Goal: Task Accomplishment & Management: Use online tool/utility

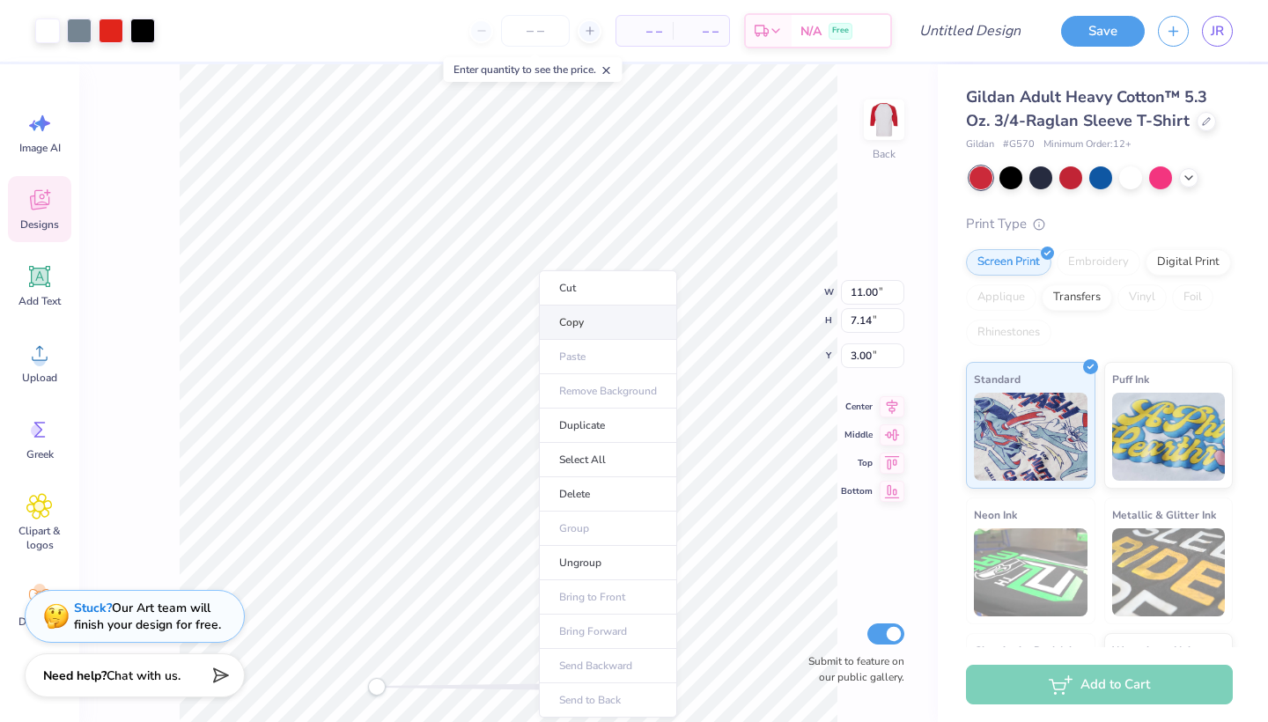
click at [560, 316] on li "Copy" at bounding box center [608, 323] width 138 height 34
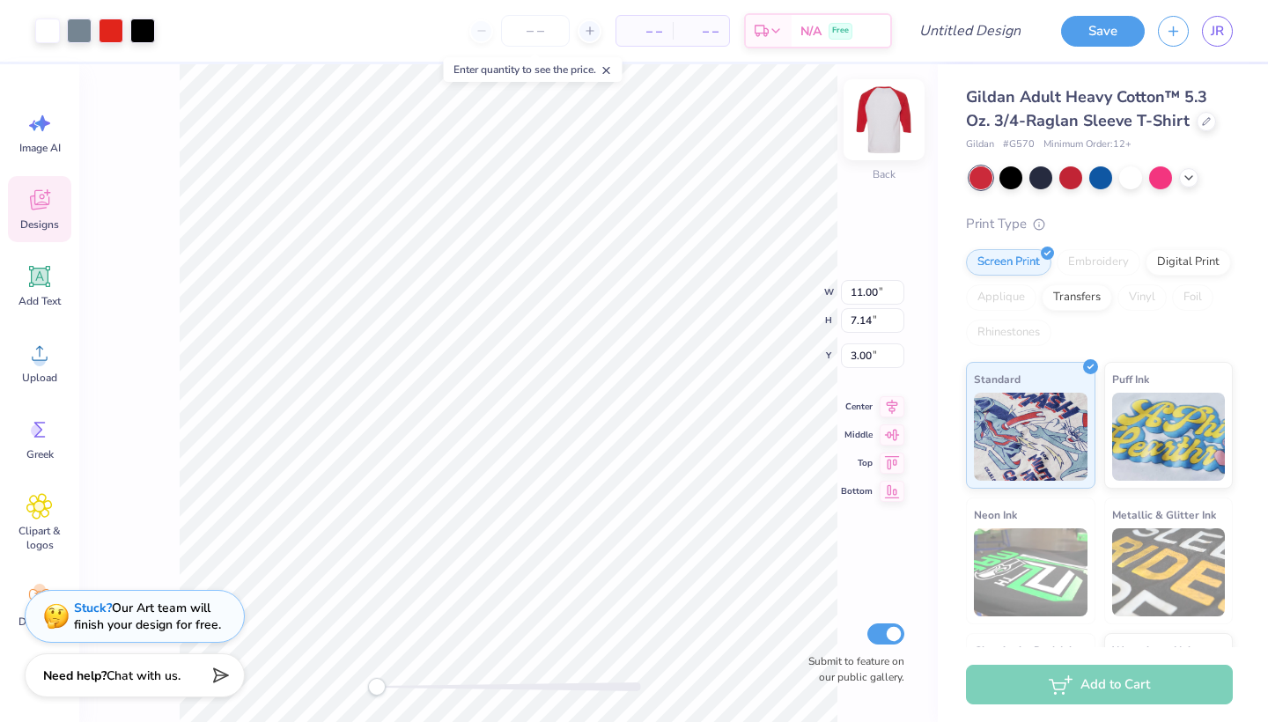
click at [882, 132] on img at bounding box center [884, 120] width 70 height 70
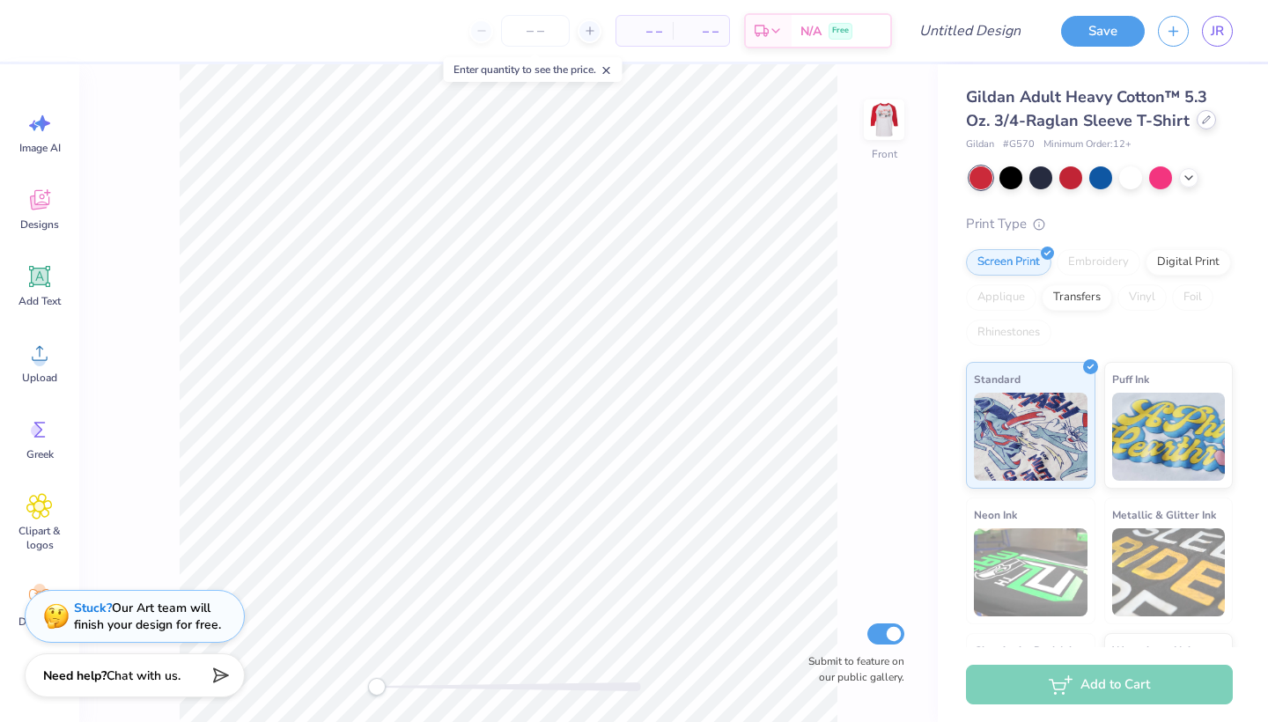
click at [1207, 113] on div at bounding box center [1206, 119] width 19 height 19
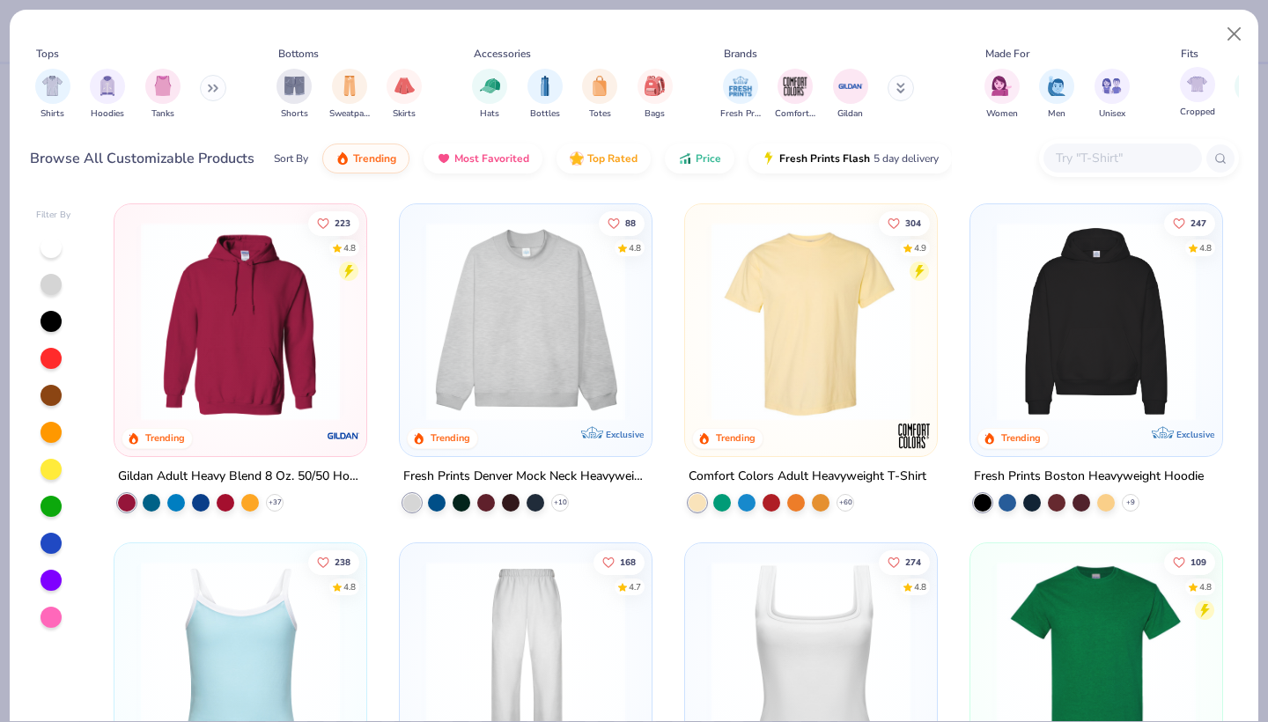
click at [1206, 113] on span "Cropped" at bounding box center [1197, 112] width 35 height 13
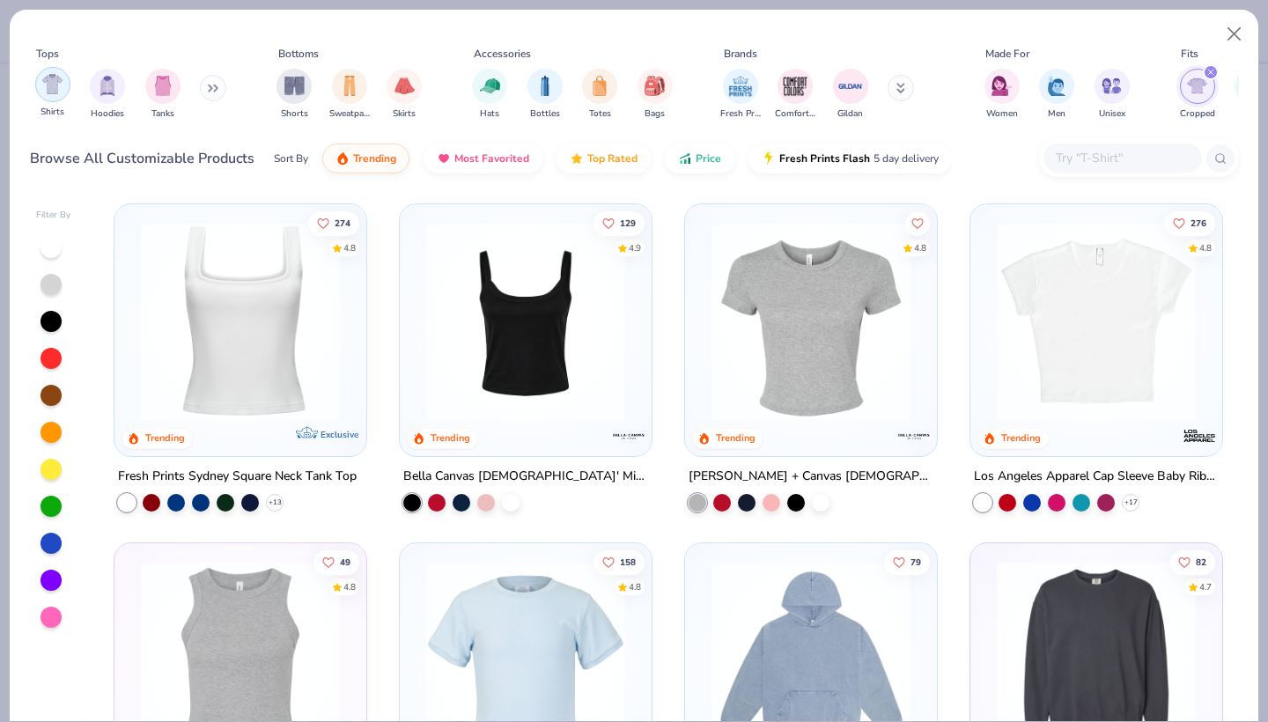
click at [56, 94] on img "filter for Shirts" at bounding box center [52, 84] width 20 height 20
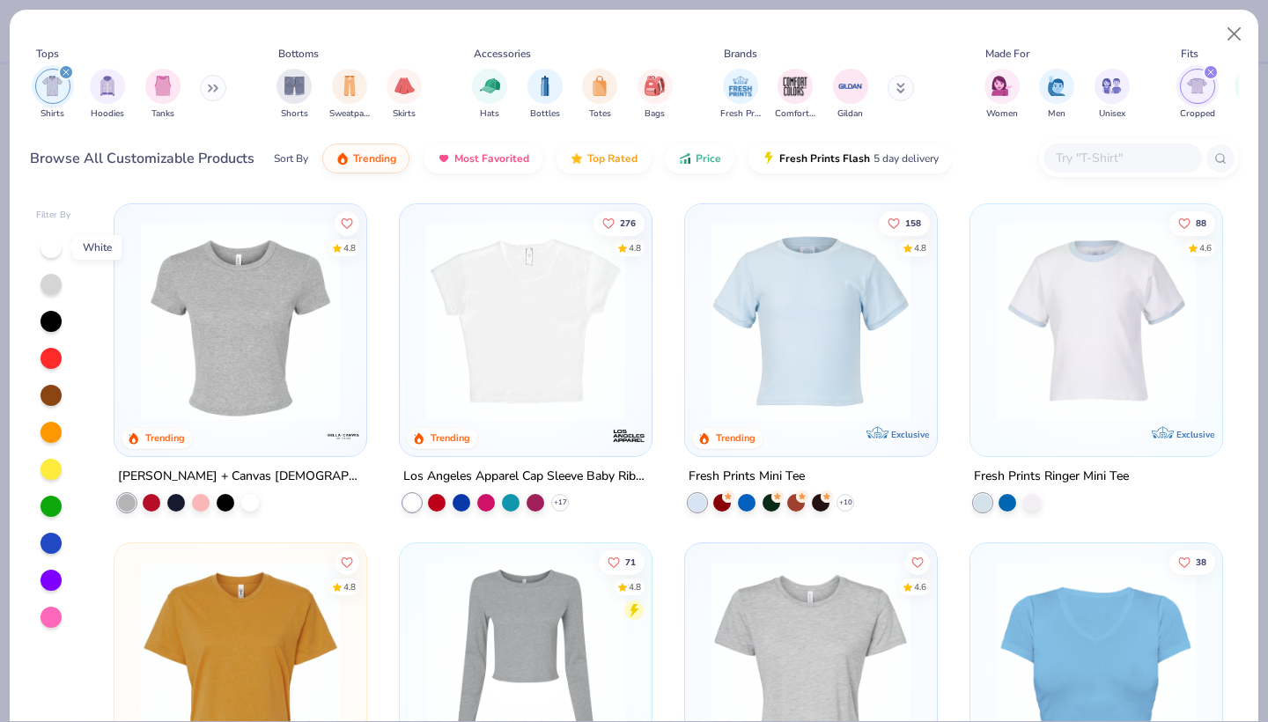
click at [53, 253] on div at bounding box center [51, 247] width 21 height 21
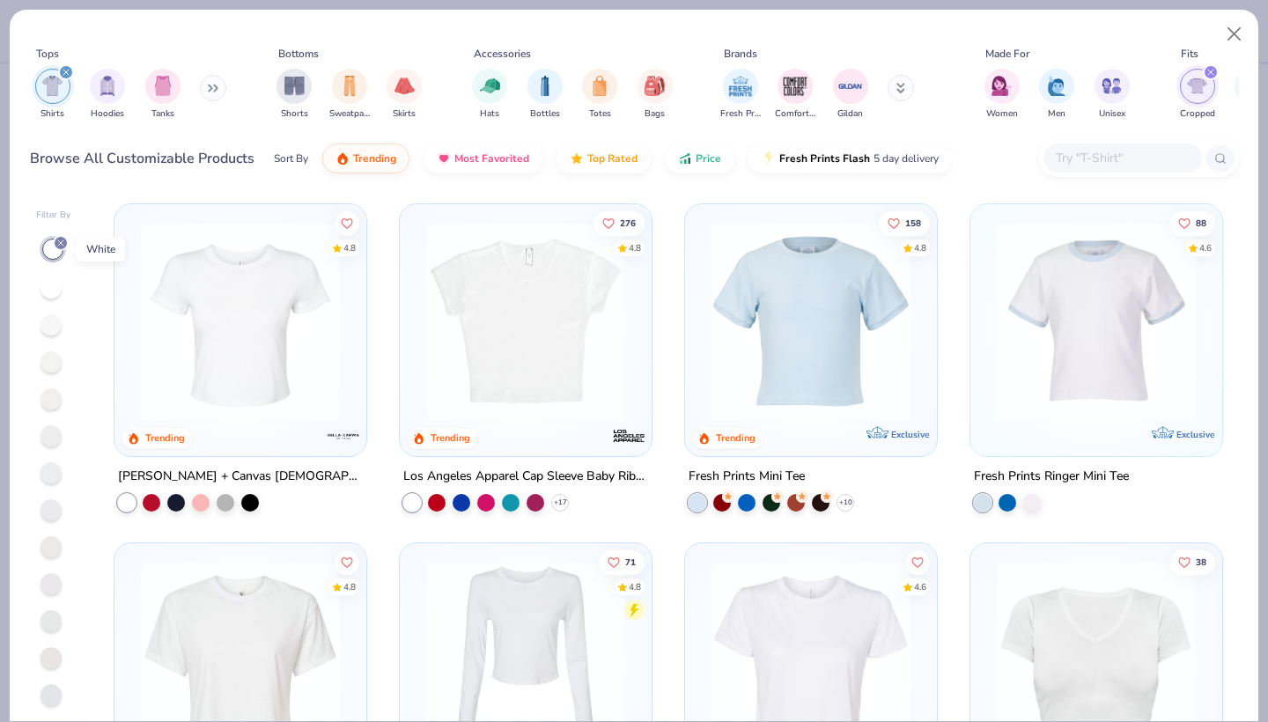
click at [62, 247] on icon at bounding box center [60, 243] width 11 height 11
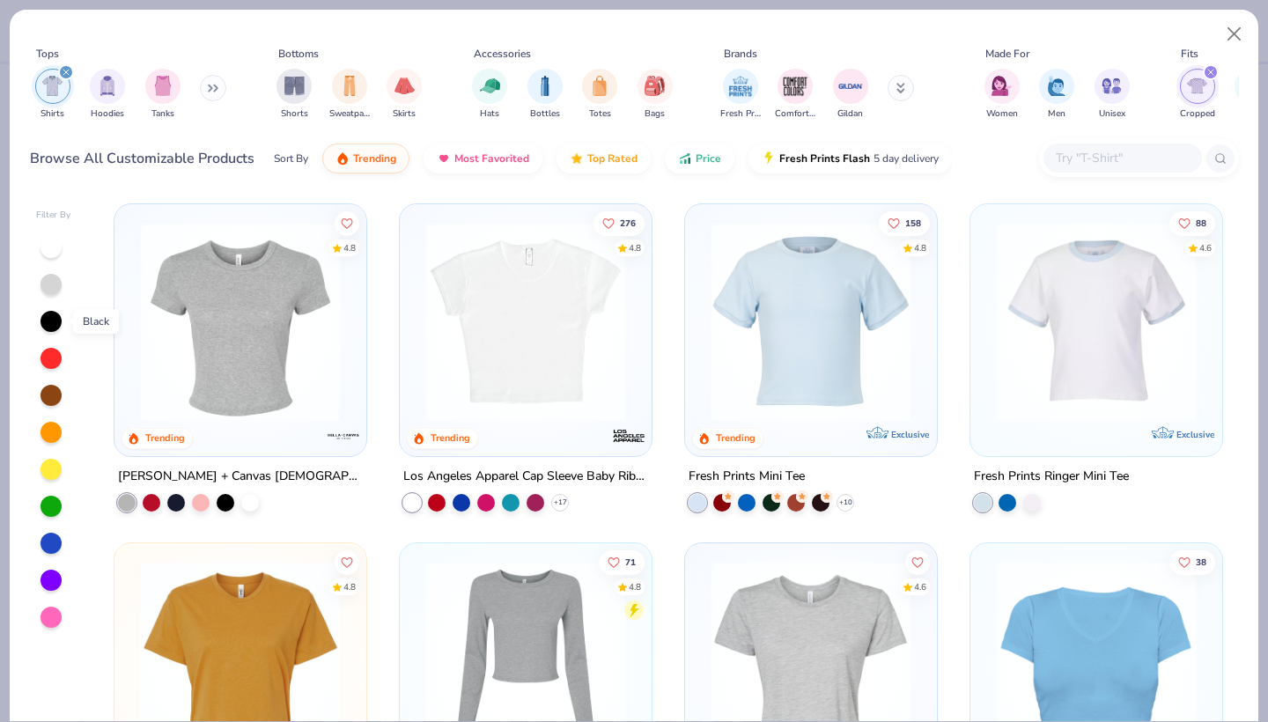
click at [58, 325] on div at bounding box center [51, 321] width 21 height 21
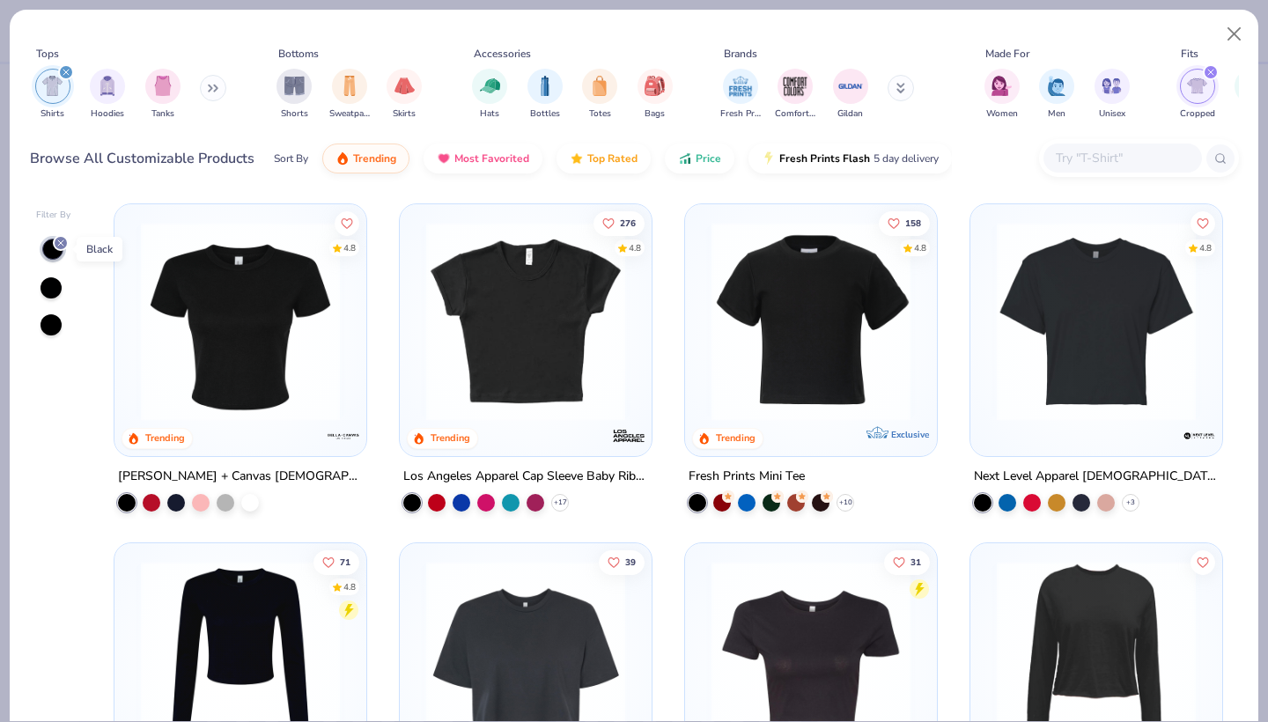
click at [59, 241] on line at bounding box center [60, 242] width 5 height 5
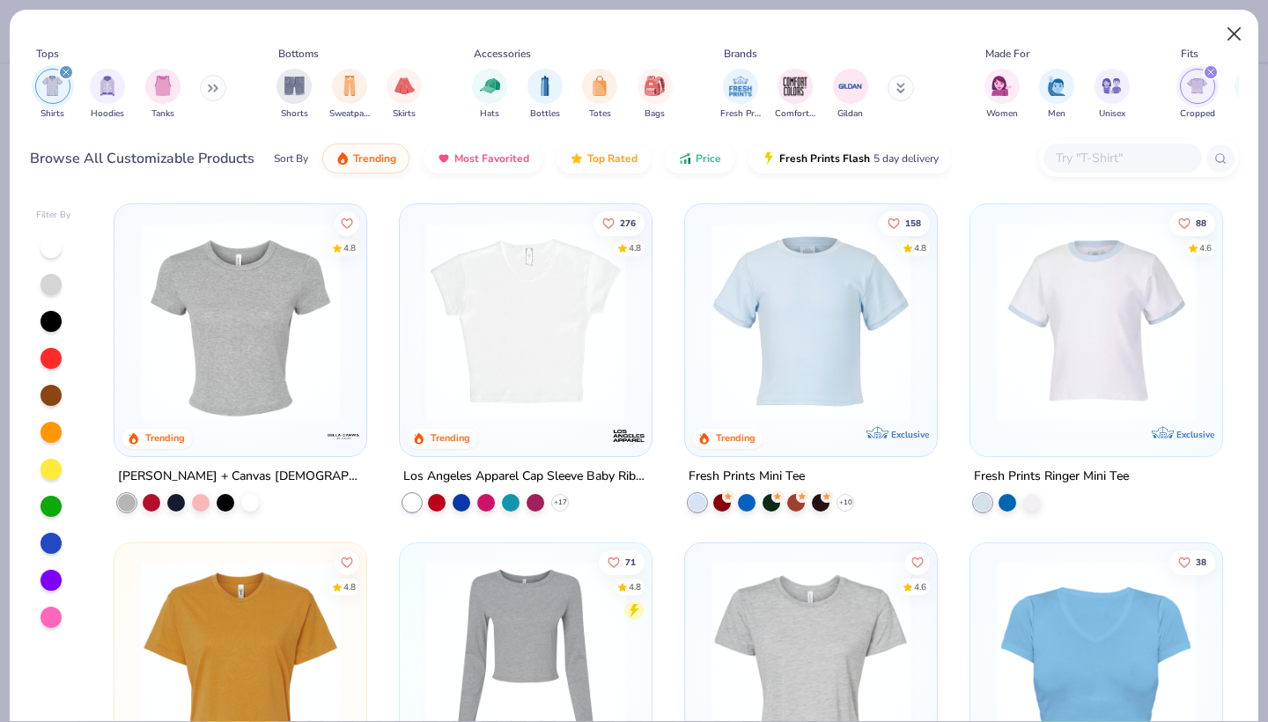
click at [1238, 42] on button "Close" at bounding box center [1234, 34] width 33 height 33
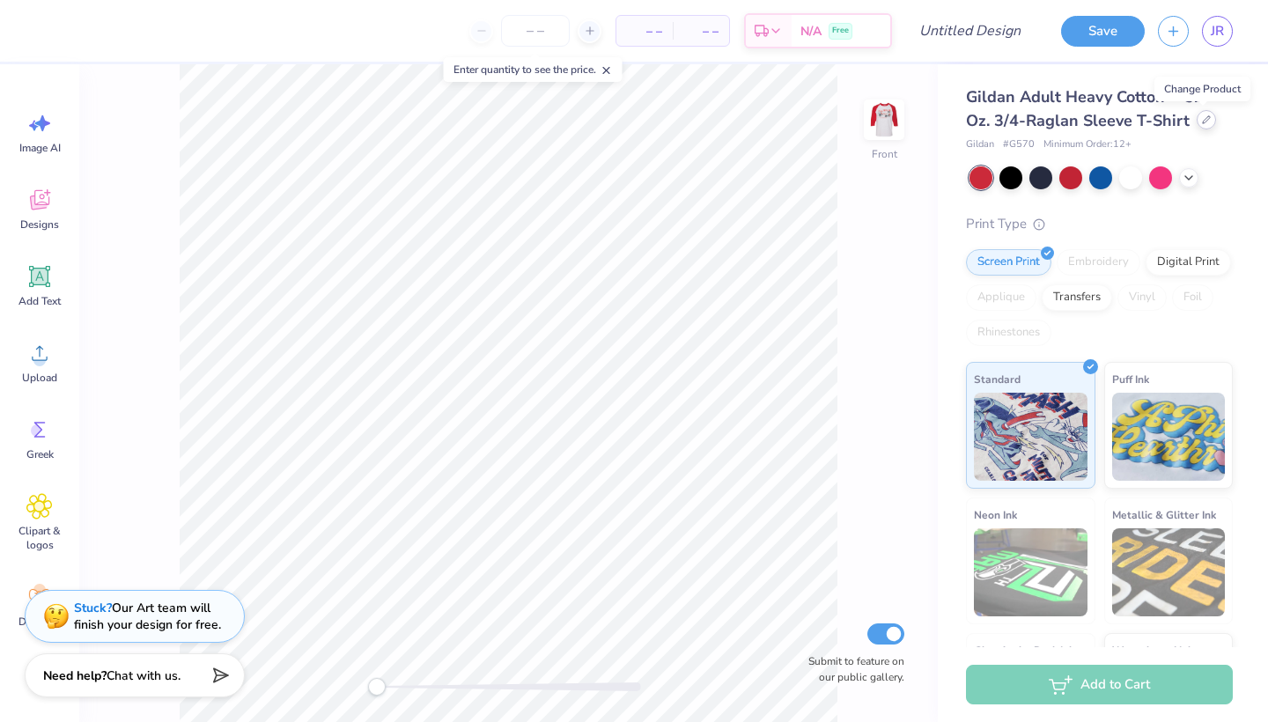
click at [1202, 125] on div at bounding box center [1206, 119] width 19 height 19
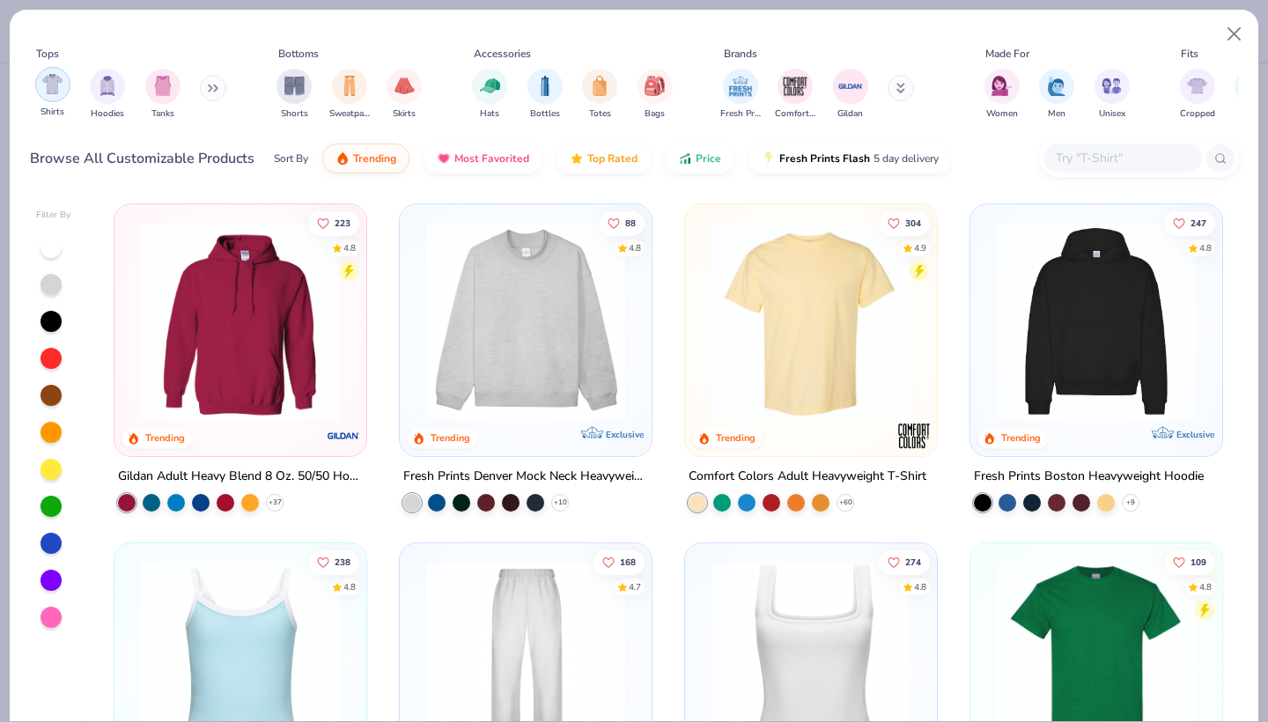
click at [52, 94] on img "filter for Shirts" at bounding box center [52, 84] width 20 height 20
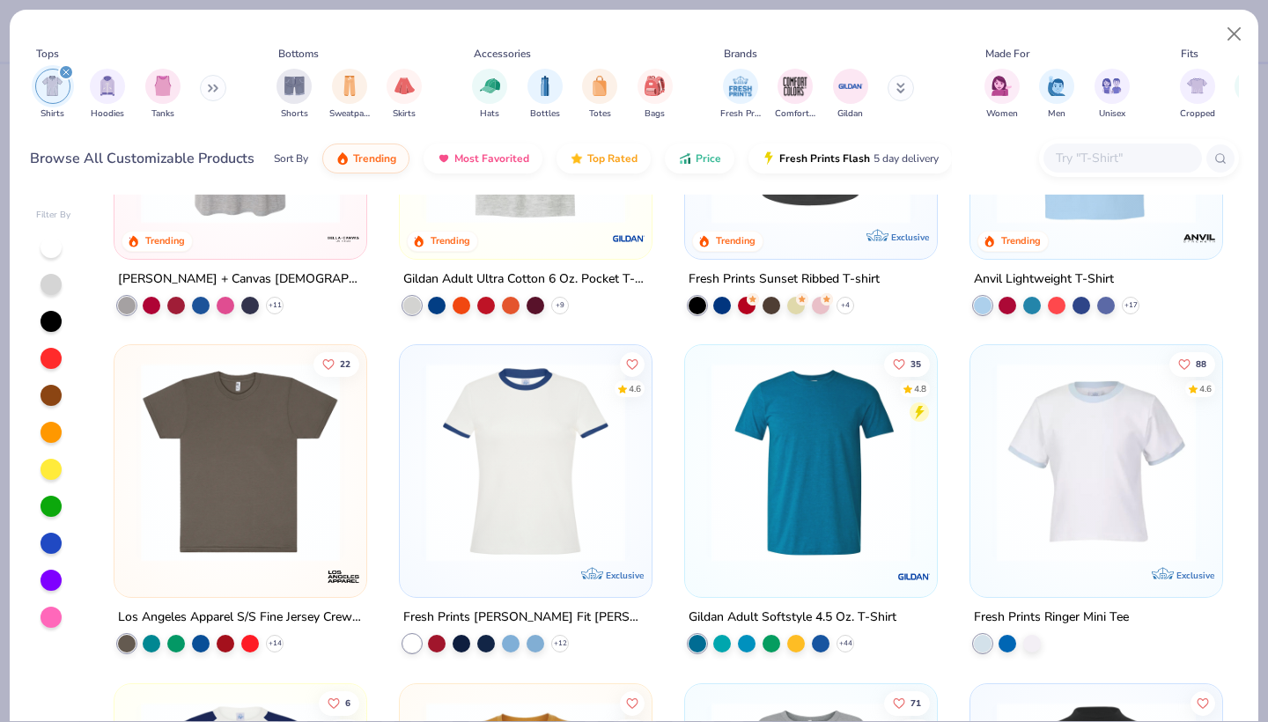
scroll to position [912, 0]
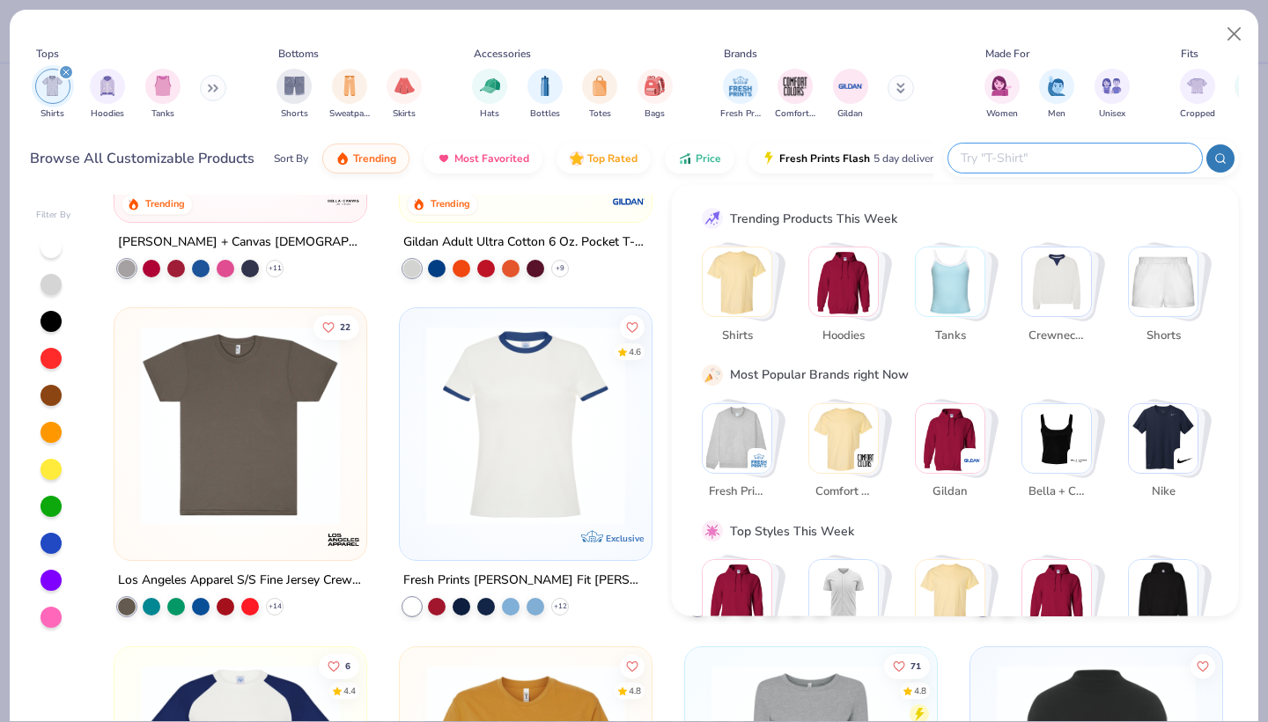
click at [1131, 153] on input "text" at bounding box center [1074, 158] width 231 height 20
type input "comfort colors"
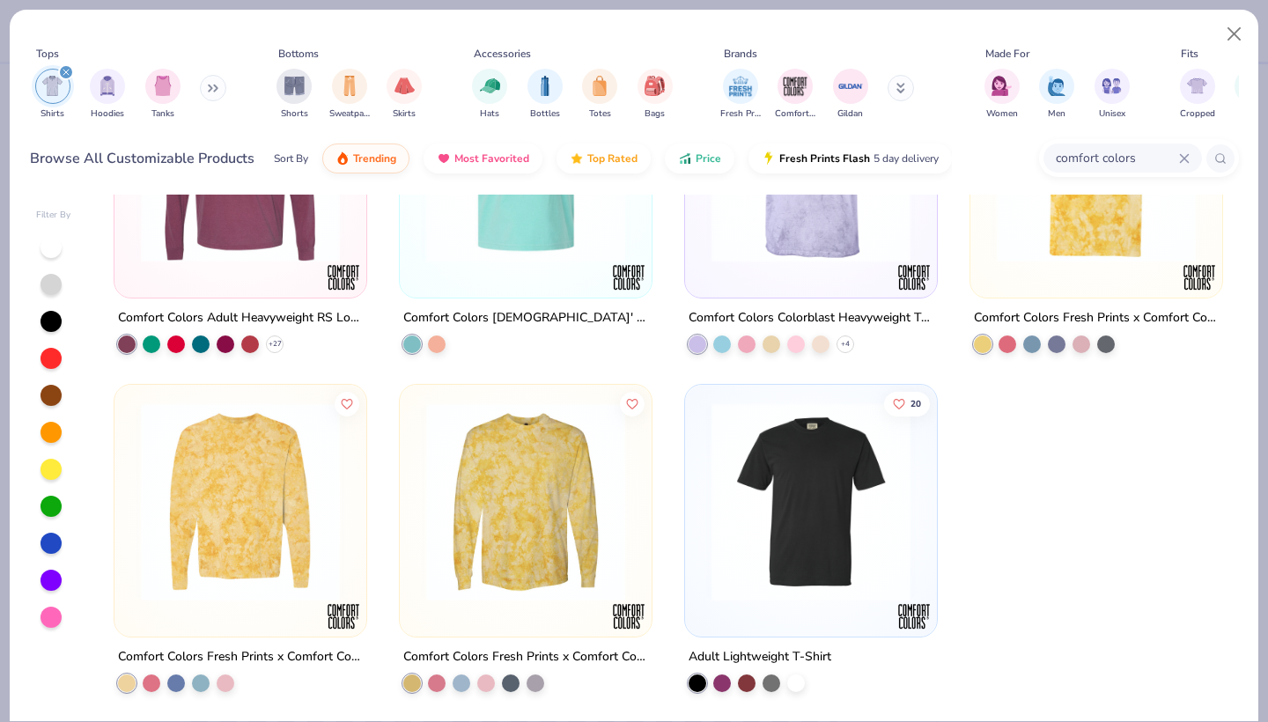
scroll to position [430, 0]
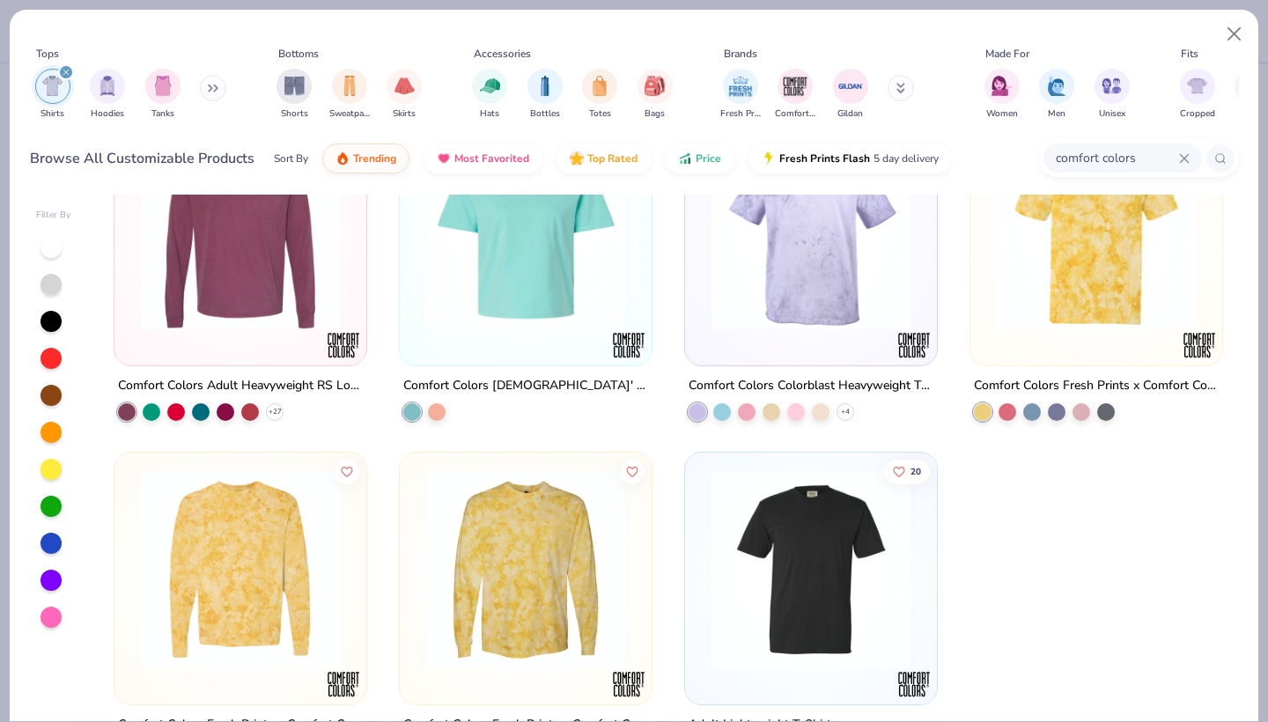
click at [262, 269] on img at bounding box center [240, 230] width 217 height 199
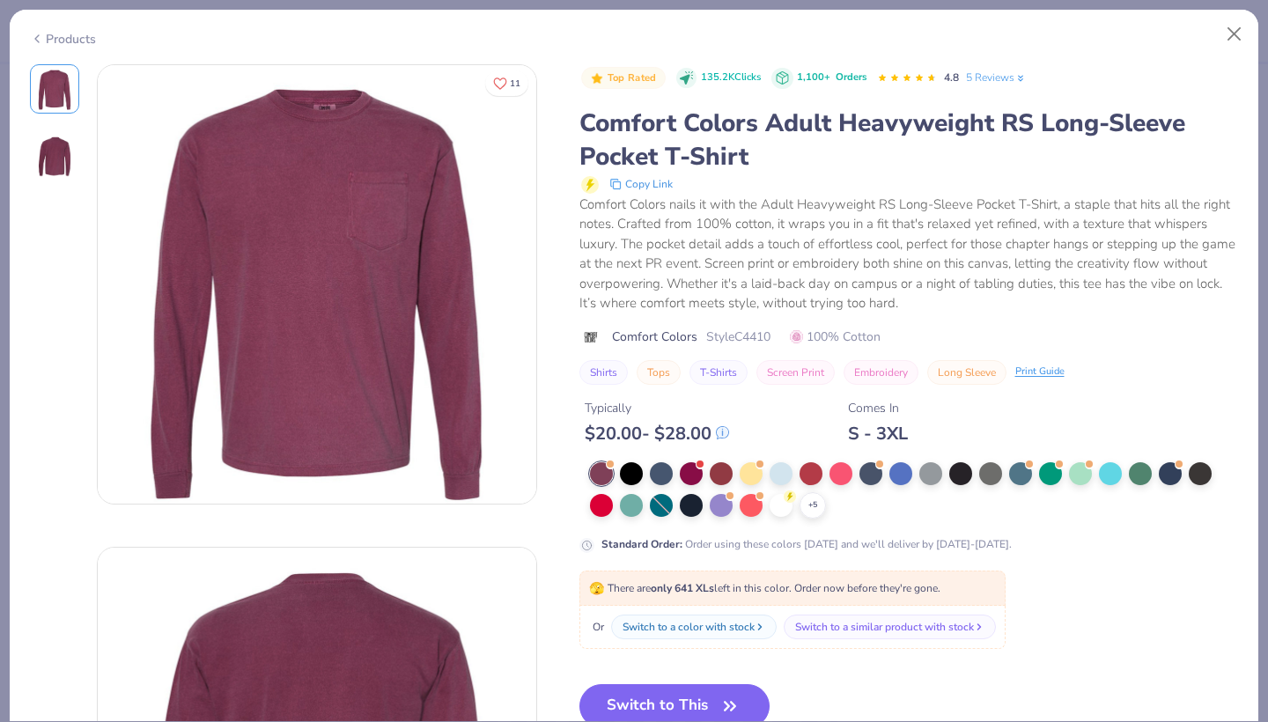
scroll to position [25, 0]
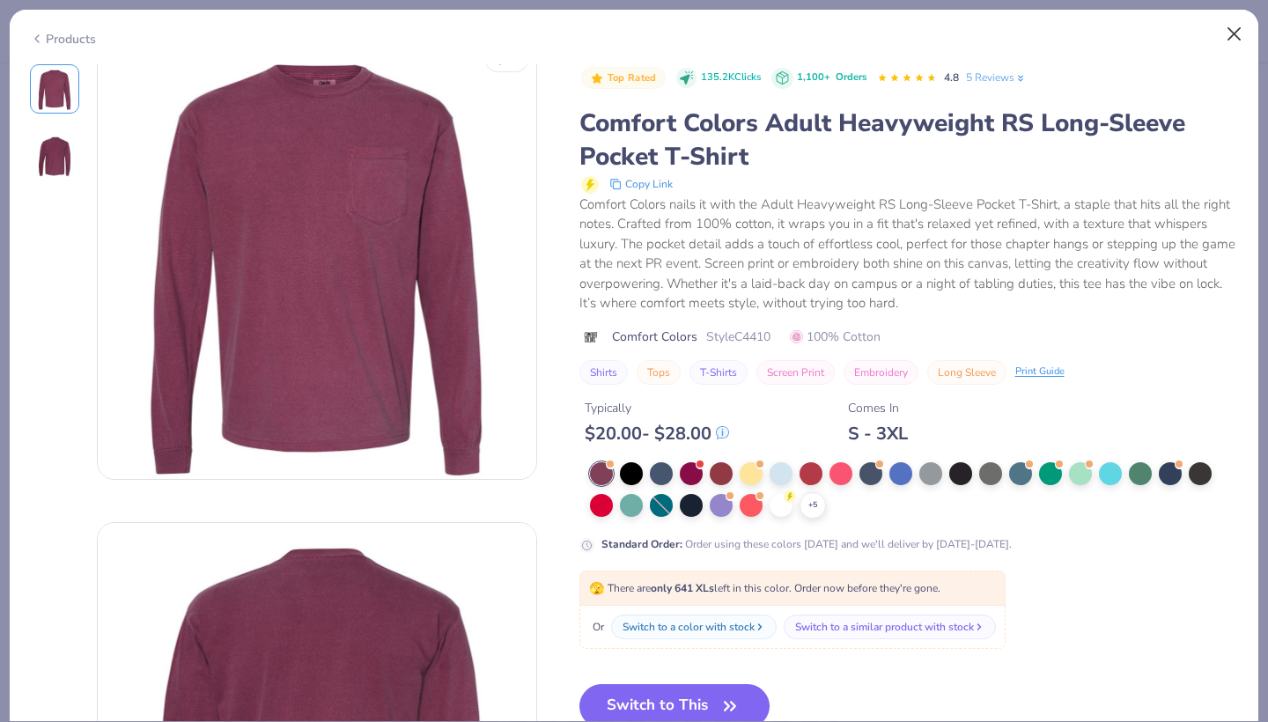
click at [1231, 39] on button "Close" at bounding box center [1234, 34] width 33 height 33
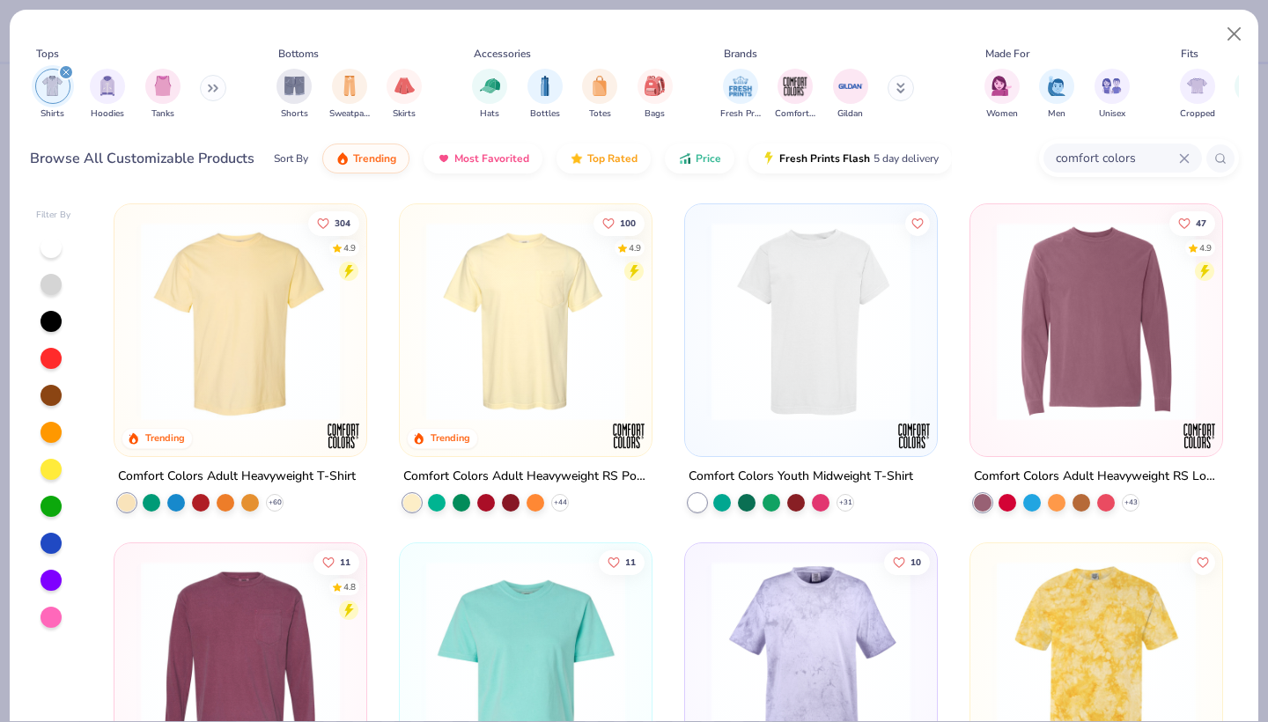
click at [1039, 376] on img at bounding box center [1096, 321] width 217 height 199
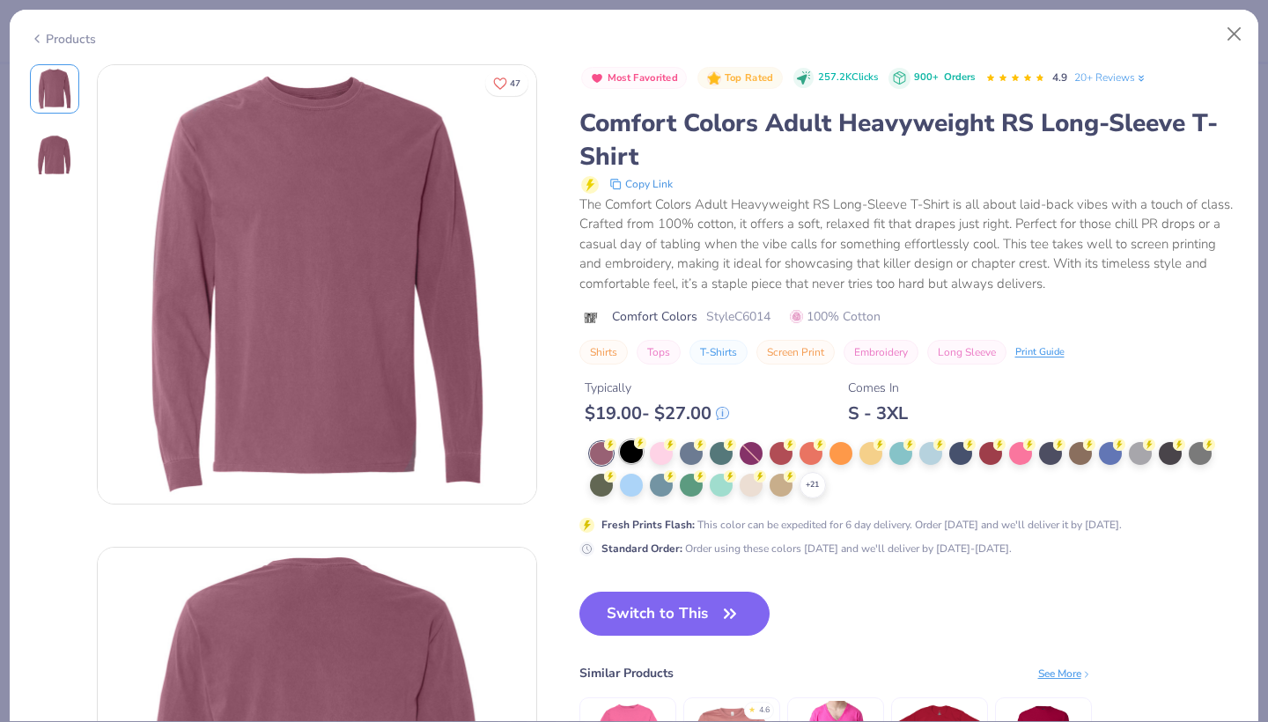
click at [631, 454] on div at bounding box center [631, 451] width 23 height 23
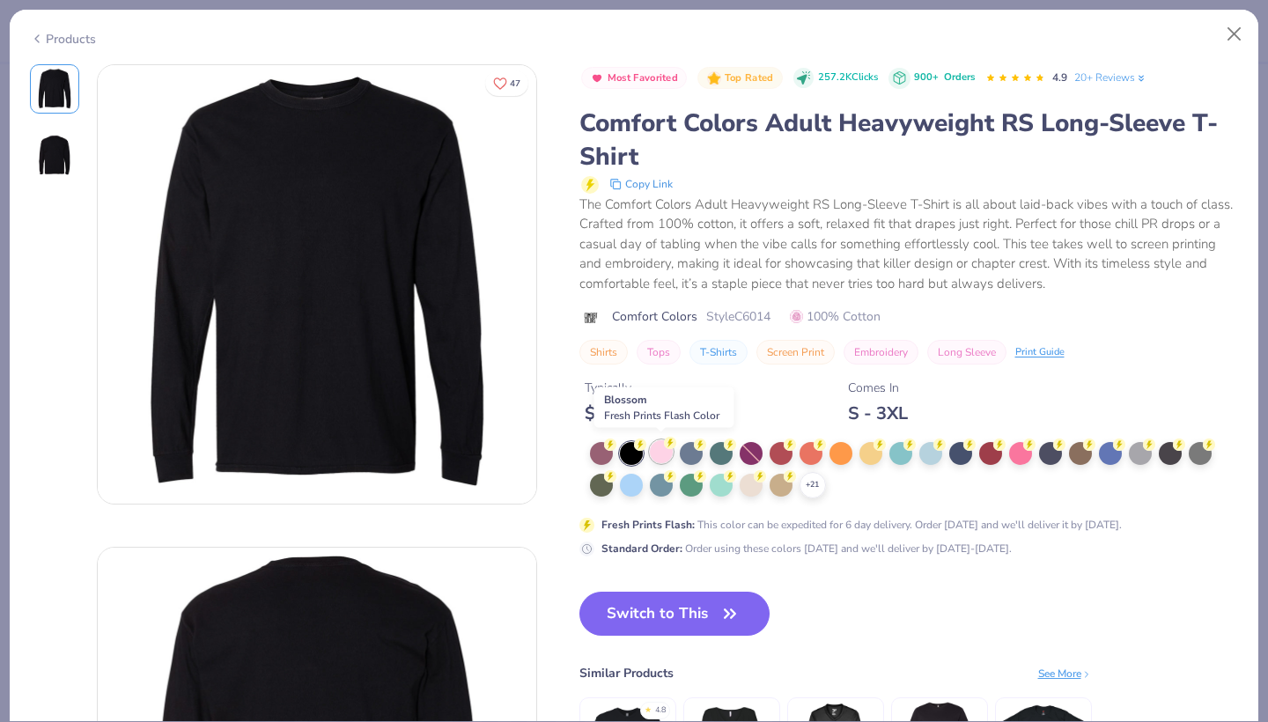
click at [657, 454] on div at bounding box center [661, 451] width 23 height 23
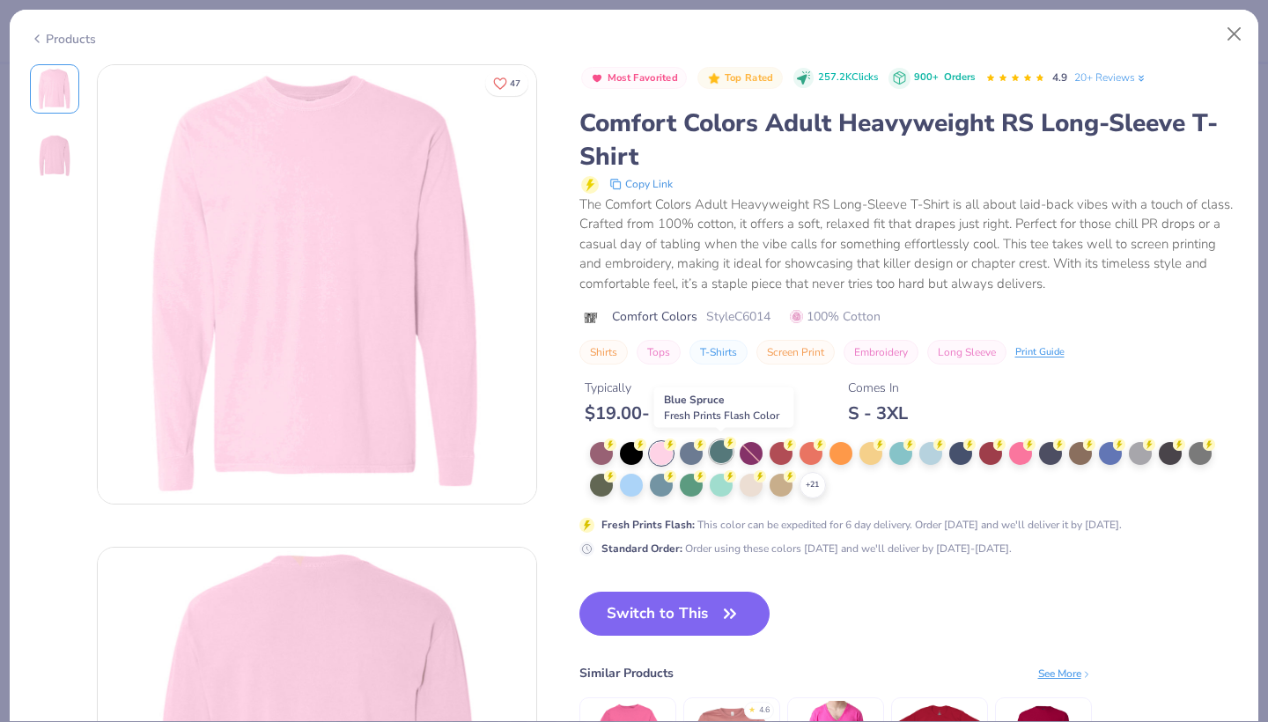
click at [711, 454] on div at bounding box center [721, 451] width 23 height 23
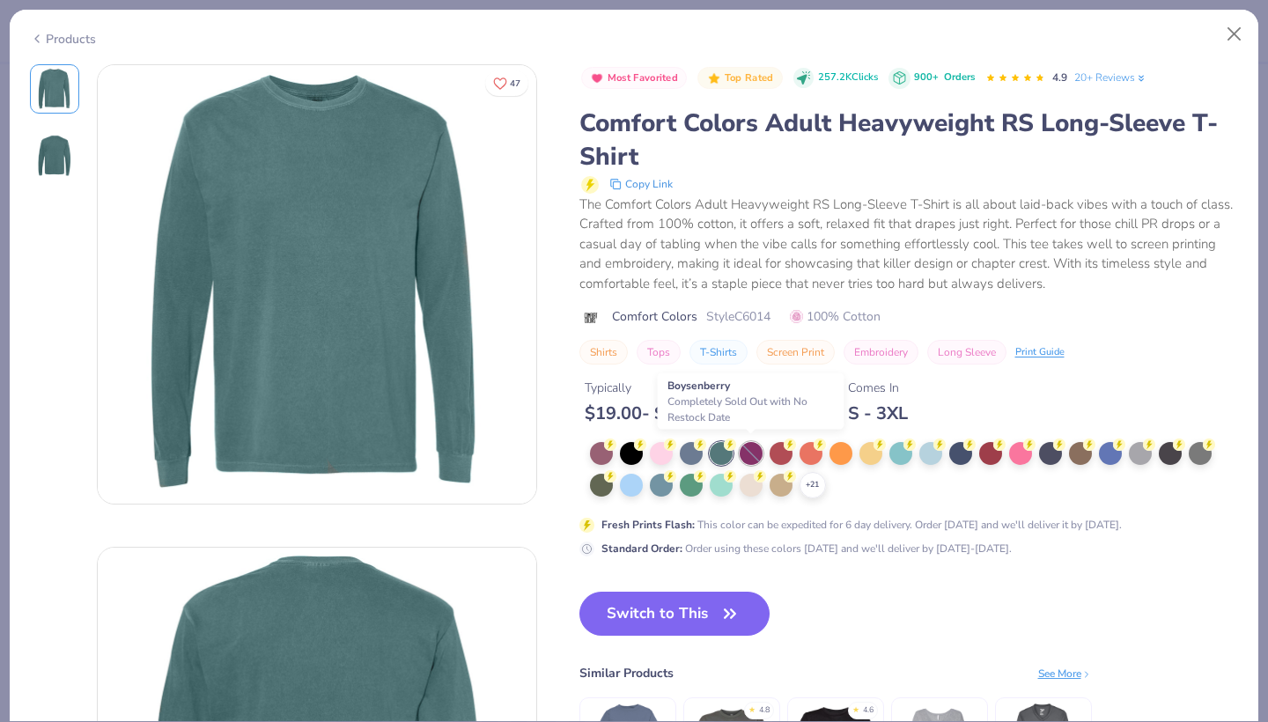
click at [756, 457] on div at bounding box center [751, 453] width 23 height 23
click at [786, 449] on div at bounding box center [781, 451] width 23 height 23
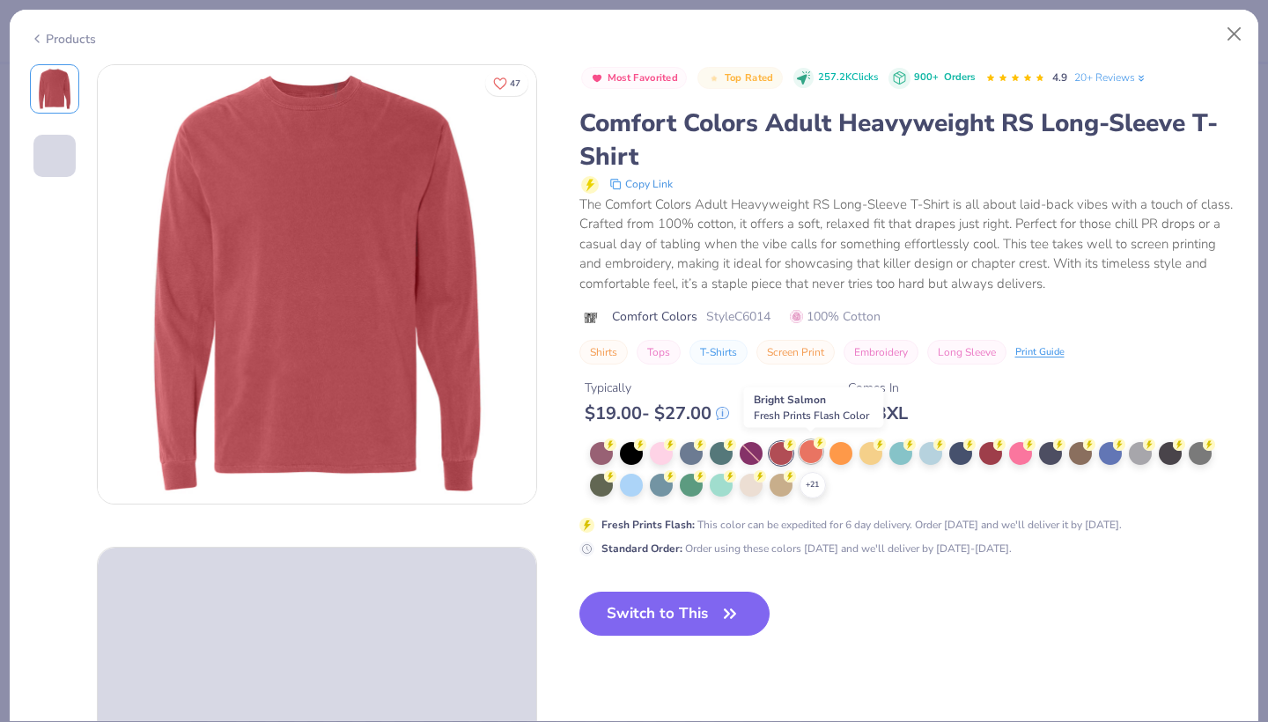
click at [806, 453] on div at bounding box center [811, 451] width 23 height 23
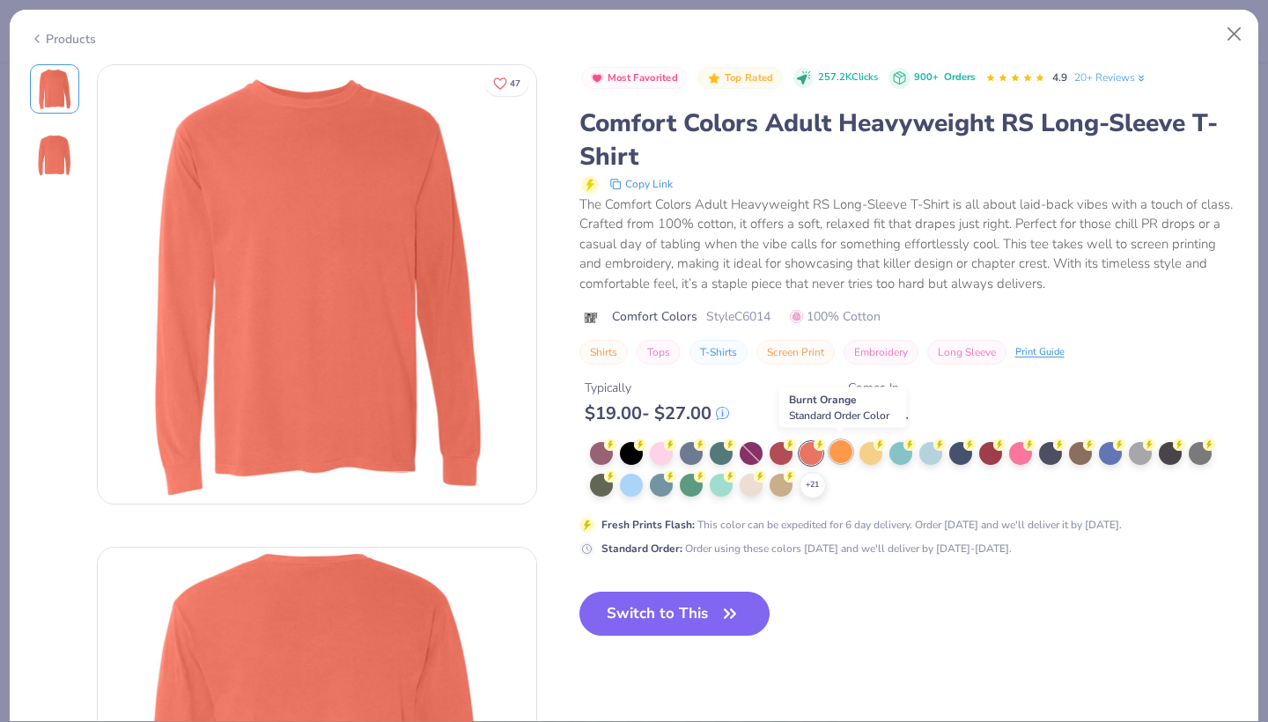
click at [840, 454] on div at bounding box center [841, 451] width 23 height 23
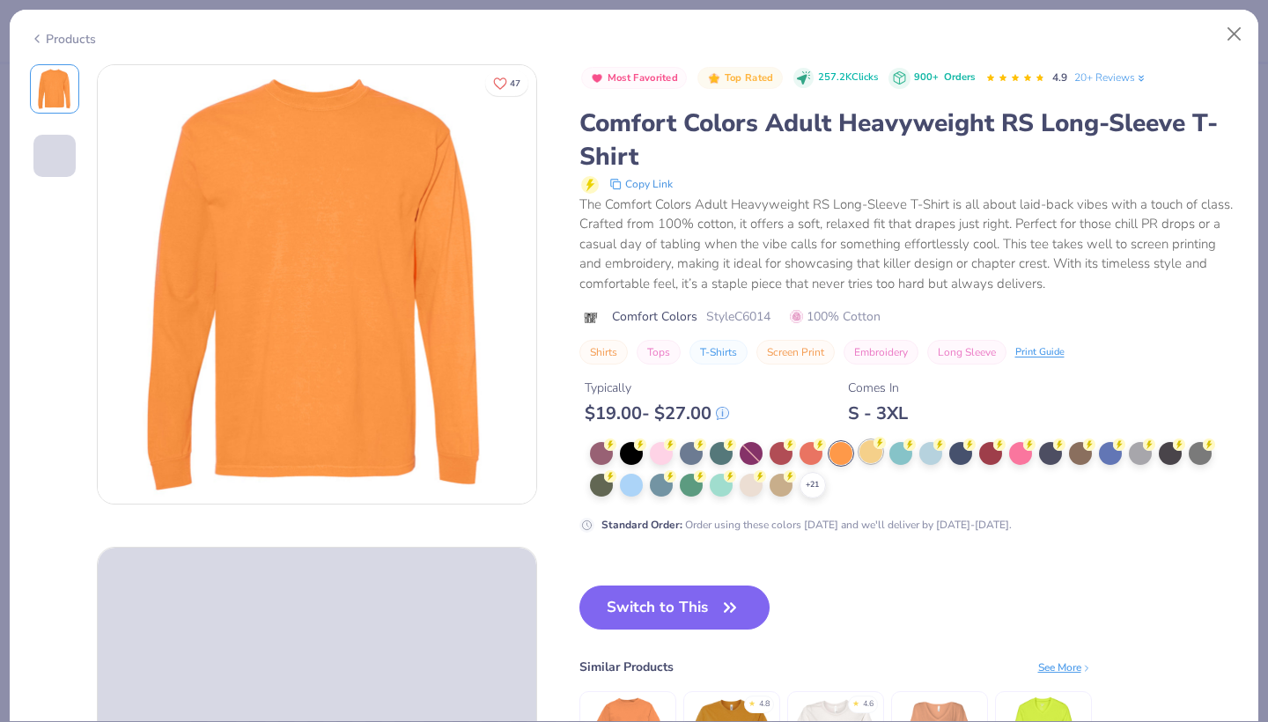
click at [866, 457] on div at bounding box center [870, 451] width 23 height 23
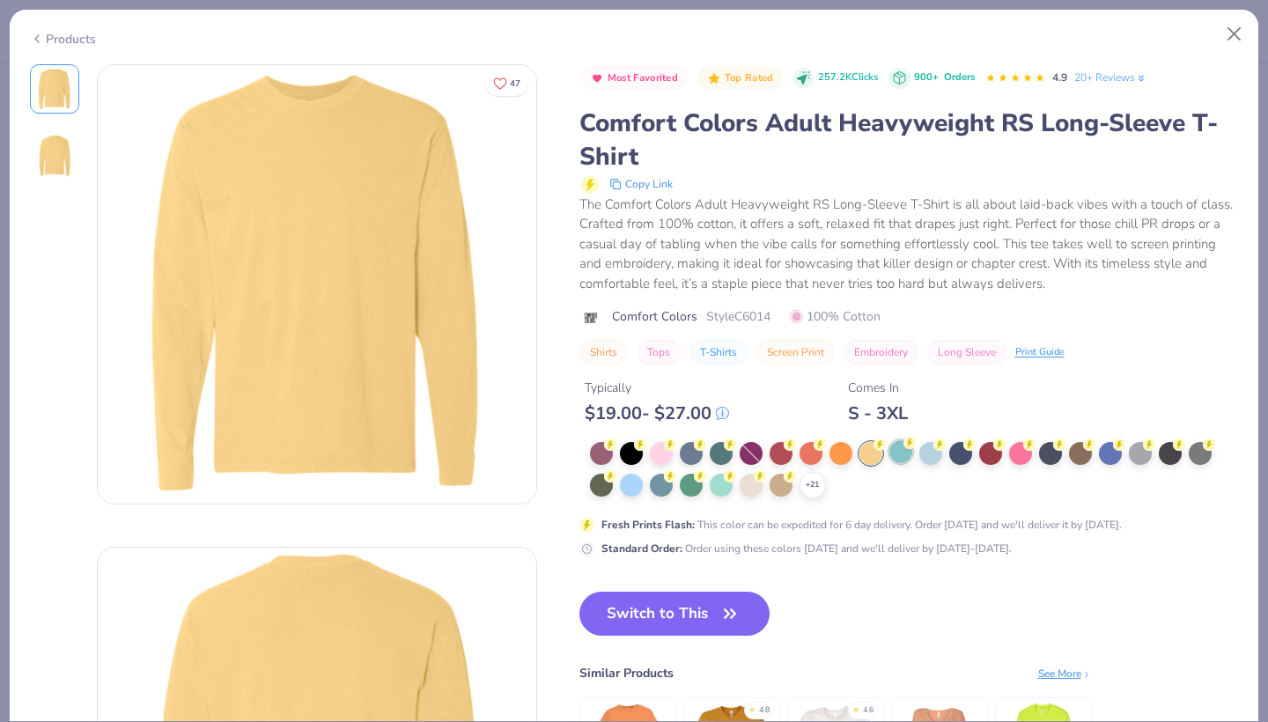
click at [897, 457] on div at bounding box center [900, 451] width 23 height 23
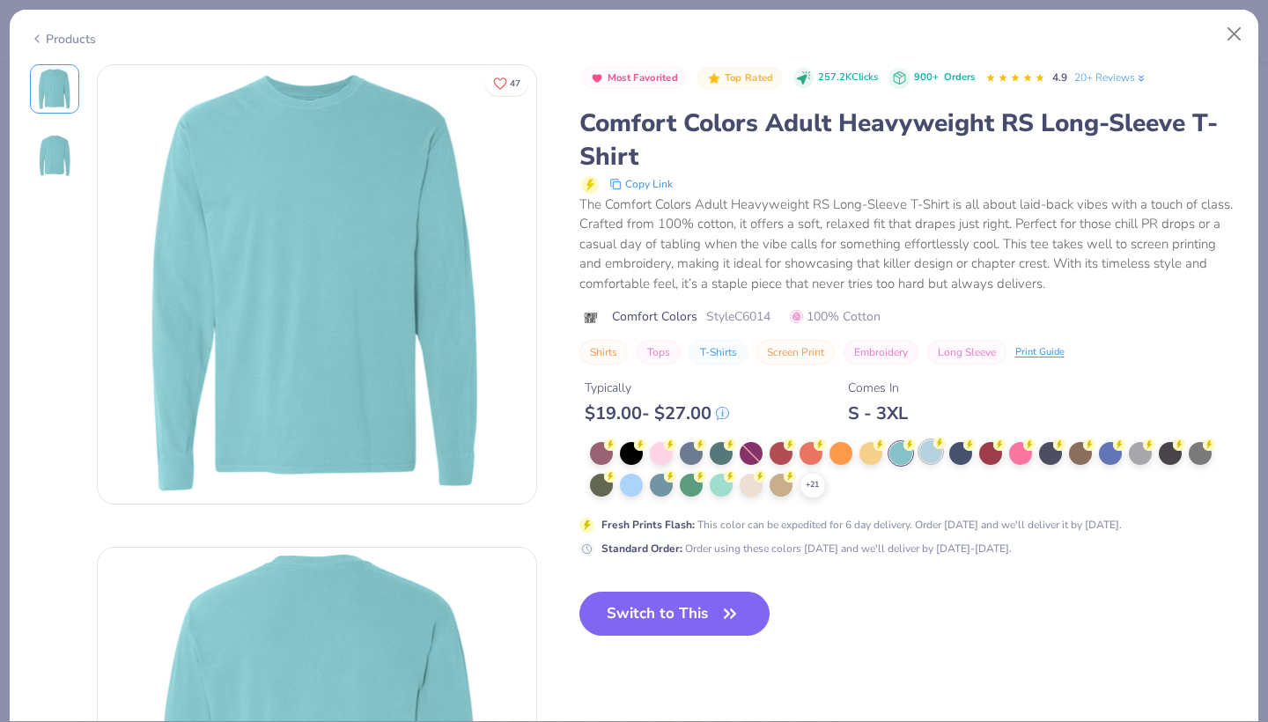
click at [926, 458] on div at bounding box center [930, 451] width 23 height 23
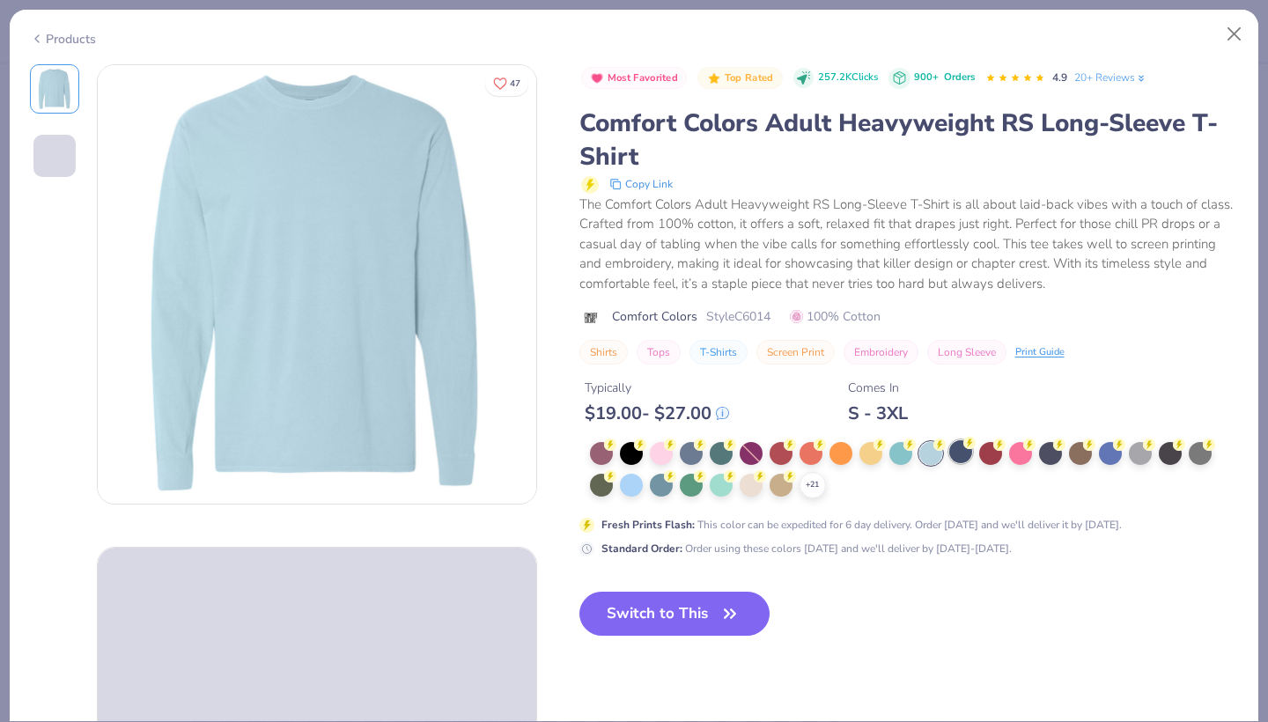
click at [957, 458] on div at bounding box center [960, 451] width 23 height 23
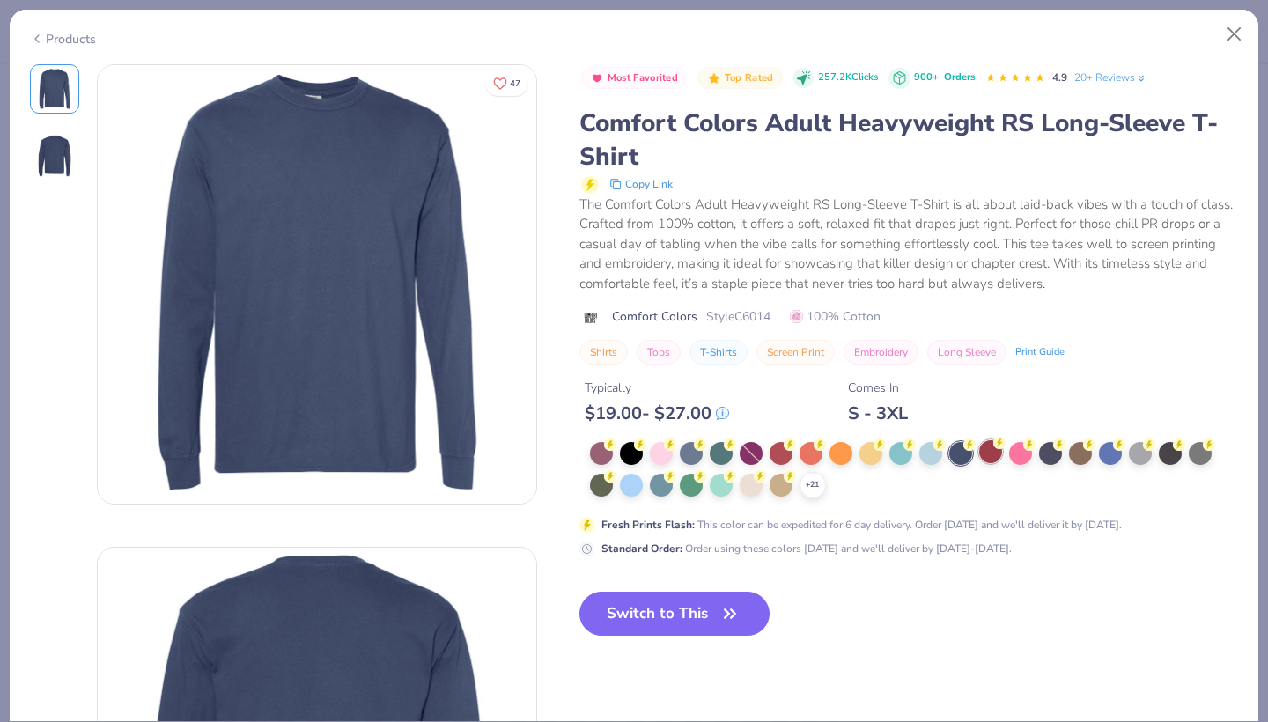
click at [992, 457] on div at bounding box center [990, 451] width 23 height 23
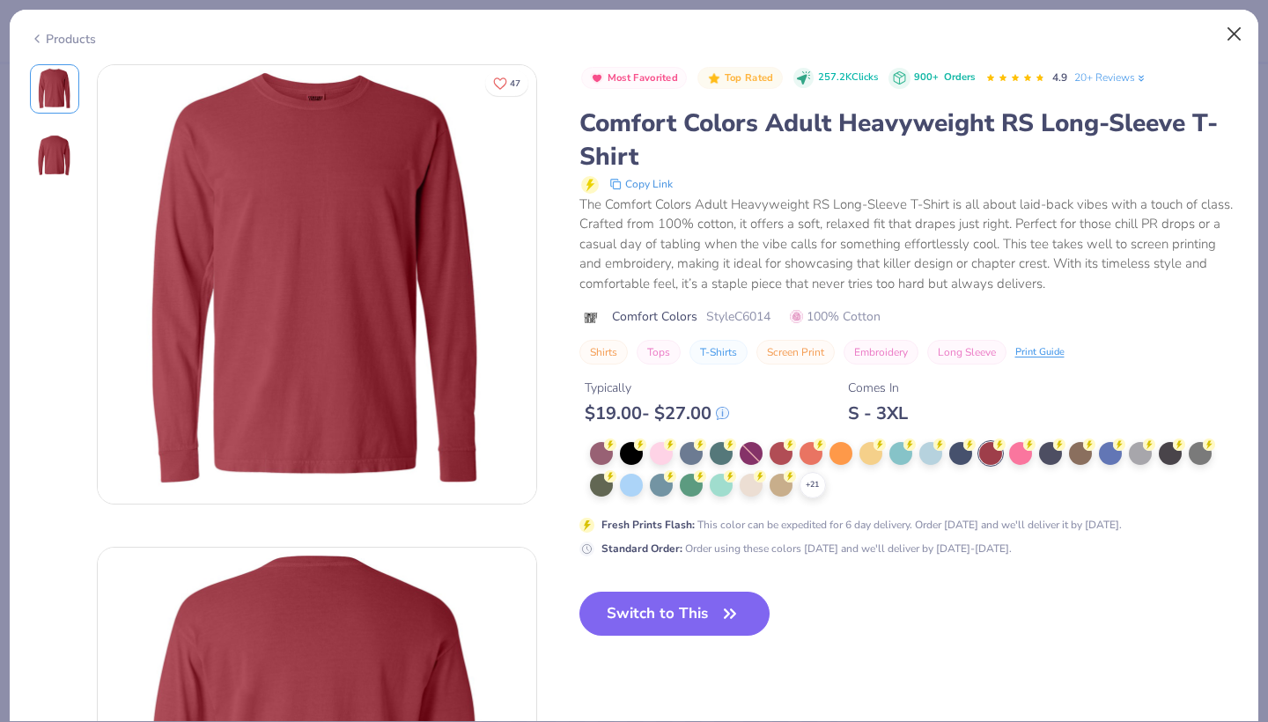
click at [1228, 44] on button "Close" at bounding box center [1234, 34] width 33 height 33
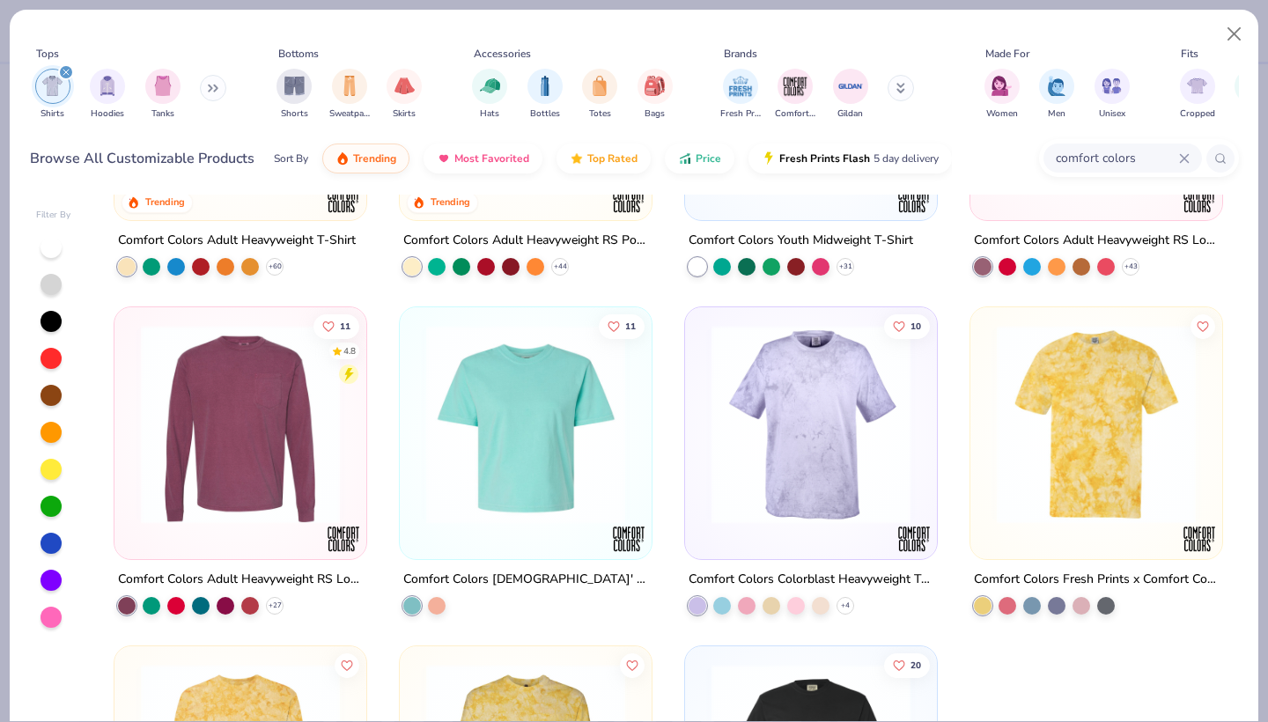
scroll to position [238, 0]
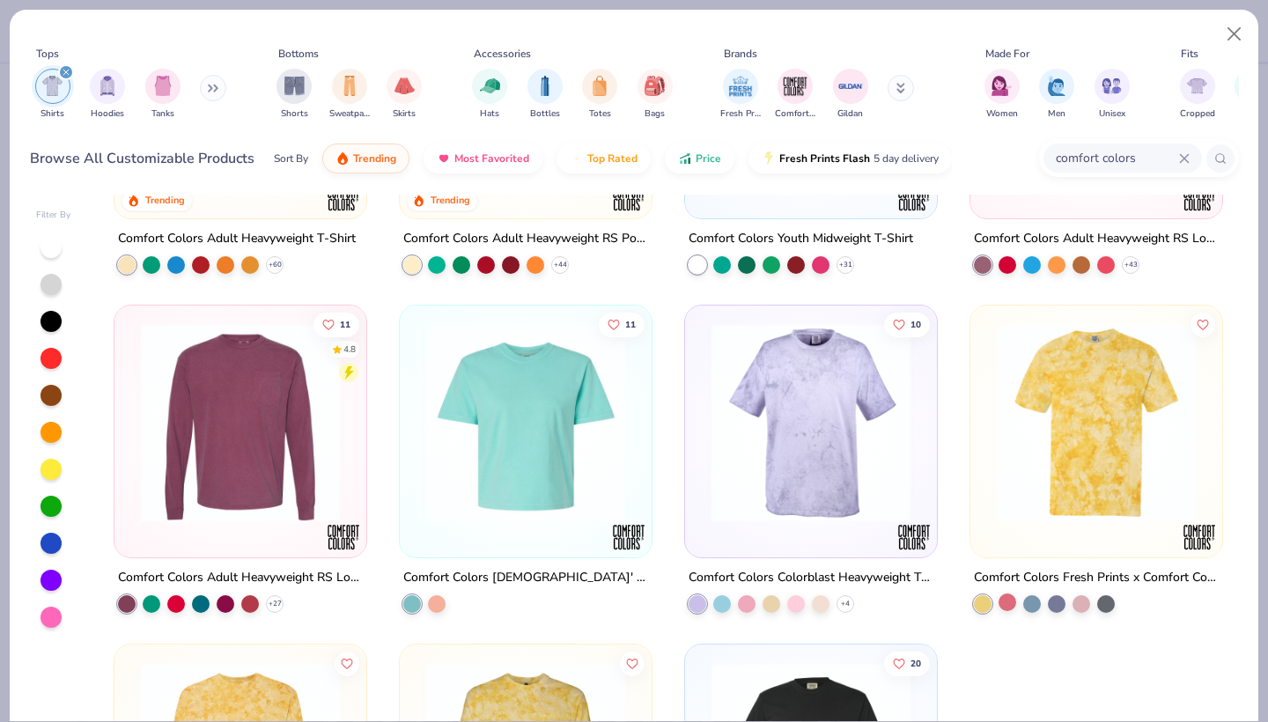
click at [1009, 605] on div at bounding box center [1008, 602] width 18 height 18
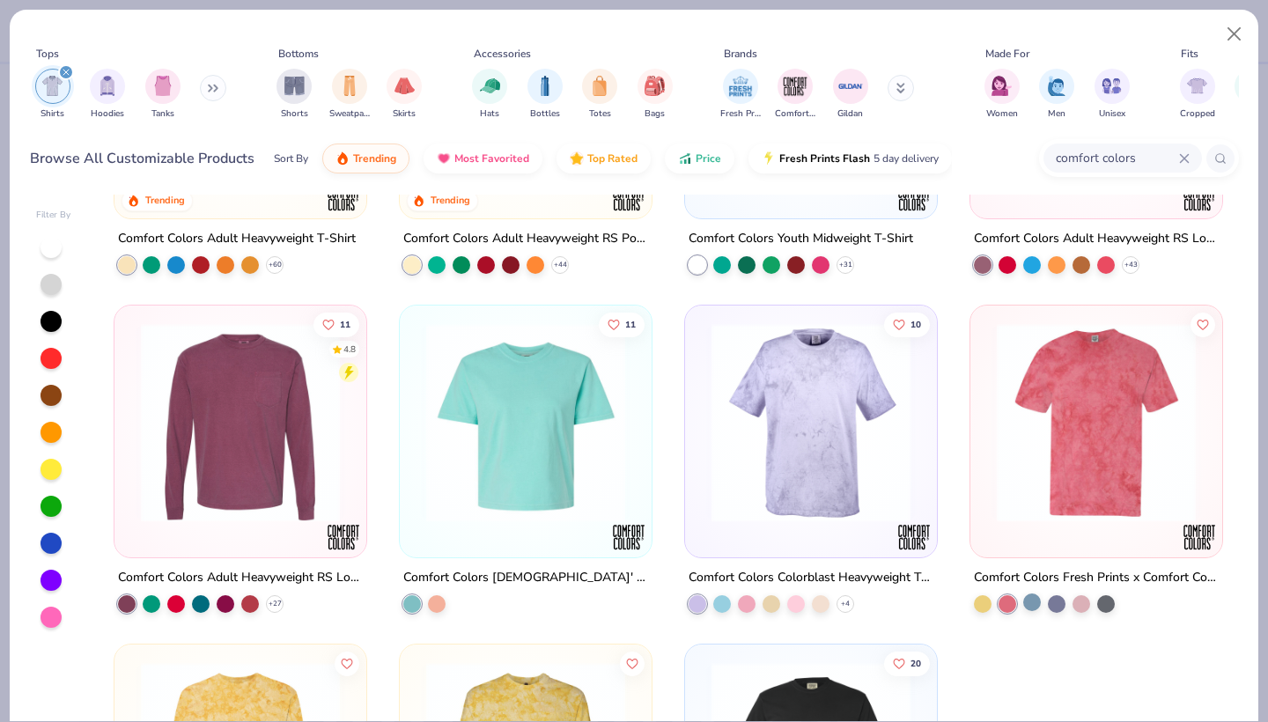
click at [1030, 601] on div at bounding box center [1032, 602] width 18 height 18
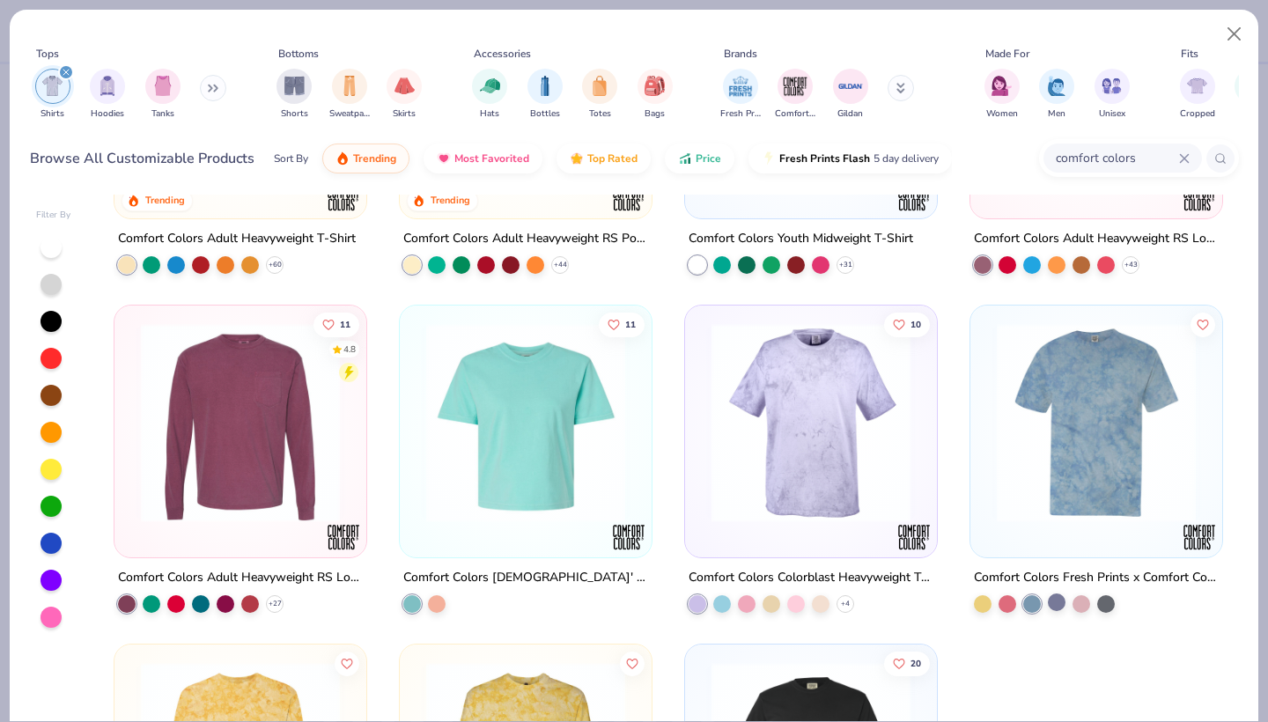
click at [1057, 601] on div at bounding box center [1057, 602] width 18 height 18
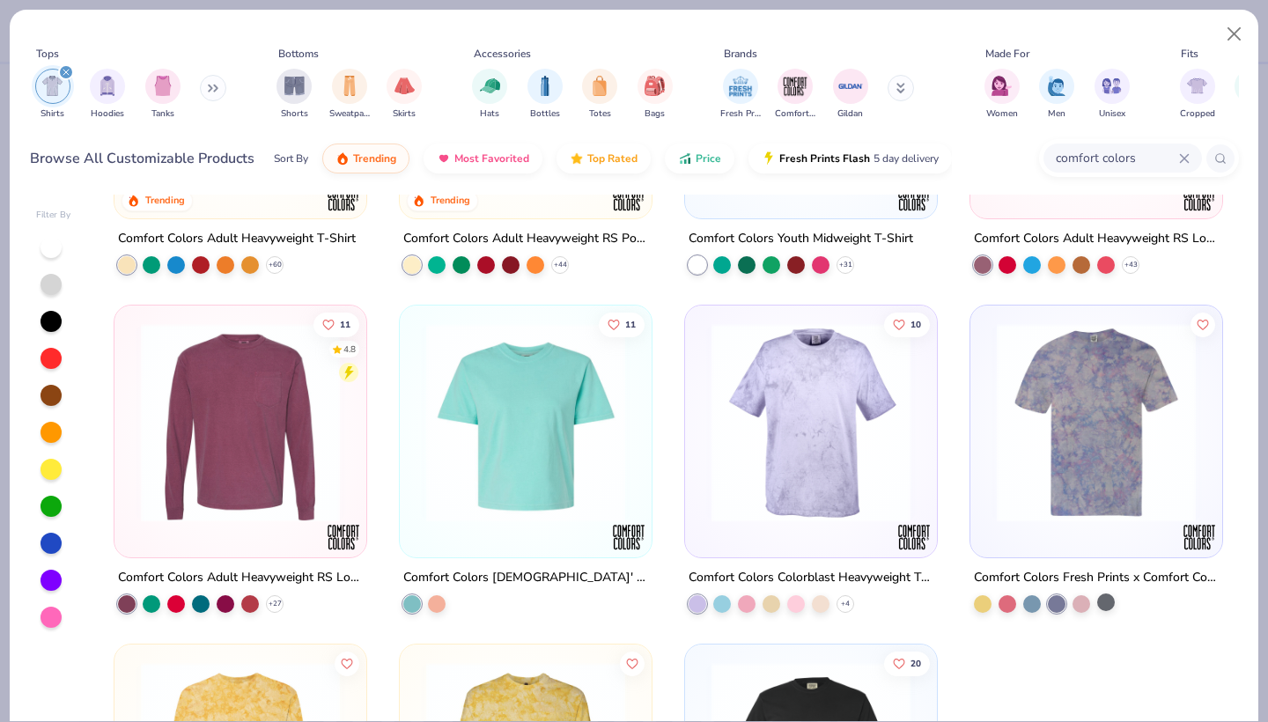
click at [1111, 597] on div at bounding box center [1106, 602] width 18 height 18
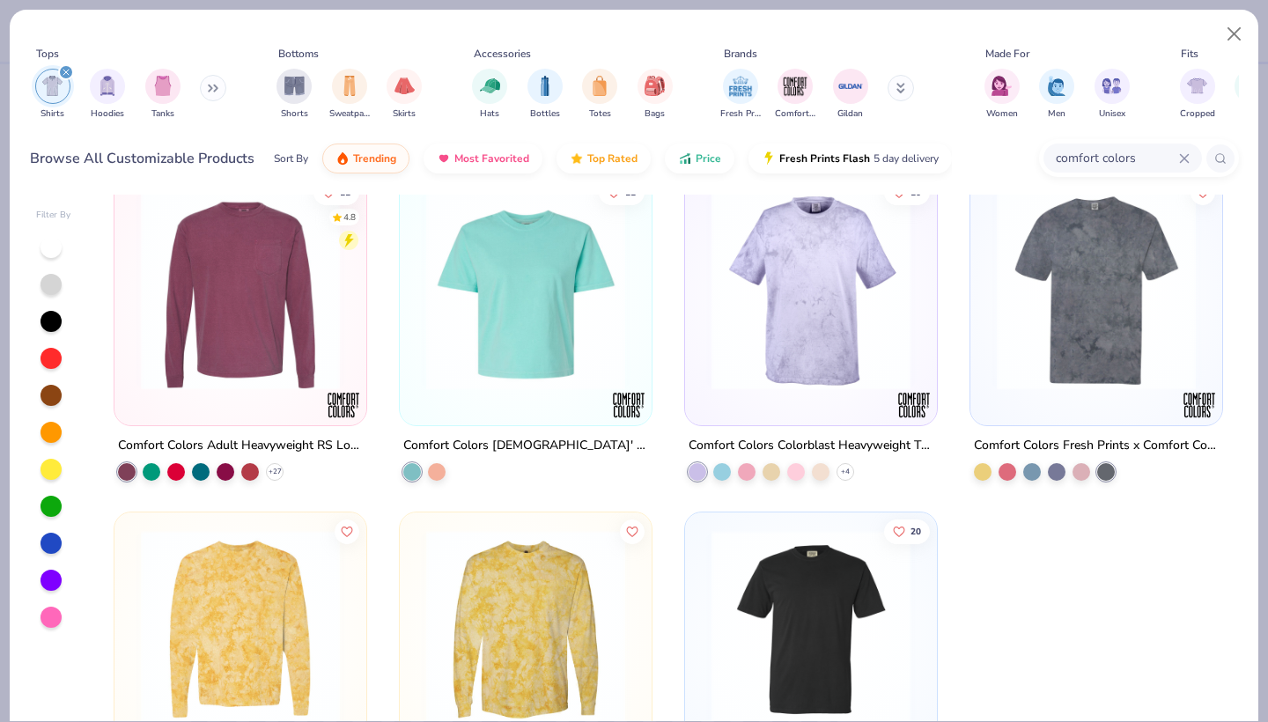
scroll to position [369, 0]
click at [843, 474] on icon at bounding box center [845, 472] width 14 height 14
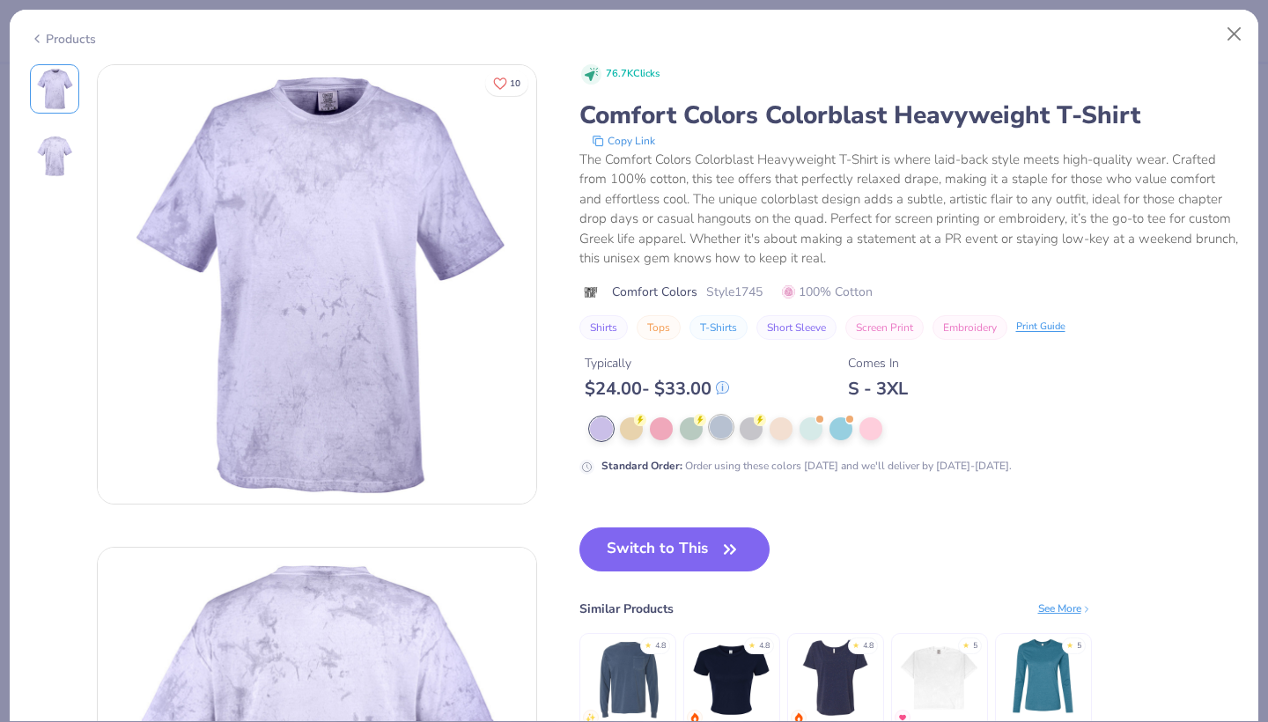
click at [720, 436] on div at bounding box center [721, 427] width 23 height 23
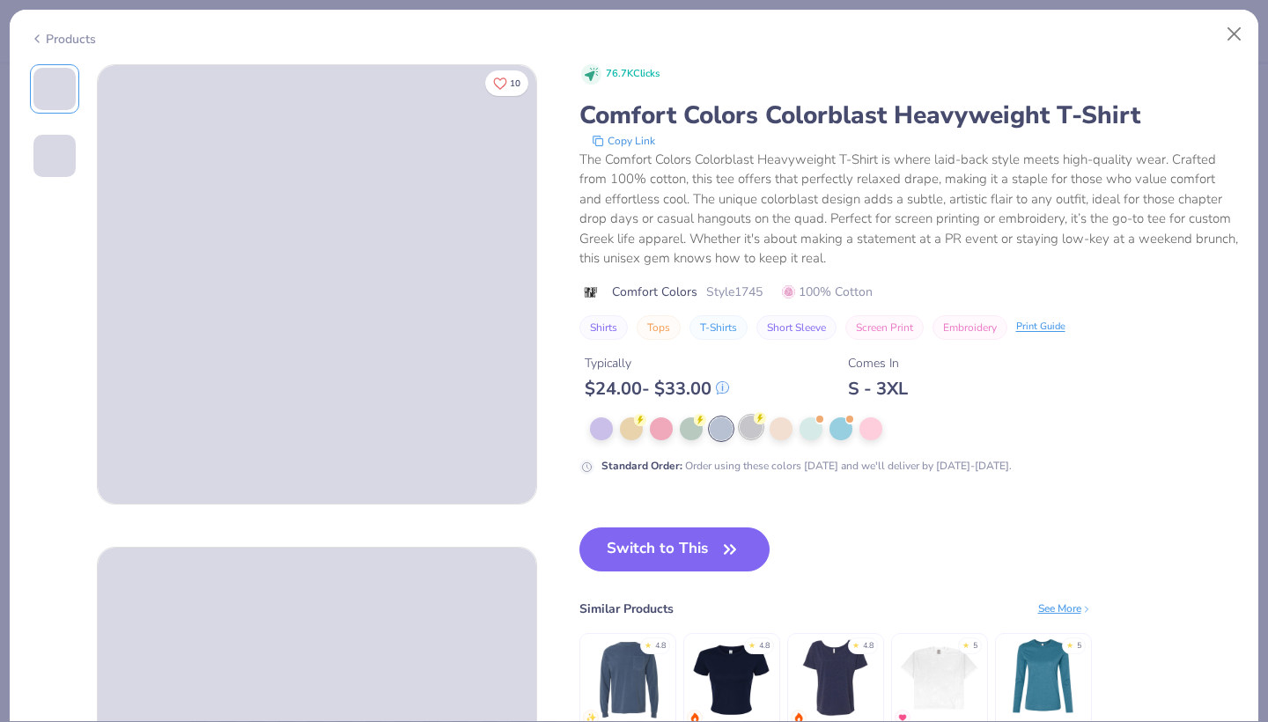
click at [743, 436] on div at bounding box center [751, 427] width 23 height 23
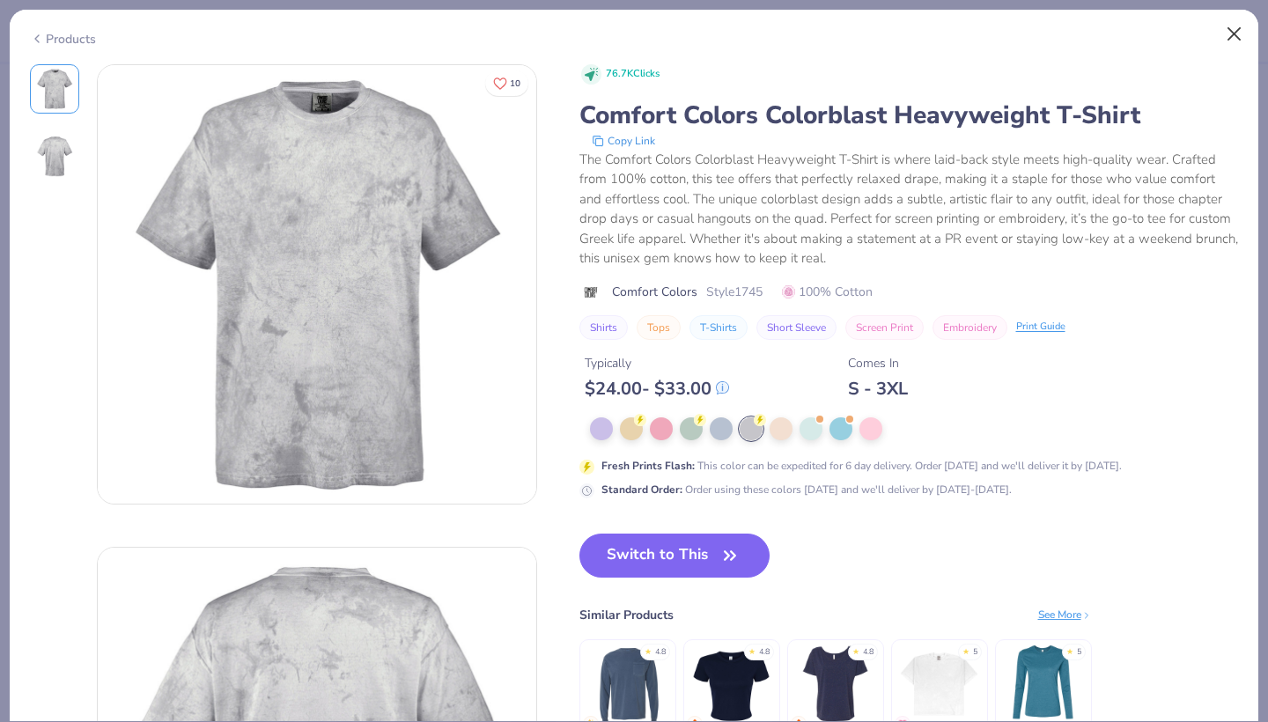
click at [1234, 42] on button "Close" at bounding box center [1234, 34] width 33 height 33
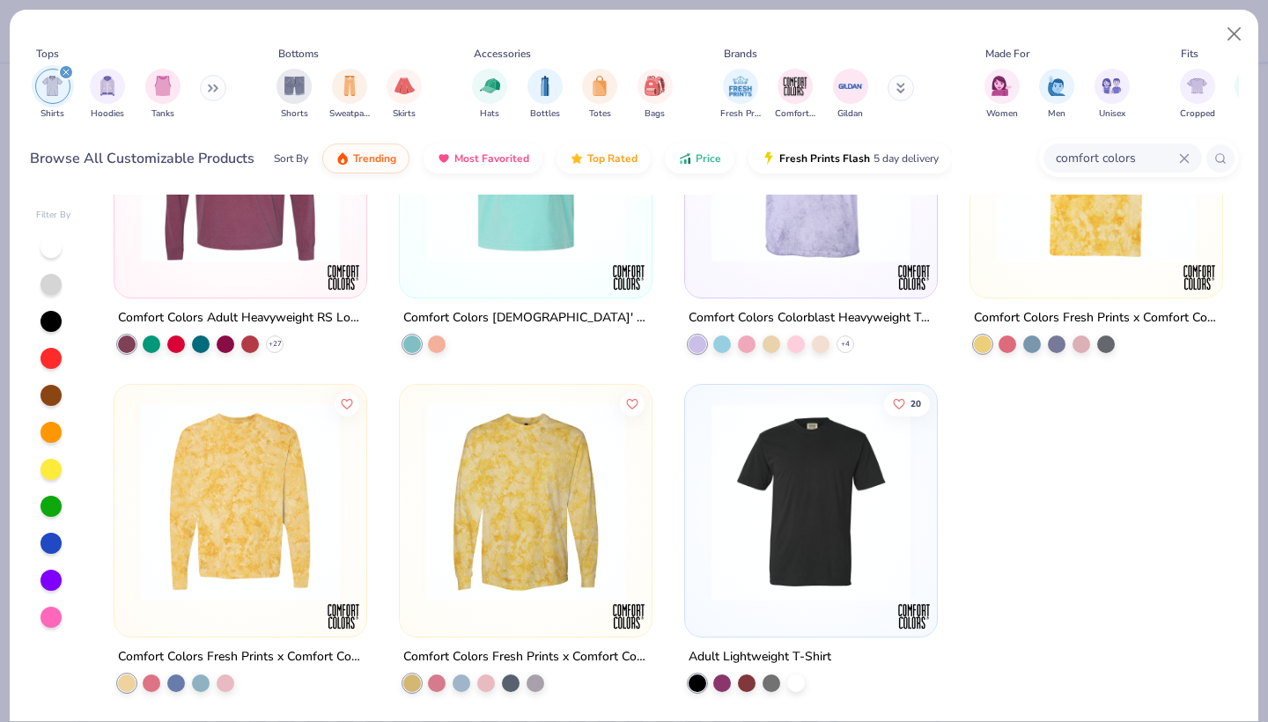
scroll to position [498, 0]
click at [882, 498] on img at bounding box center [811, 501] width 217 height 199
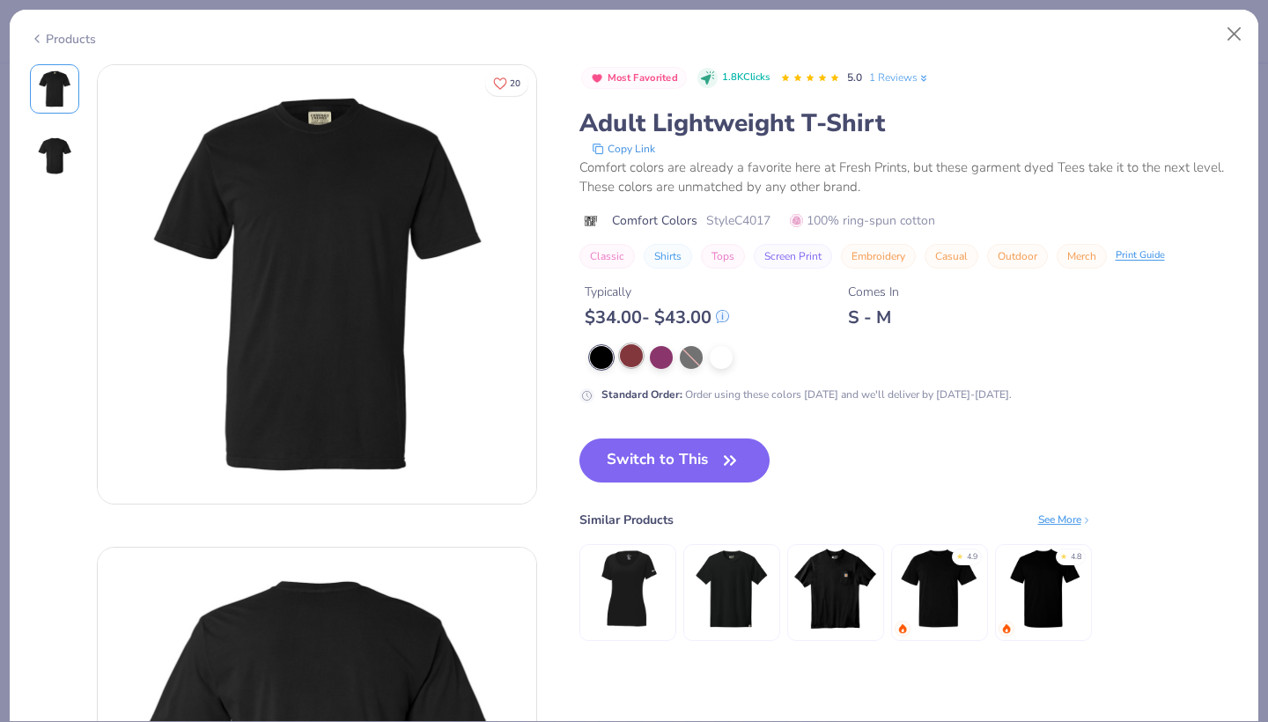
click at [631, 361] on div at bounding box center [631, 355] width 23 height 23
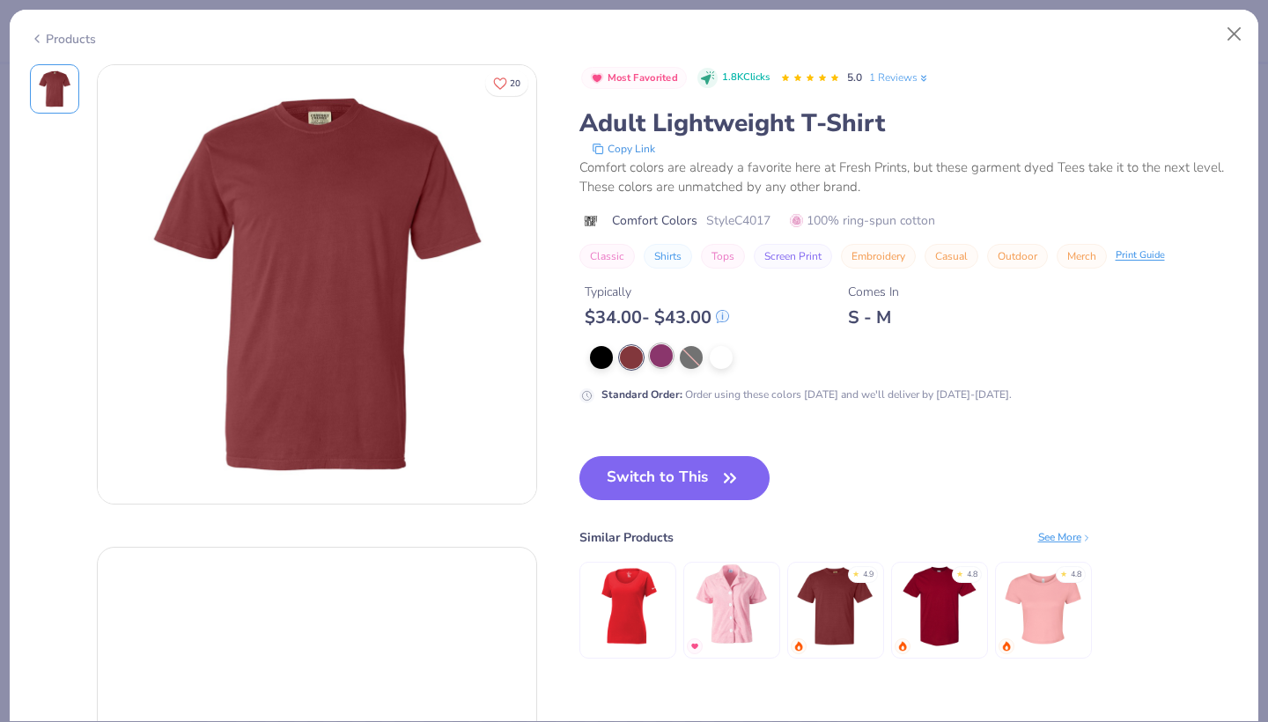
click at [671, 361] on div at bounding box center [661, 355] width 23 height 23
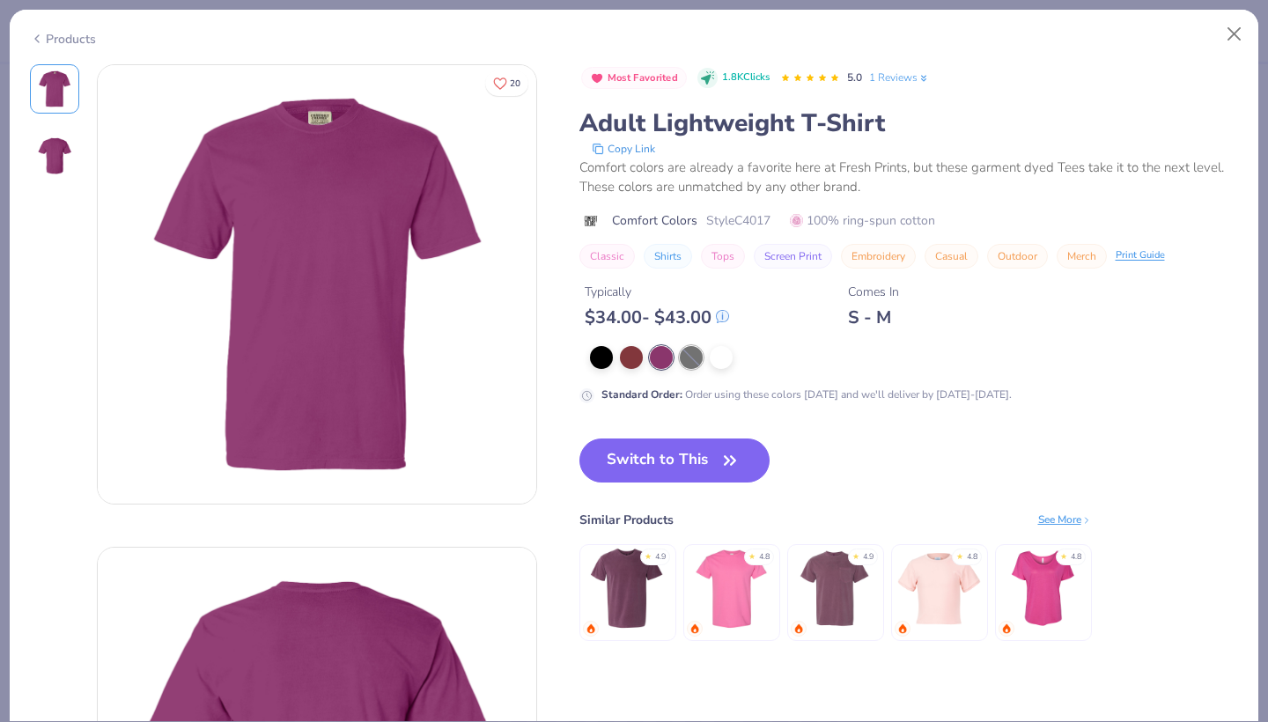
click at [693, 361] on div at bounding box center [691, 357] width 23 height 23
click at [644, 365] on div at bounding box center [914, 357] width 649 height 23
click at [627, 365] on div at bounding box center [631, 355] width 23 height 23
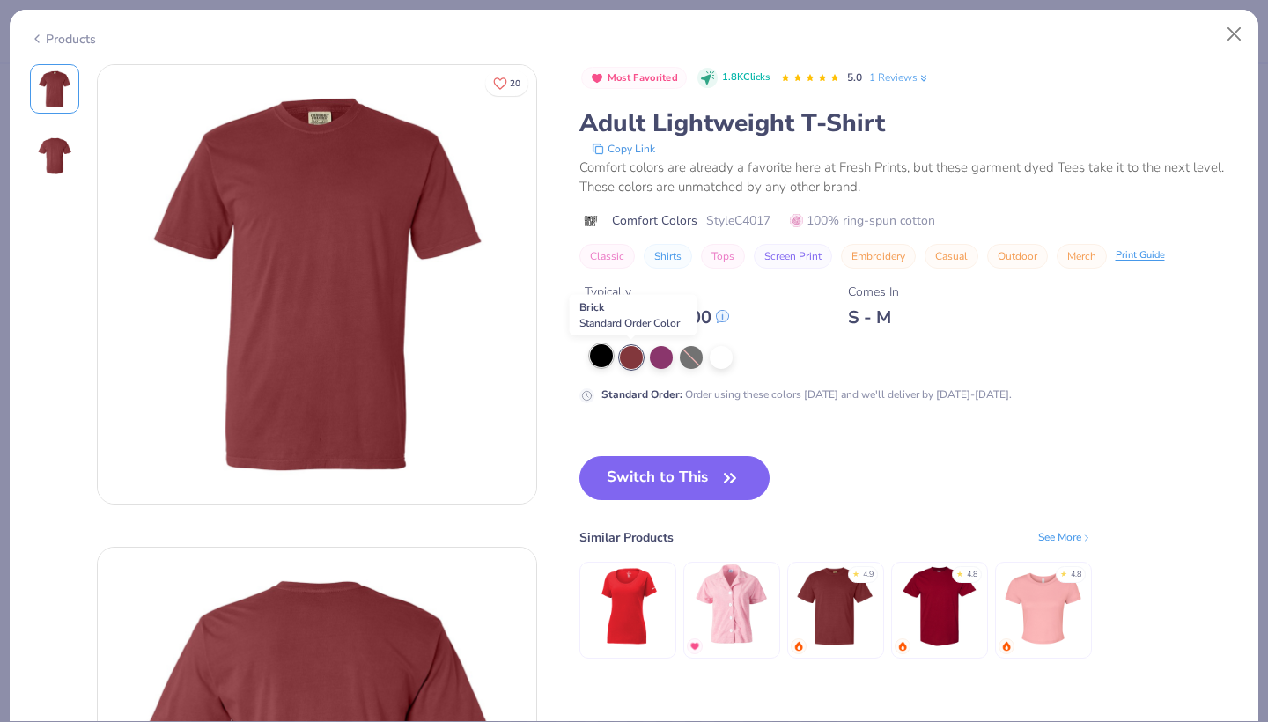
click at [606, 365] on div at bounding box center [601, 355] width 23 height 23
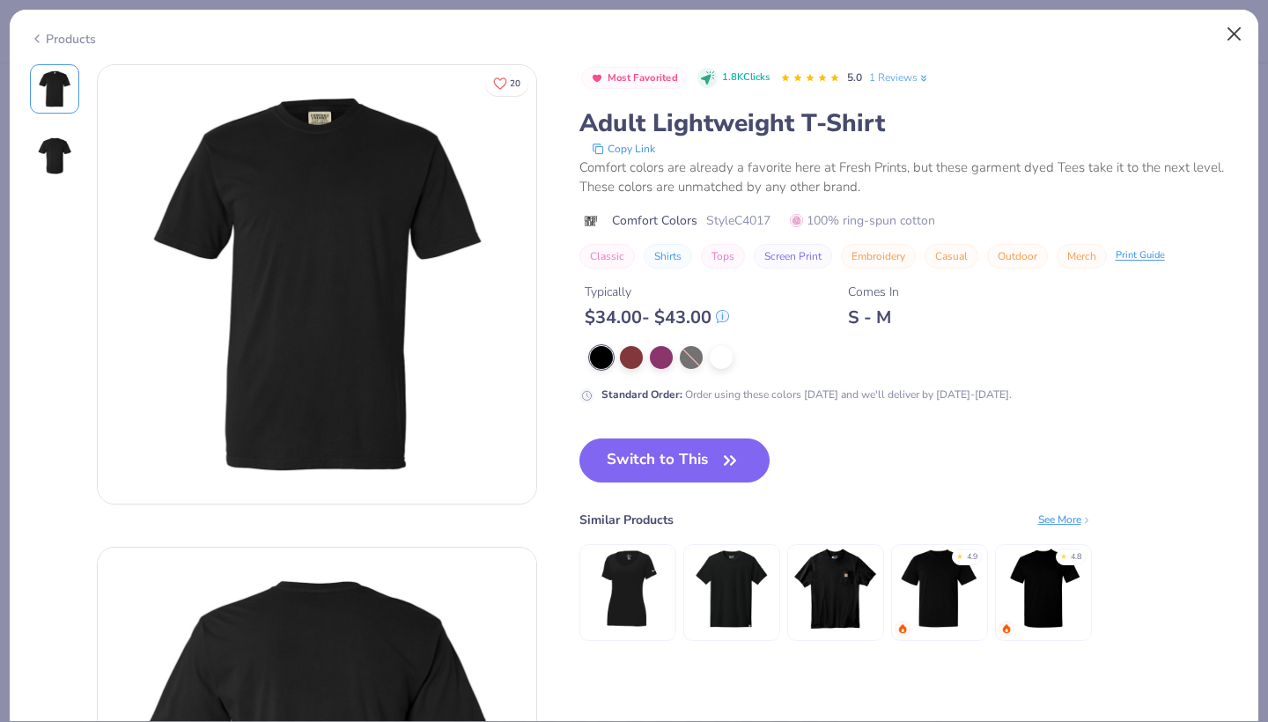
click at [1239, 48] on button "Close" at bounding box center [1234, 34] width 33 height 33
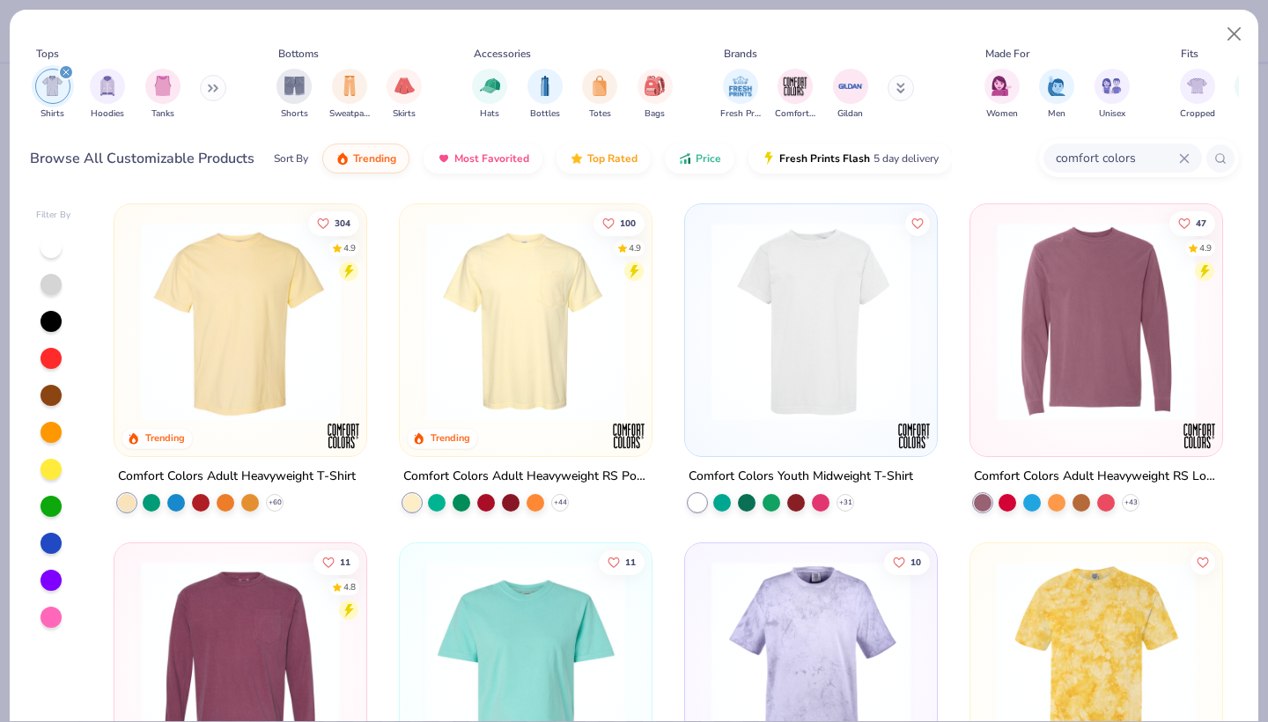
scroll to position [-1, 0]
click at [266, 354] on div "304 4.9 Trending Comfort Colors Adult Heavyweight T-Shirt + 60 100 4.9 Trending…" at bounding box center [668, 458] width 1141 height 527
click at [242, 313] on img at bounding box center [240, 321] width 217 height 199
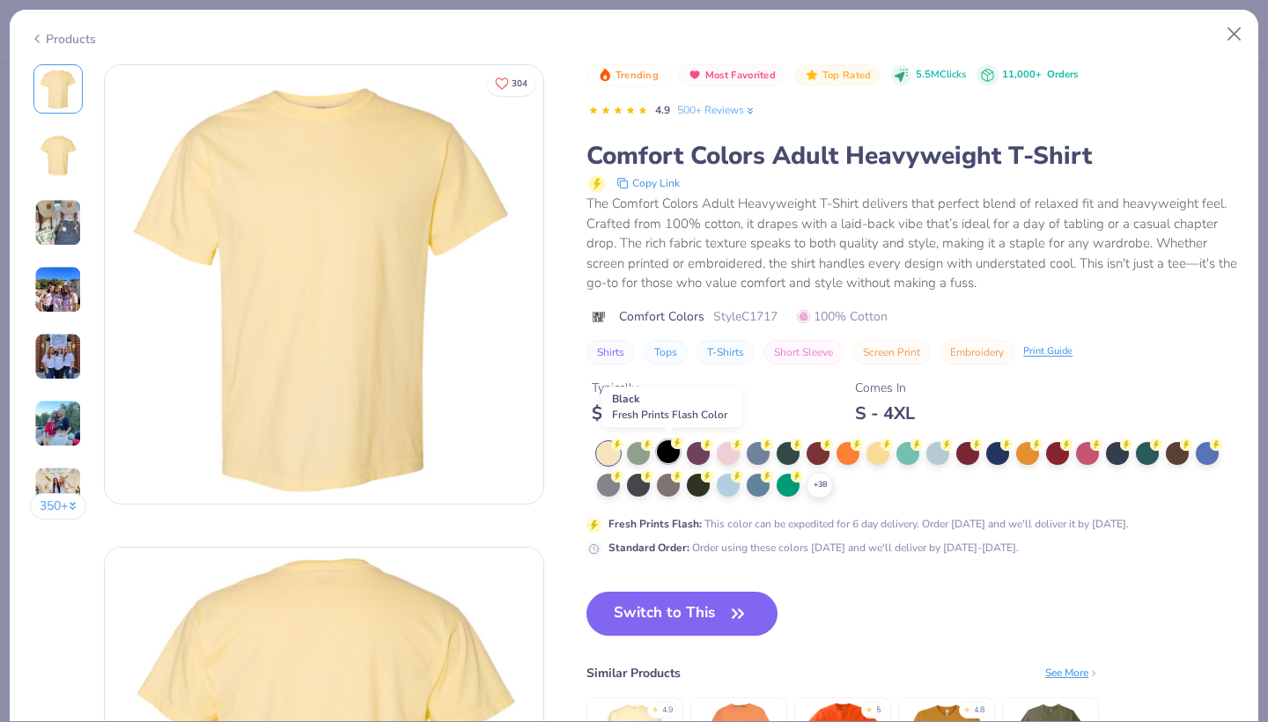
click at [671, 453] on div at bounding box center [668, 451] width 23 height 23
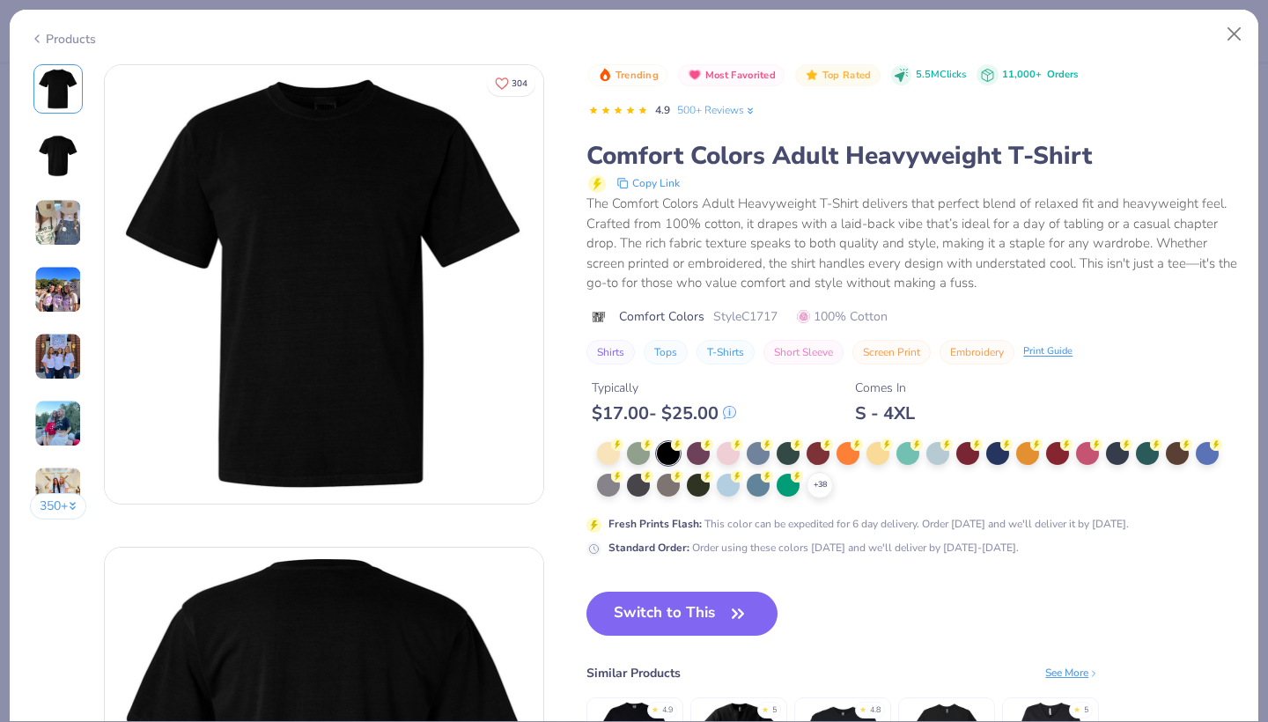
click at [701, 453] on div at bounding box center [698, 453] width 23 height 23
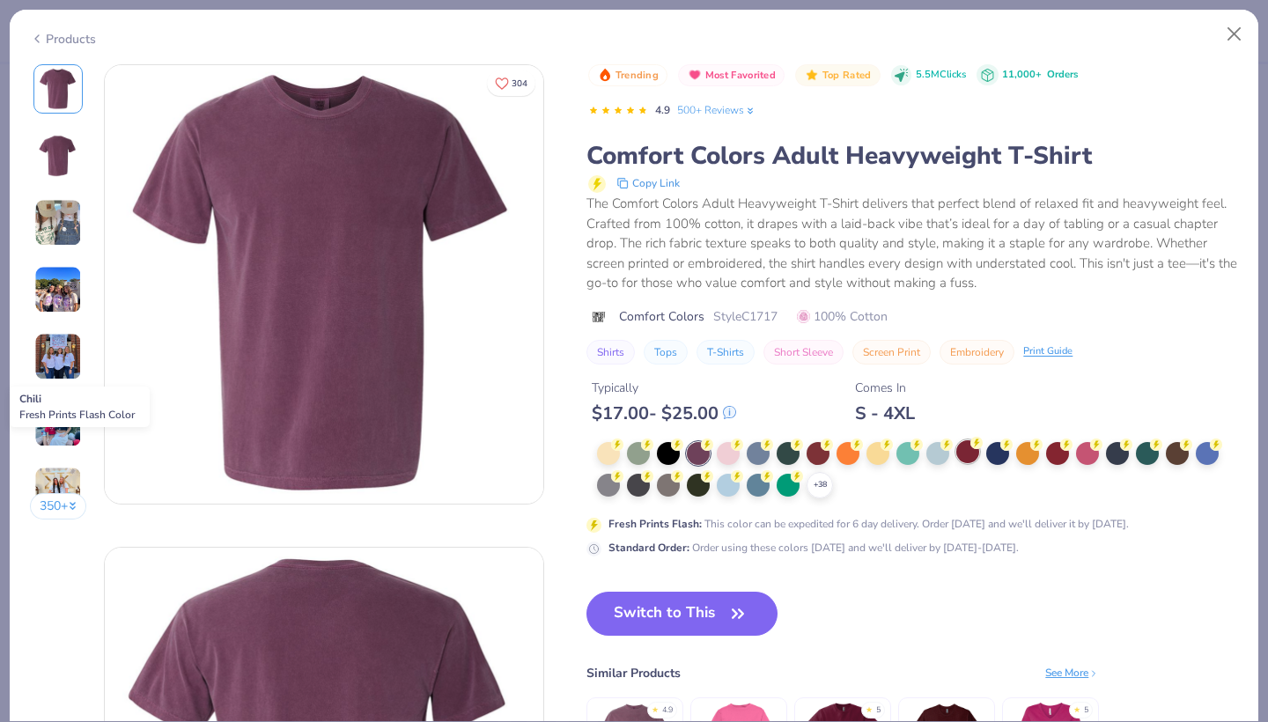
click at [969, 459] on div at bounding box center [967, 451] width 23 height 23
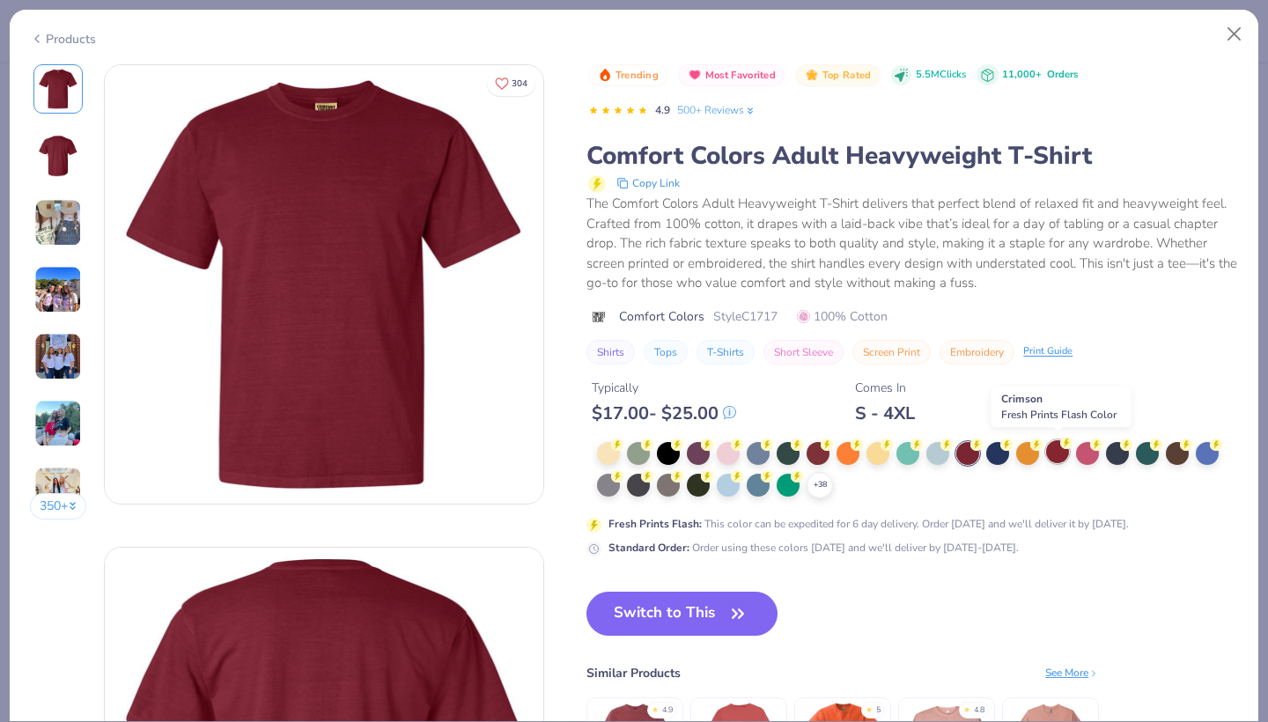
click at [1059, 455] on div at bounding box center [1057, 451] width 23 height 23
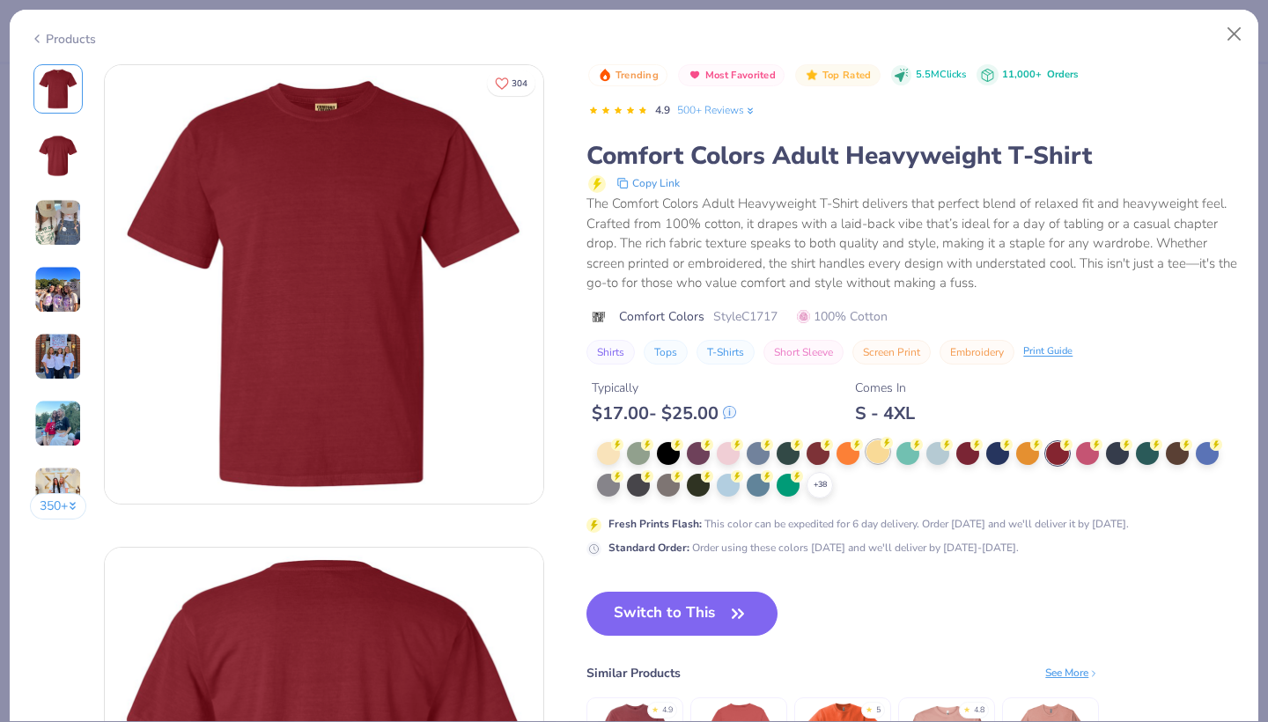
click at [873, 448] on div at bounding box center [878, 451] width 23 height 23
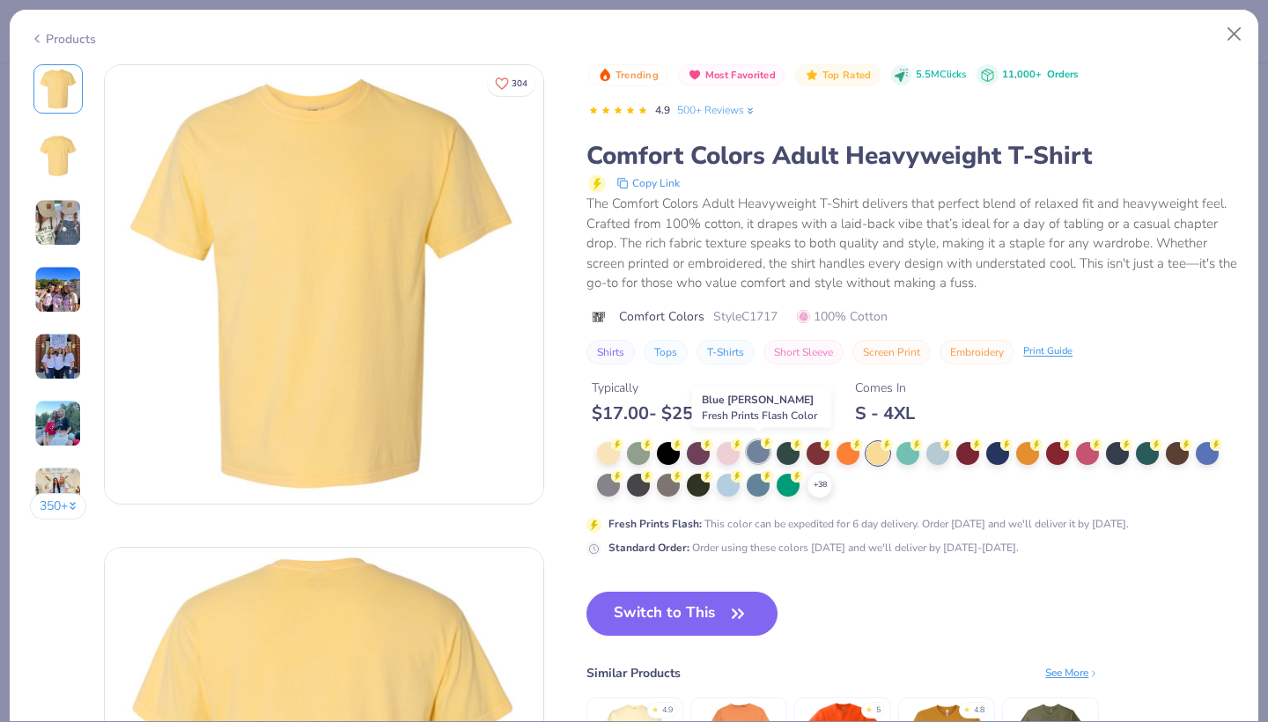
click at [755, 455] on div at bounding box center [758, 451] width 23 height 23
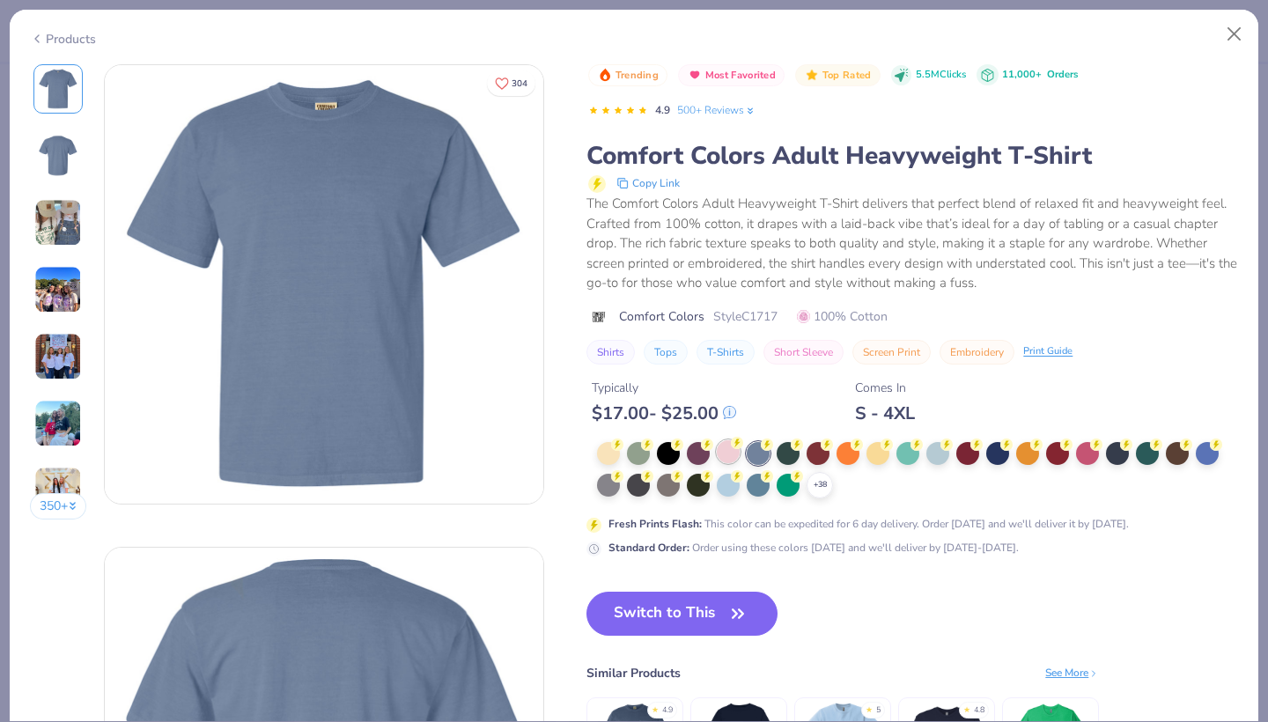
click at [735, 454] on div at bounding box center [728, 451] width 23 height 23
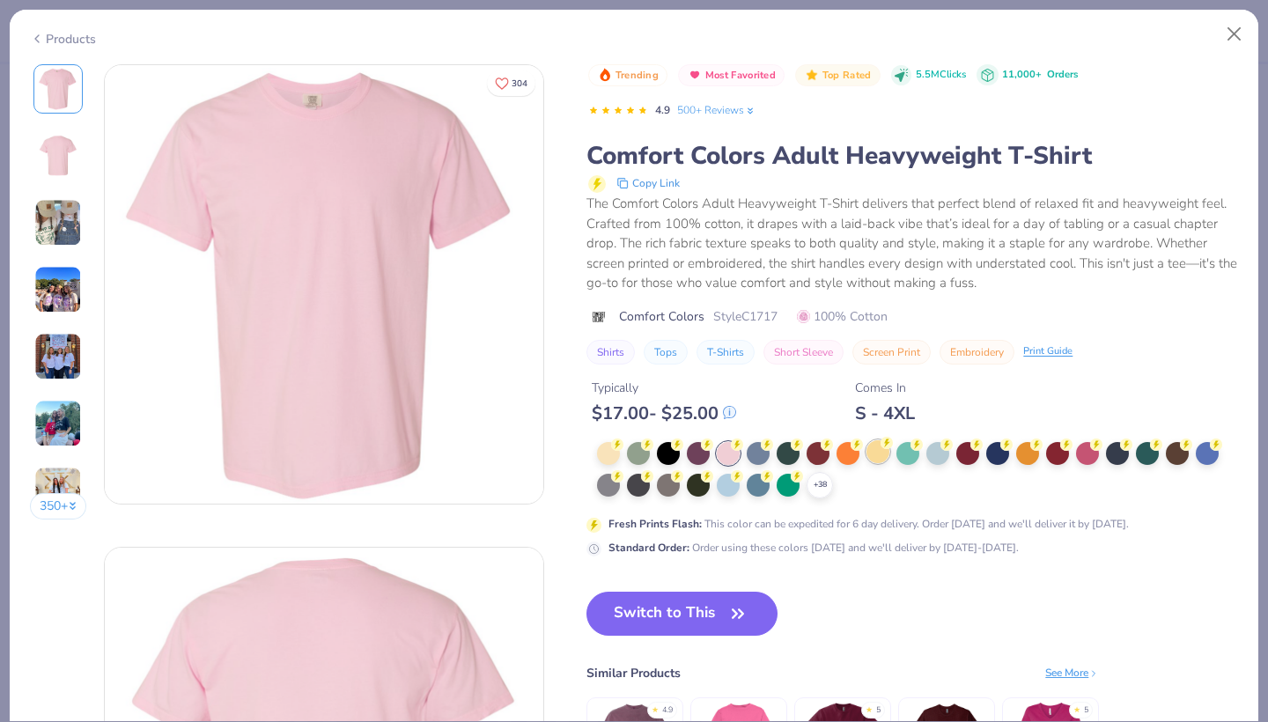
click at [869, 456] on div at bounding box center [878, 451] width 23 height 23
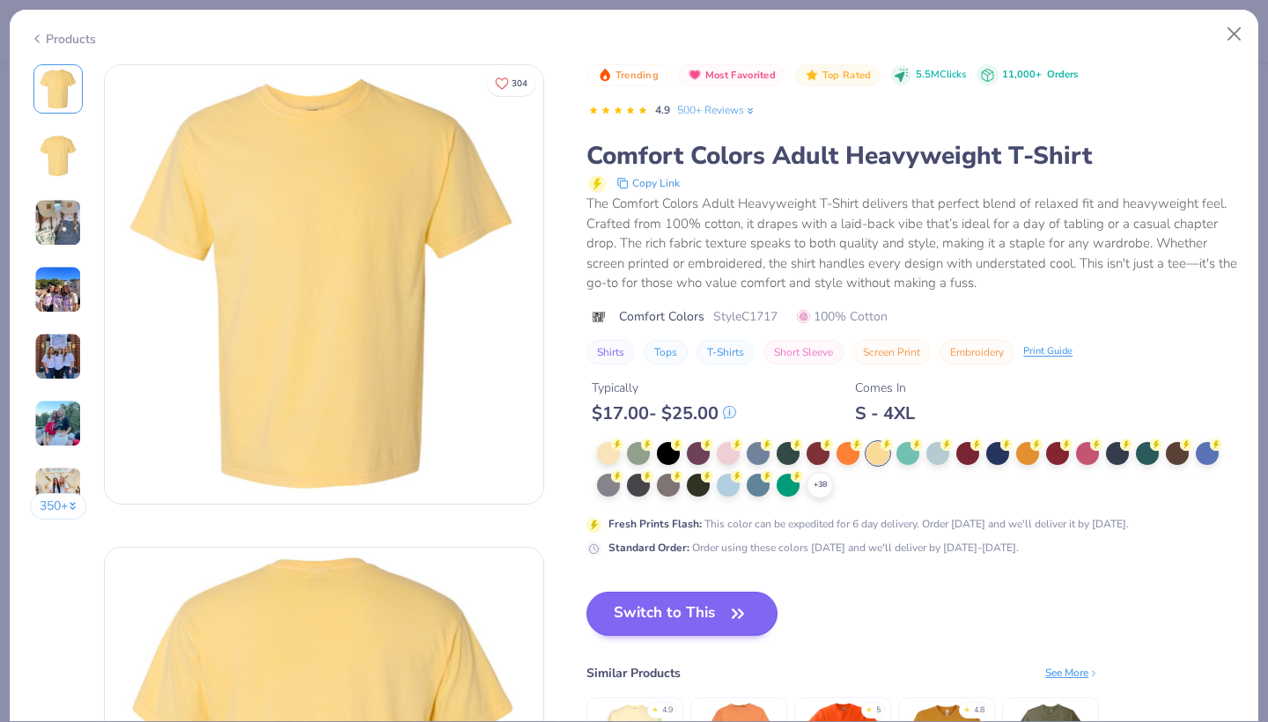
click at [706, 612] on button "Switch to This" at bounding box center [681, 614] width 191 height 44
click at [674, 619] on button "Switch to This" at bounding box center [681, 614] width 191 height 44
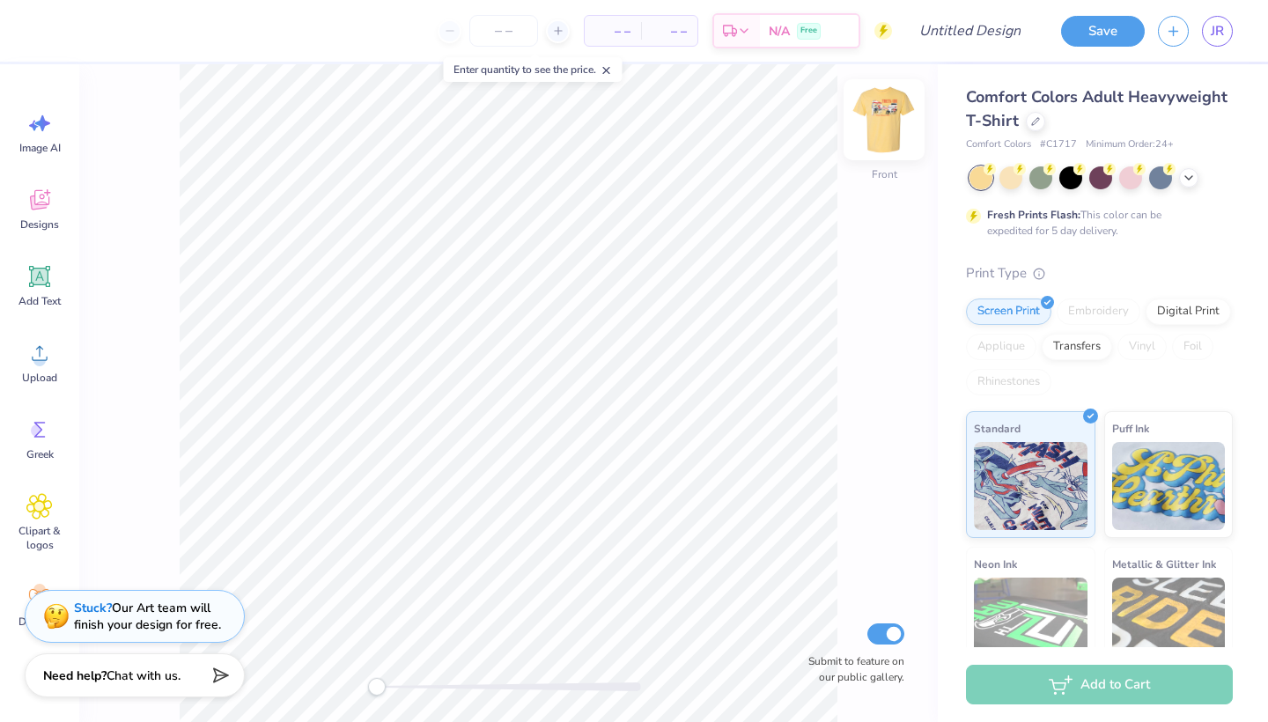
click at [878, 122] on img at bounding box center [884, 120] width 70 height 70
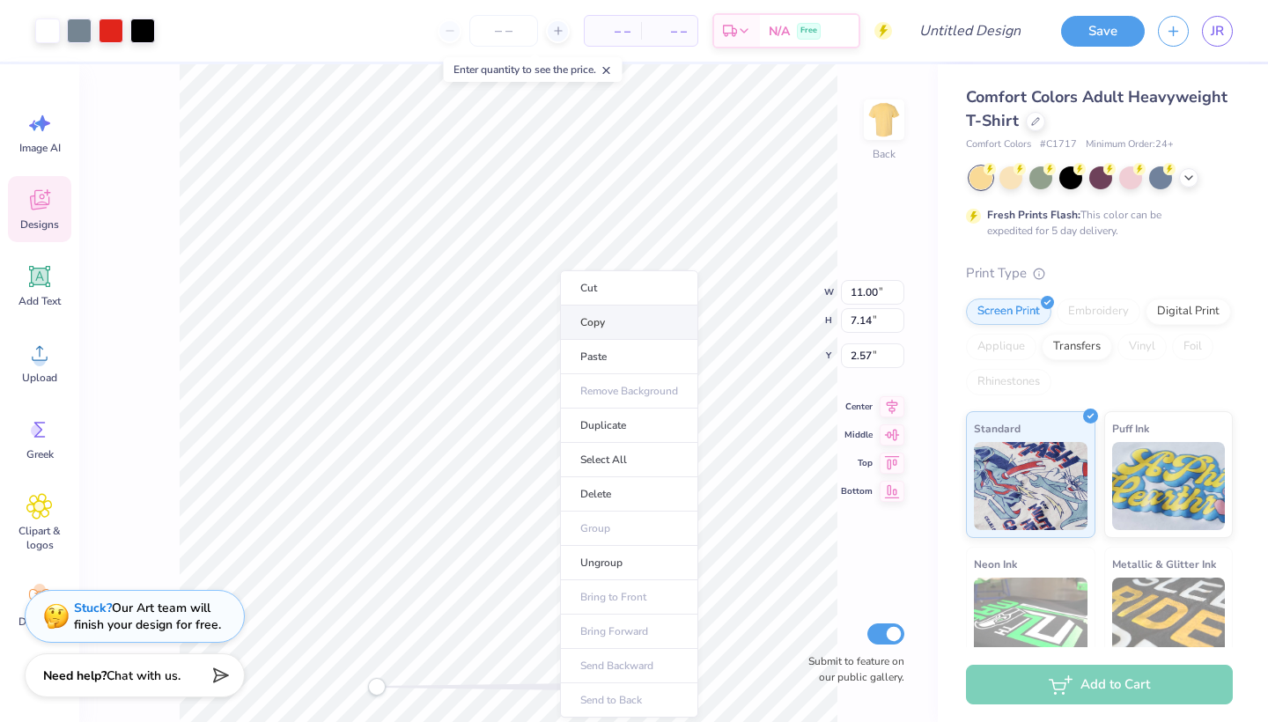
click at [594, 332] on li "Copy" at bounding box center [629, 323] width 138 height 34
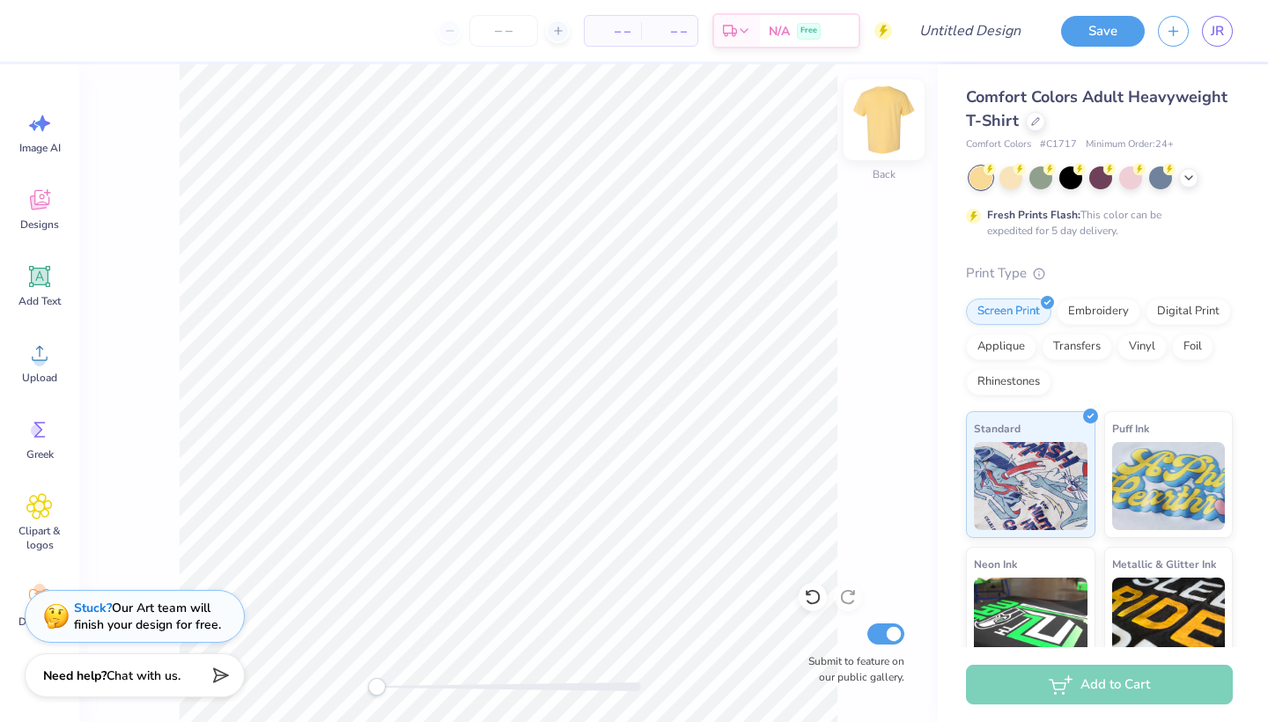
click at [884, 122] on img at bounding box center [884, 120] width 70 height 70
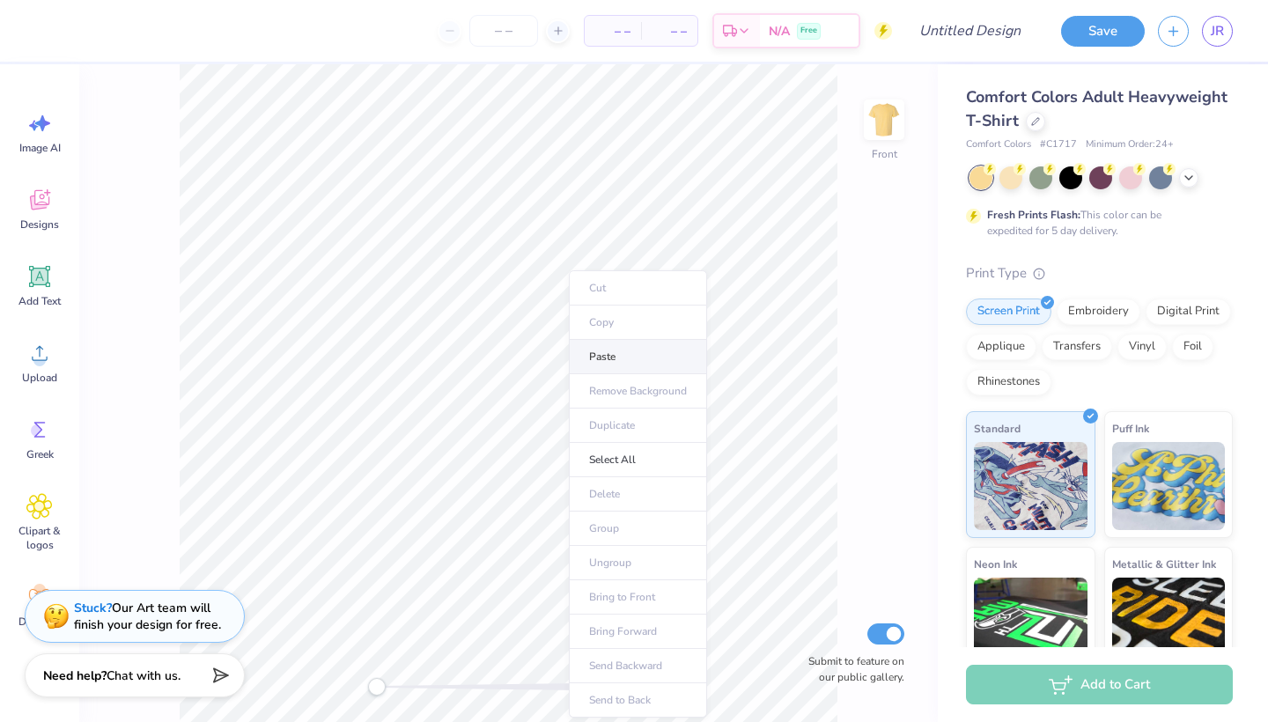
click at [595, 361] on li "Paste" at bounding box center [638, 357] width 138 height 34
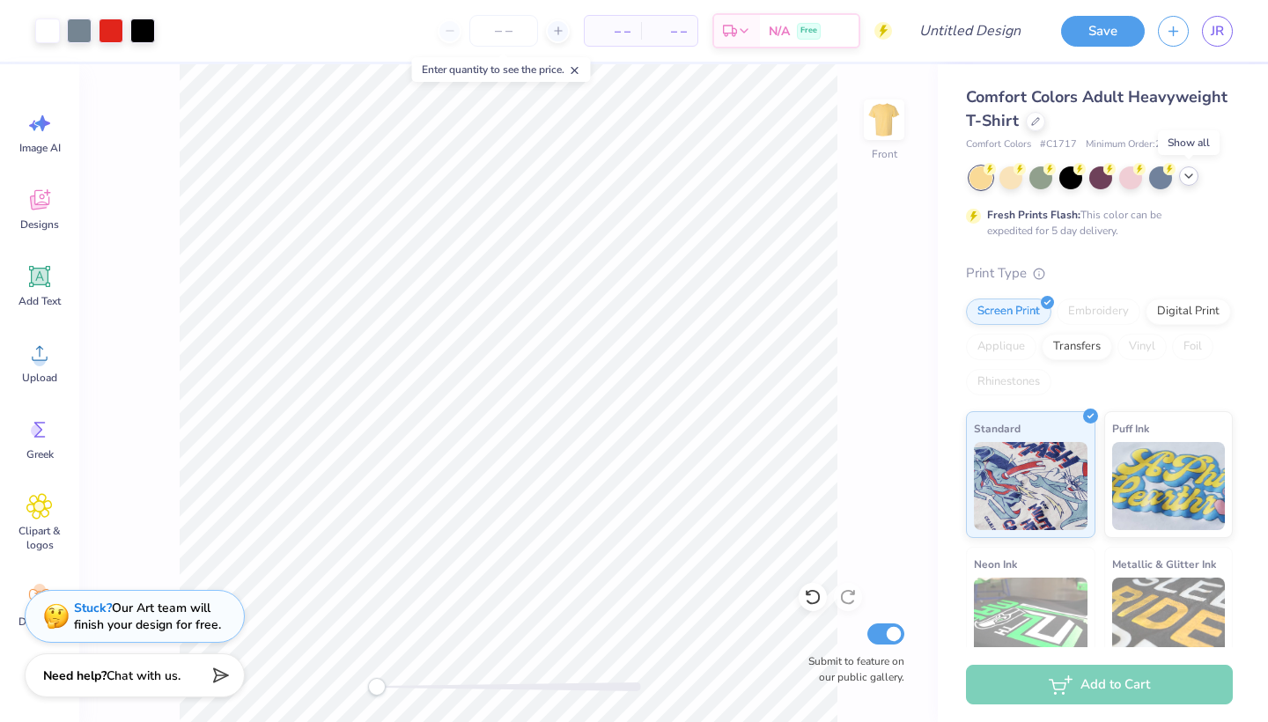
click at [1191, 177] on icon at bounding box center [1189, 176] width 14 height 14
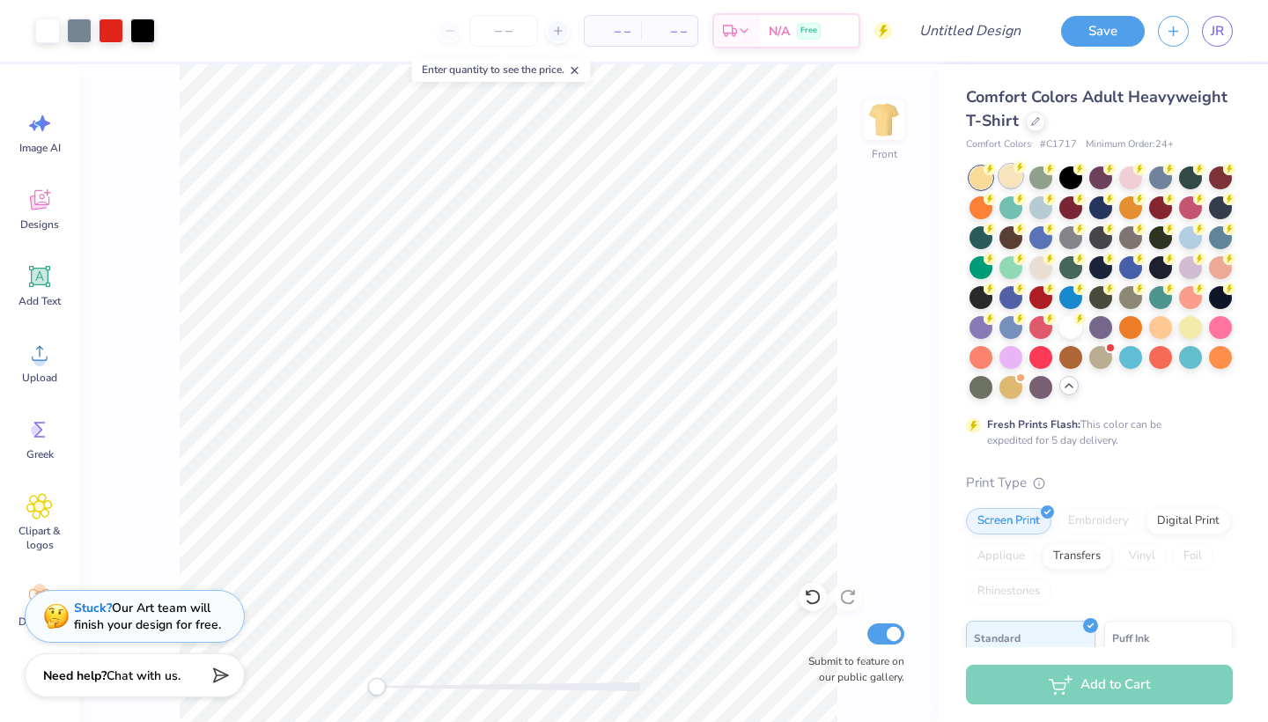
click at [1009, 181] on div at bounding box center [1010, 176] width 23 height 23
click at [1039, 181] on div at bounding box center [1040, 176] width 23 height 23
click at [1067, 180] on div at bounding box center [1070, 176] width 23 height 23
click at [889, 110] on img at bounding box center [884, 120] width 70 height 70
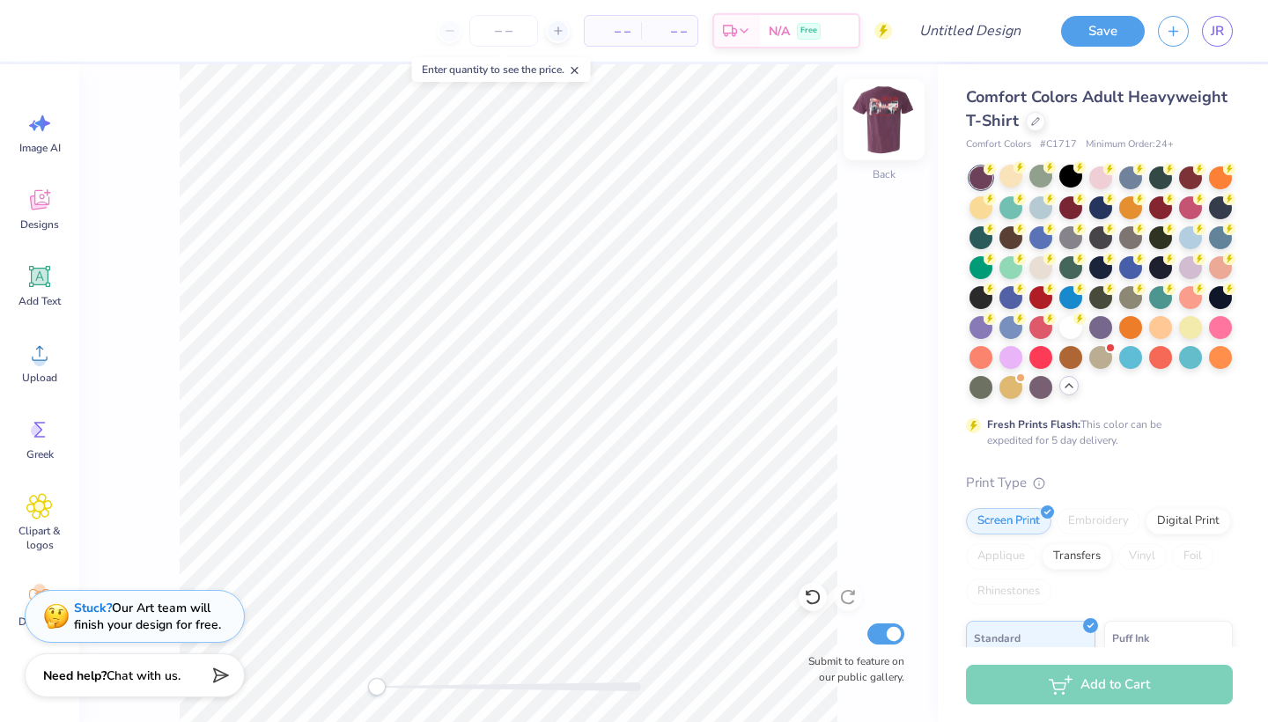
click at [869, 105] on img at bounding box center [884, 120] width 70 height 70
click at [876, 113] on img at bounding box center [884, 120] width 70 height 70
click at [893, 145] on img at bounding box center [884, 120] width 70 height 70
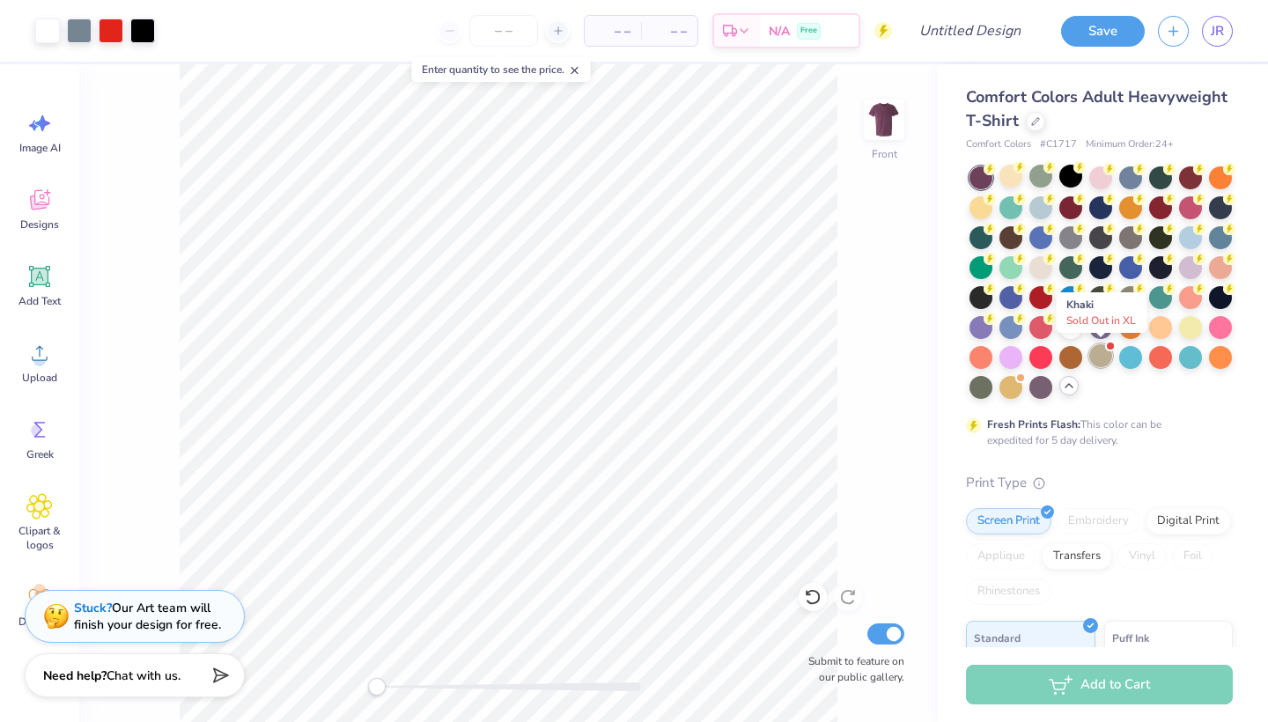
click at [1095, 351] on div at bounding box center [1100, 355] width 23 height 23
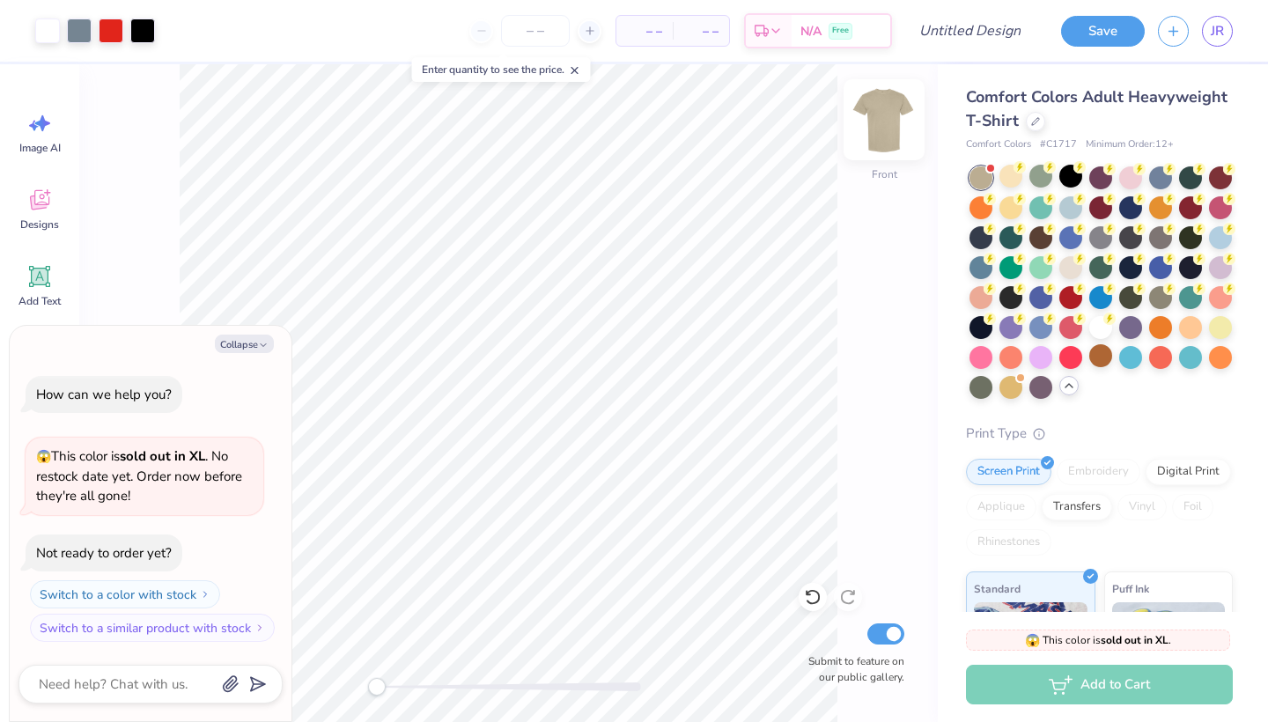
click at [875, 133] on img at bounding box center [884, 120] width 70 height 70
click at [881, 128] on img at bounding box center [884, 120] width 70 height 70
click at [1221, 335] on div at bounding box center [1220, 325] width 23 height 23
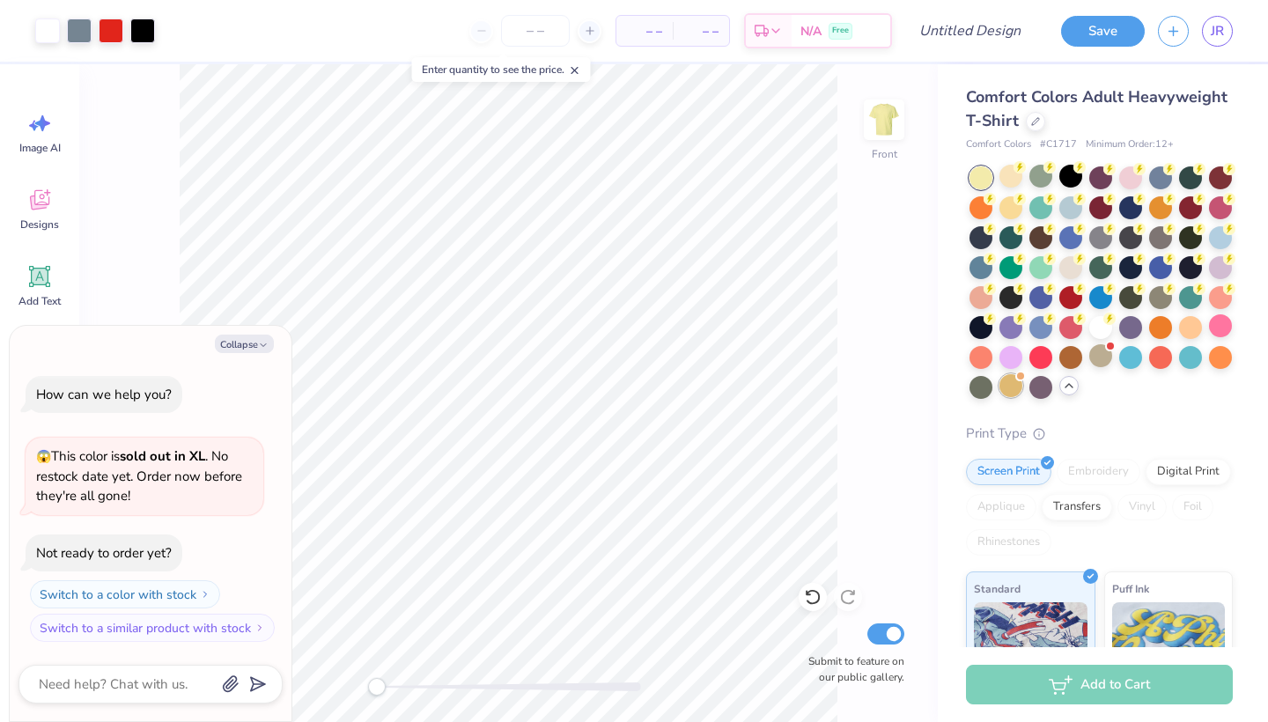
click at [1009, 395] on div at bounding box center [1010, 385] width 23 height 23
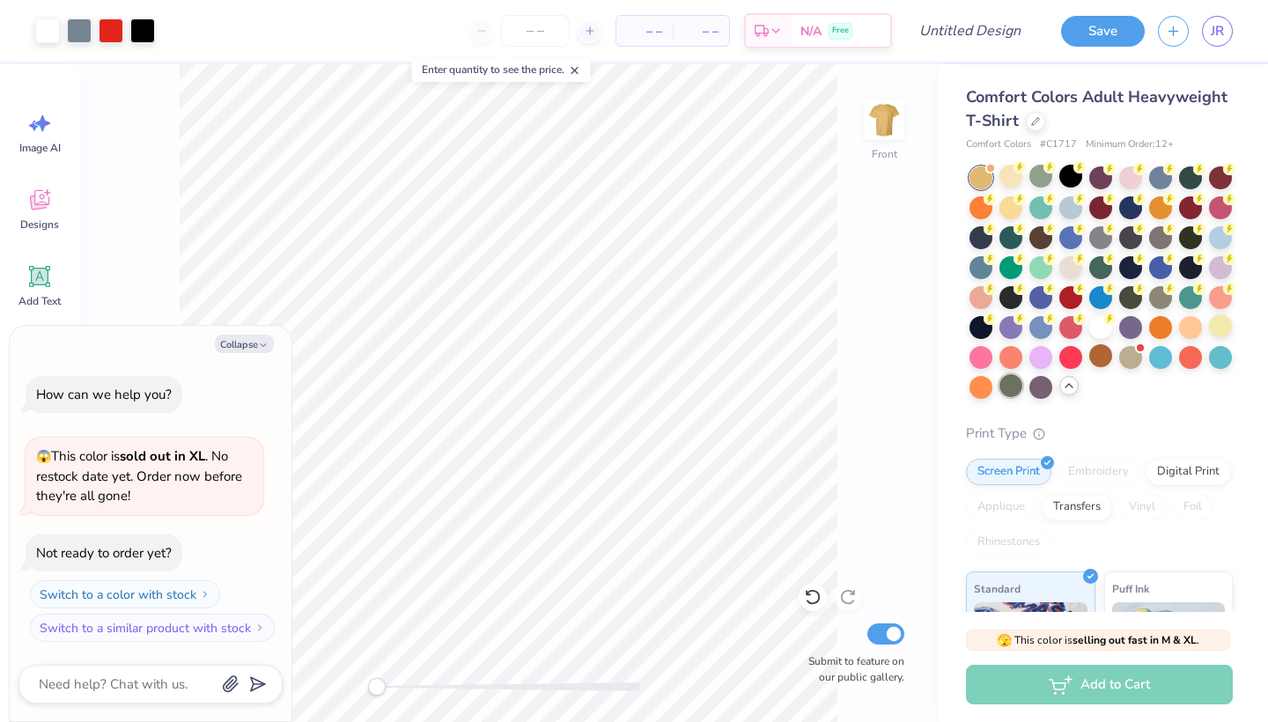
scroll to position [92, 0]
click at [1010, 394] on div at bounding box center [1010, 385] width 23 height 23
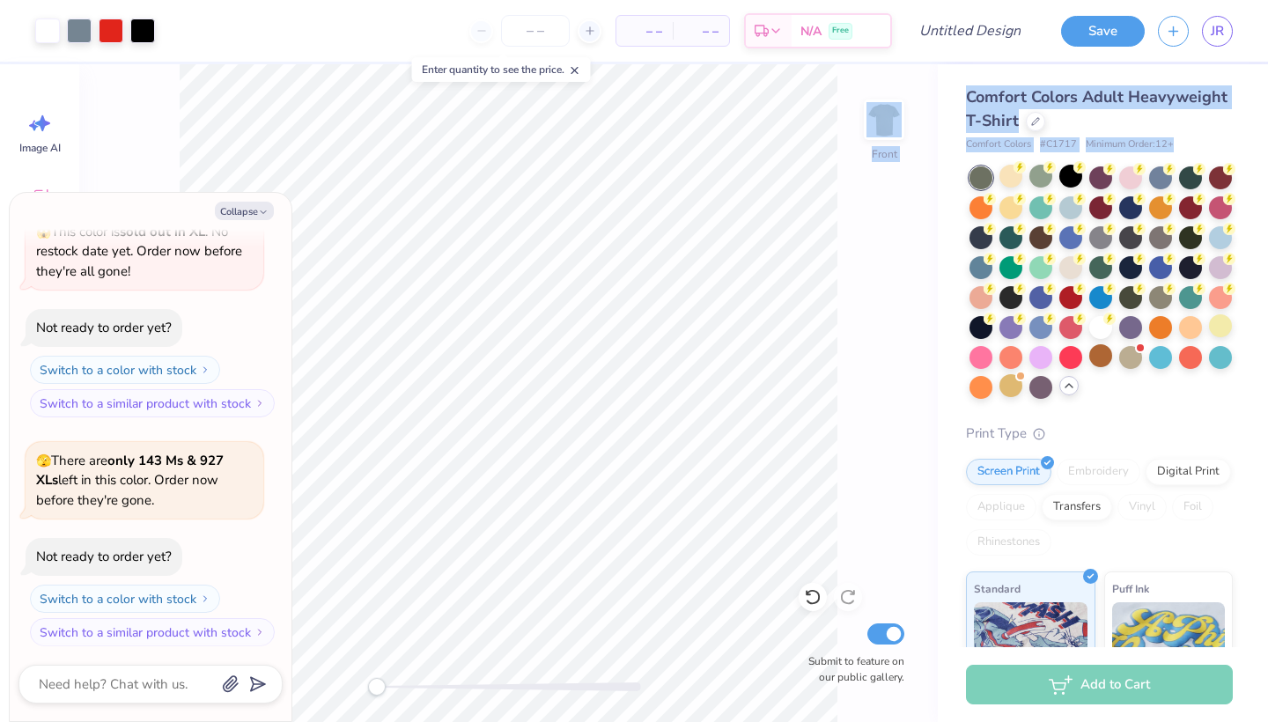
click at [799, 371] on div "Art colors – – Per Item – – Total Est. Delivery N/A Free Design Title Save JR I…" at bounding box center [634, 361] width 1268 height 722
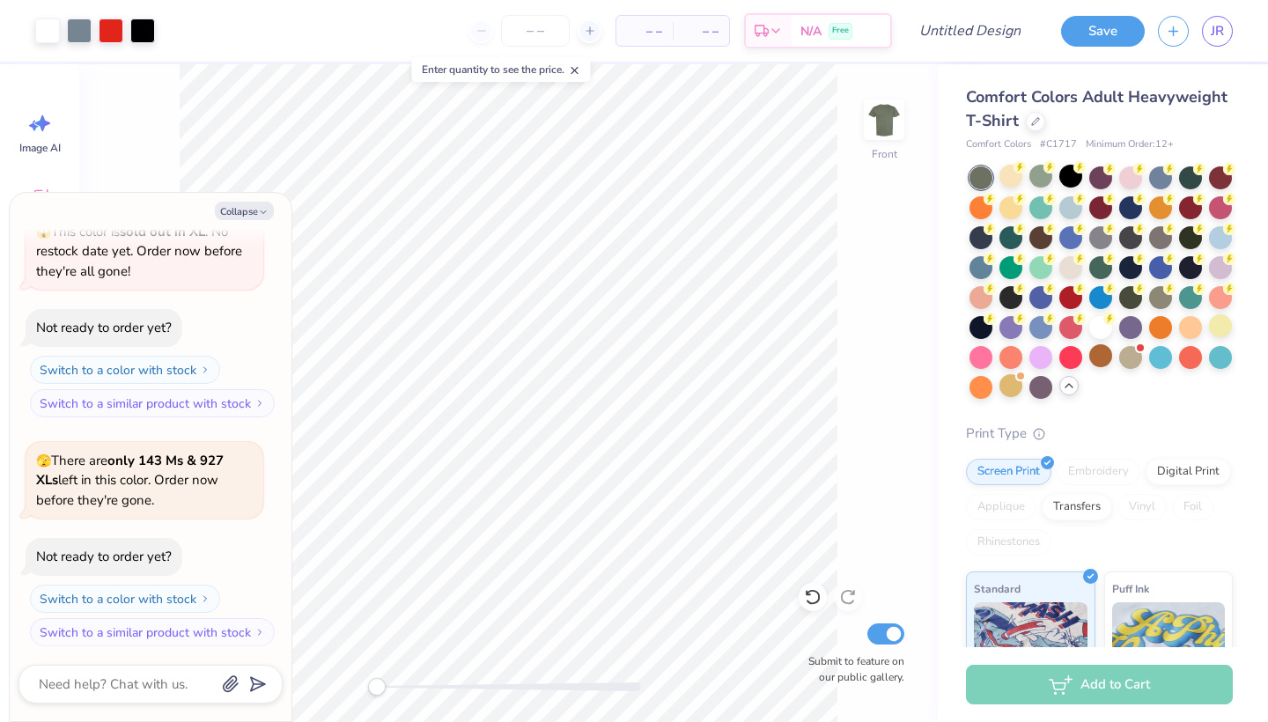
click at [857, 371] on div "Front Submit to feature on our public gallery." at bounding box center [508, 393] width 859 height 658
click at [1004, 166] on div at bounding box center [1010, 176] width 23 height 23
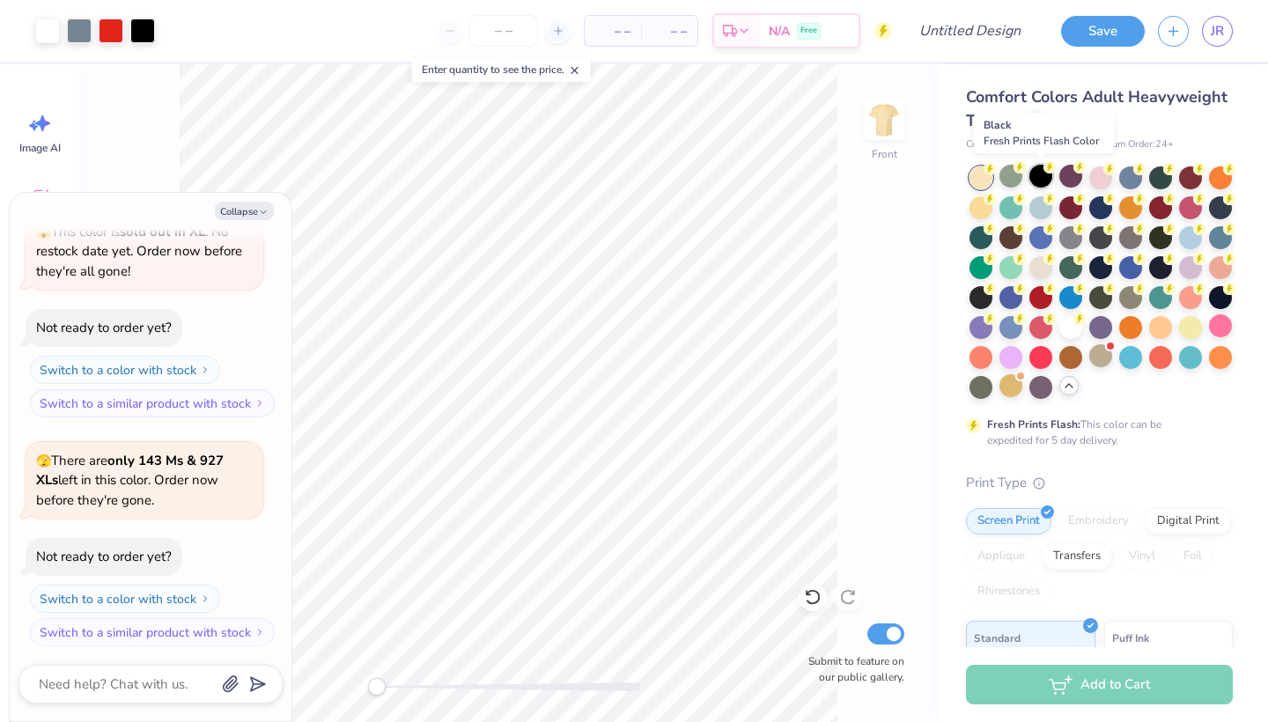
click at [1044, 180] on div at bounding box center [1040, 176] width 23 height 23
click at [1066, 181] on div at bounding box center [1070, 176] width 23 height 23
click at [1102, 184] on div at bounding box center [1100, 176] width 23 height 23
drag, startPoint x: 1017, startPoint y: 179, endPoint x: 886, endPoint y: 268, distance: 158.5
click at [1017, 179] on div at bounding box center [1010, 177] width 23 height 23
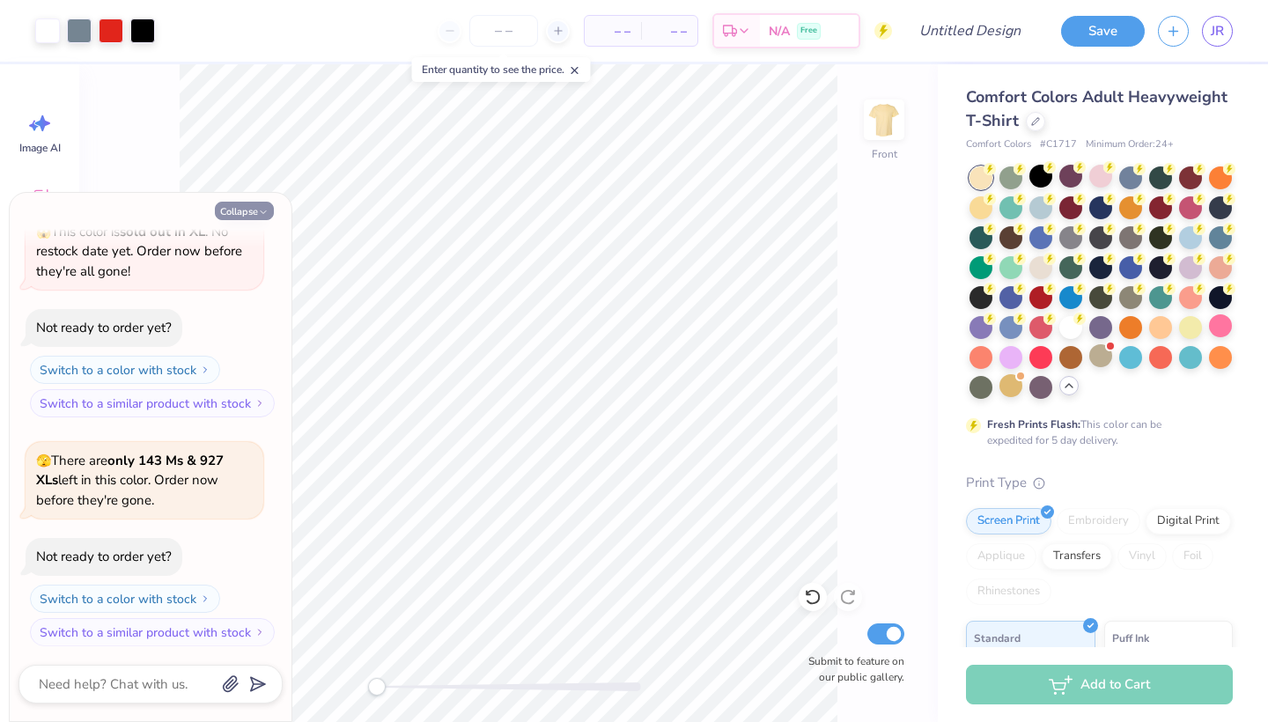
click at [252, 210] on button "Collapse" at bounding box center [244, 211] width 59 height 18
type textarea "x"
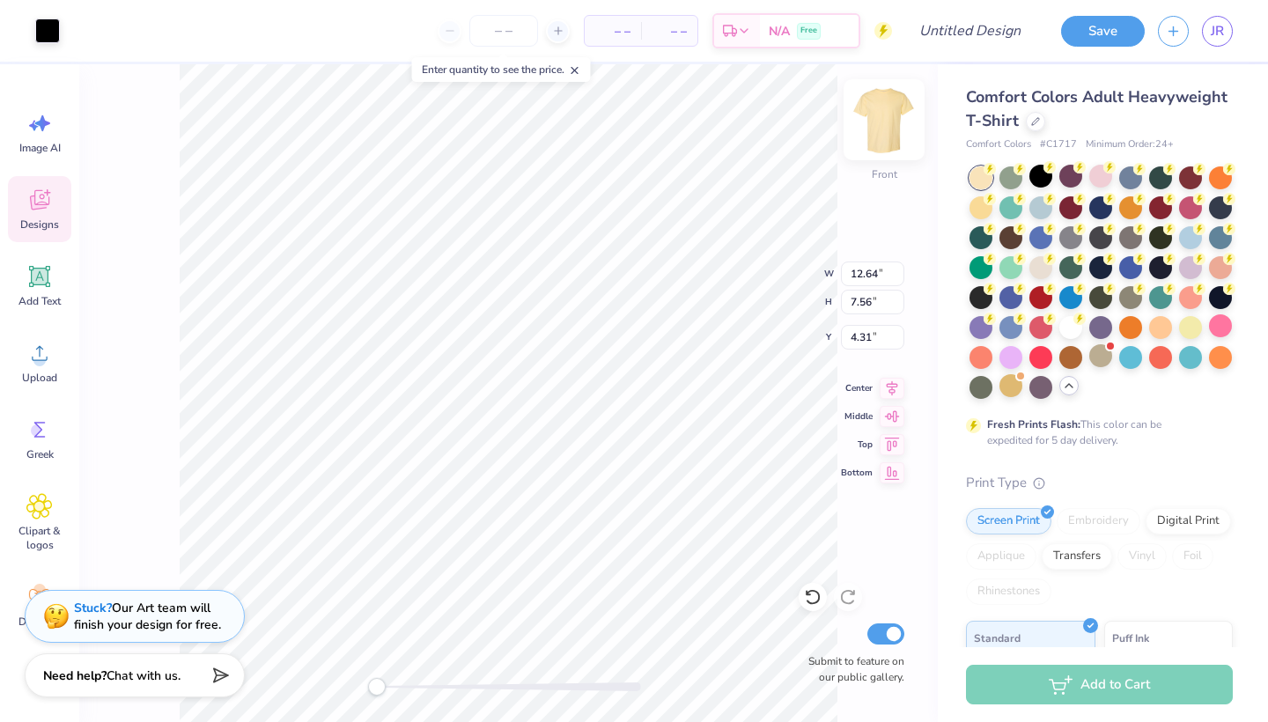
type input "4.20"
type input "6.68"
type input "0.52"
type input "11.50"
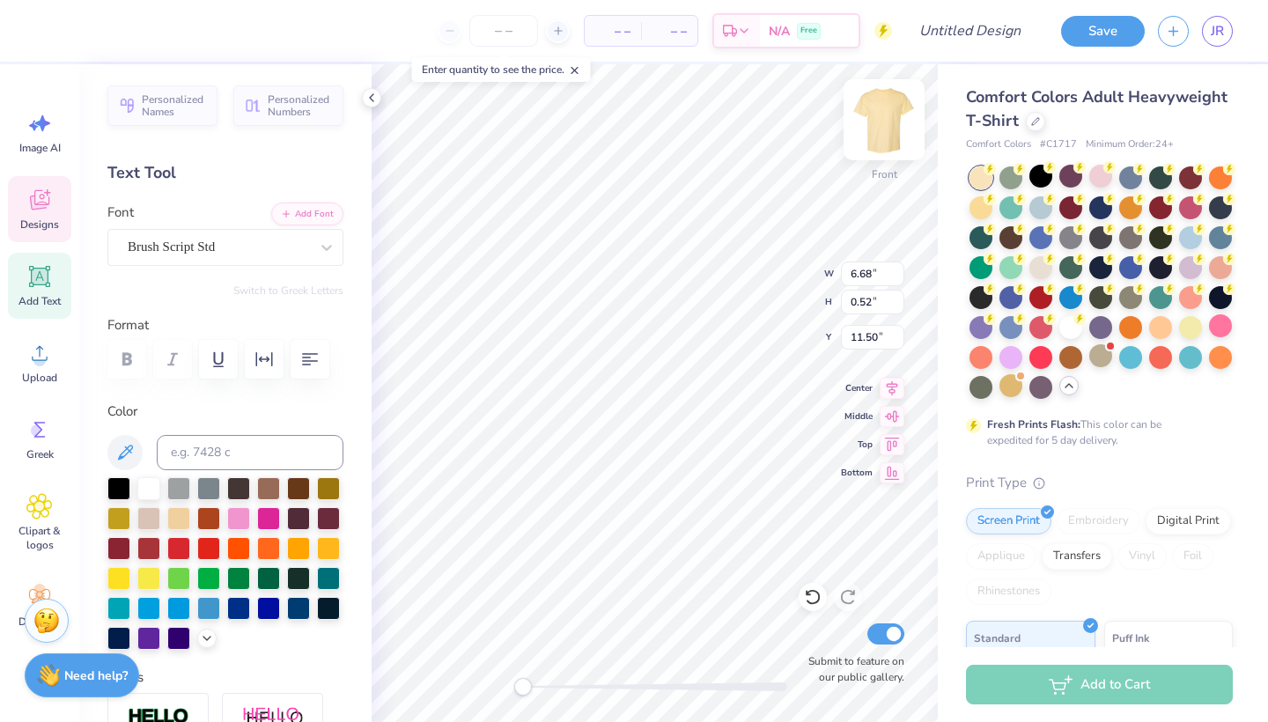
type input "7.44"
type input "1.69"
type input "3.81"
type input "7.44"
type input "1.69"
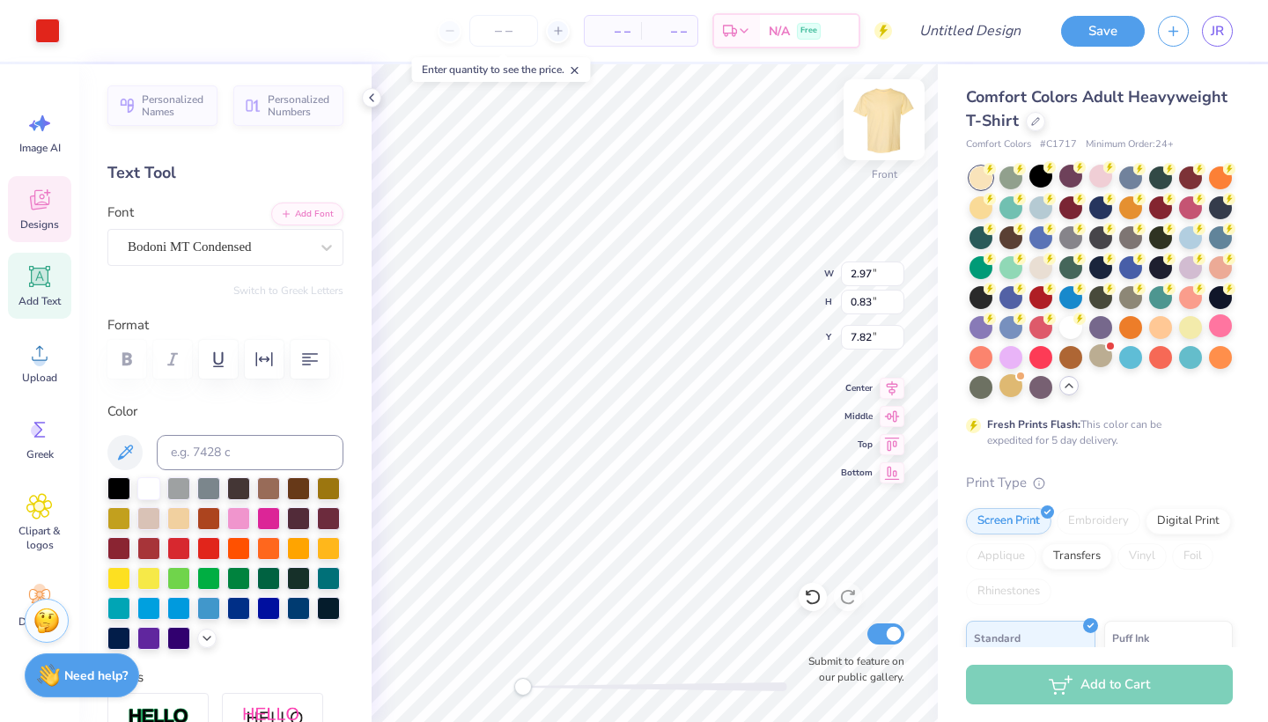
type input "2.16"
type input "7.44"
type input "1.69"
type input "3.45"
type input "6.68"
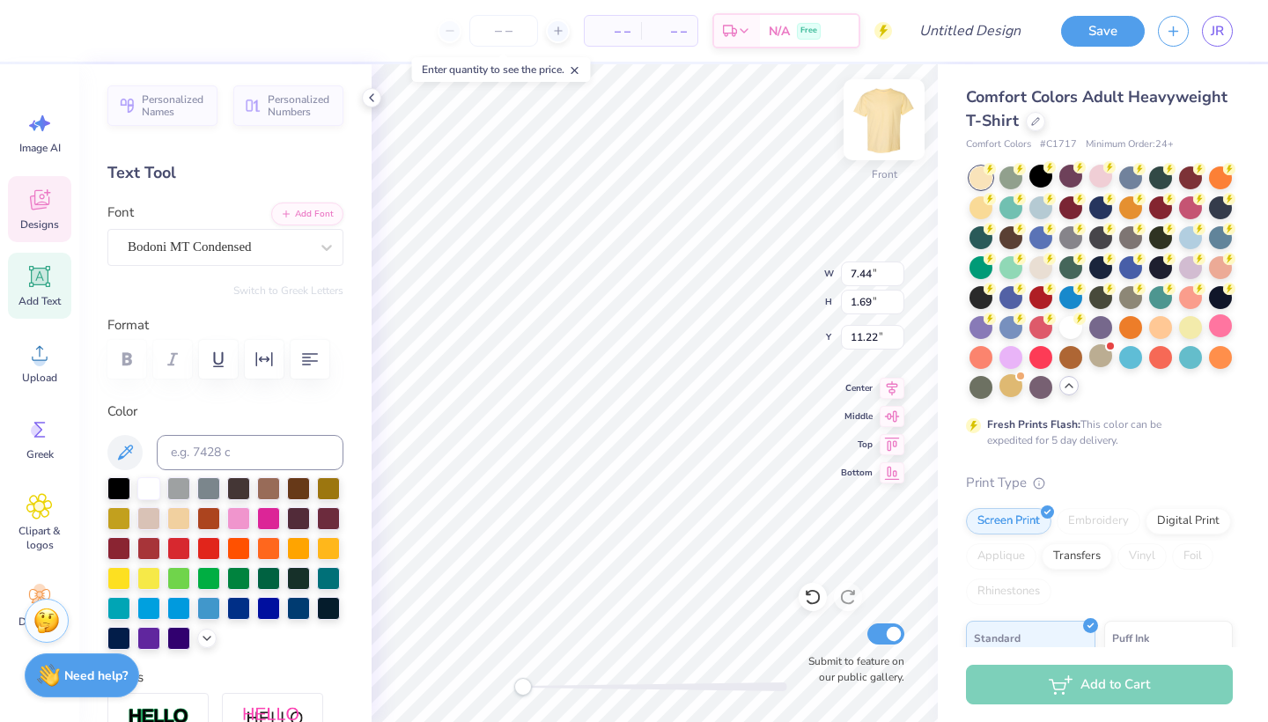
type input "0.52"
type input "12.91"
type input "13.35"
type input "7.98"
type input "3.78"
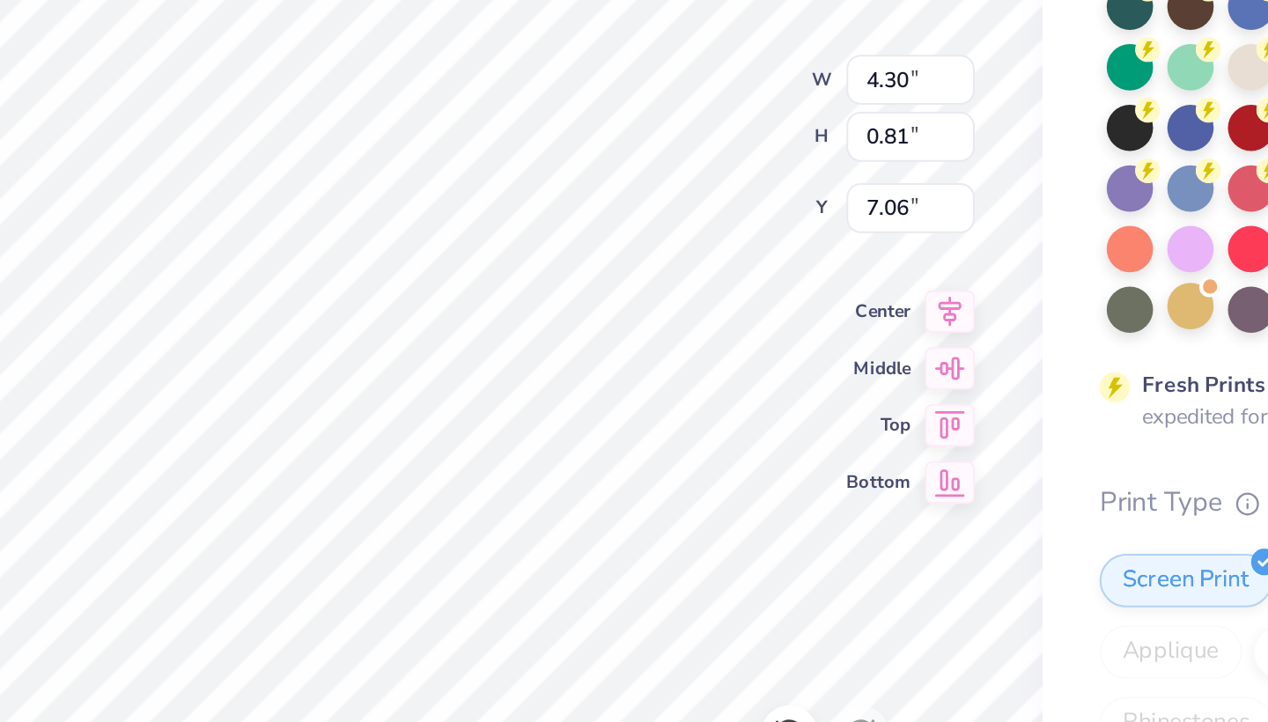
type input "4.30"
type input "0.81"
type input "7.06"
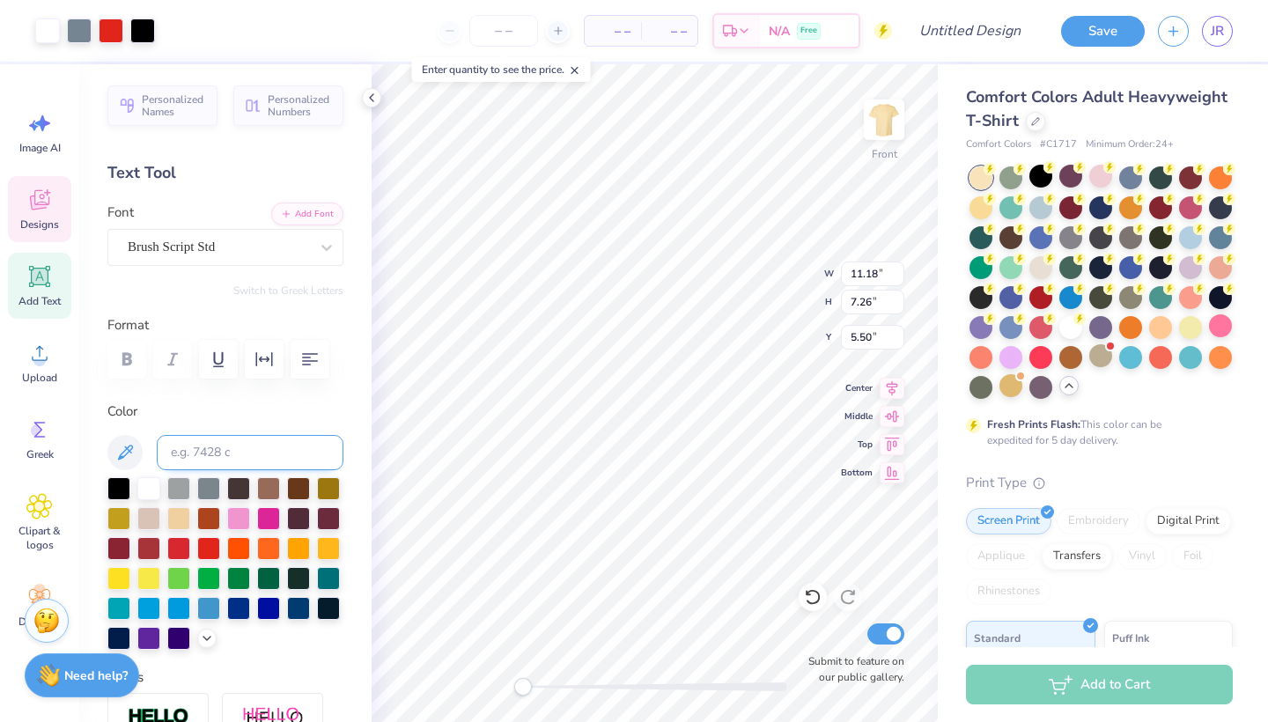
type input "7.44"
type input "1.69"
type input "13.43"
type input "12.15"
type input "7.89"
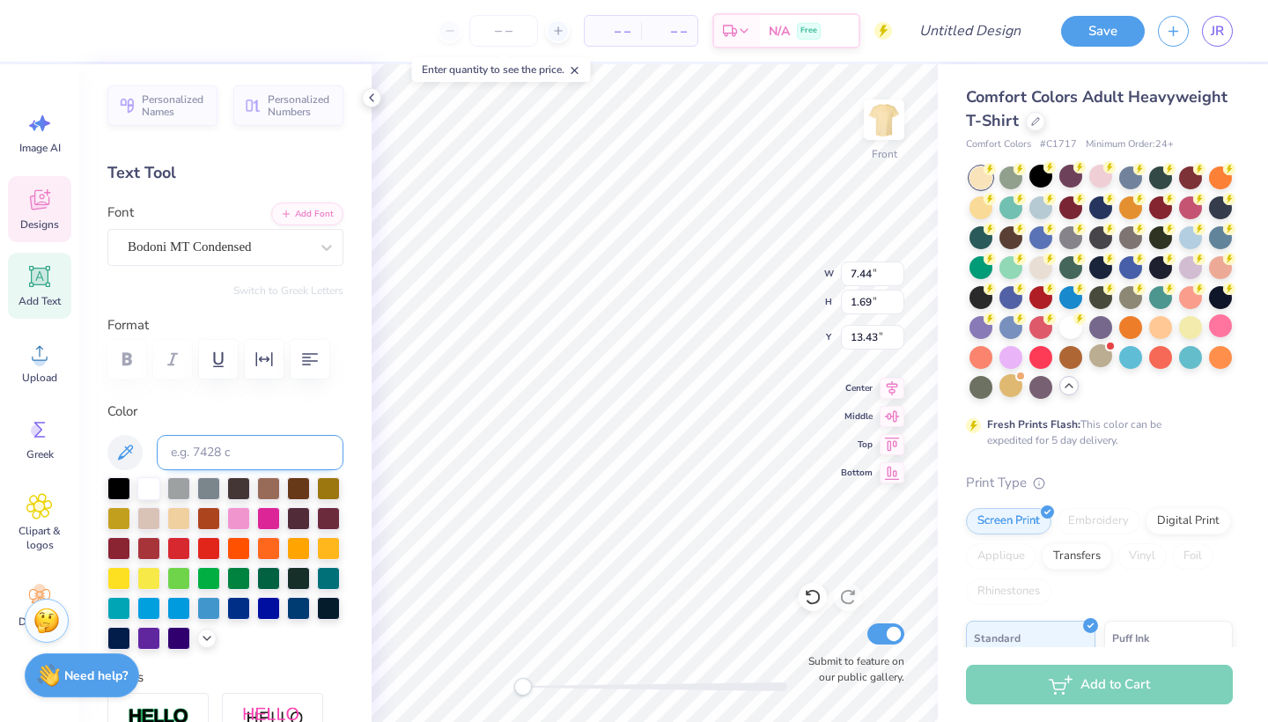
type input "4.20"
type input "6.58"
type input "1.49"
type textarea "CHI"
type input "5.10"
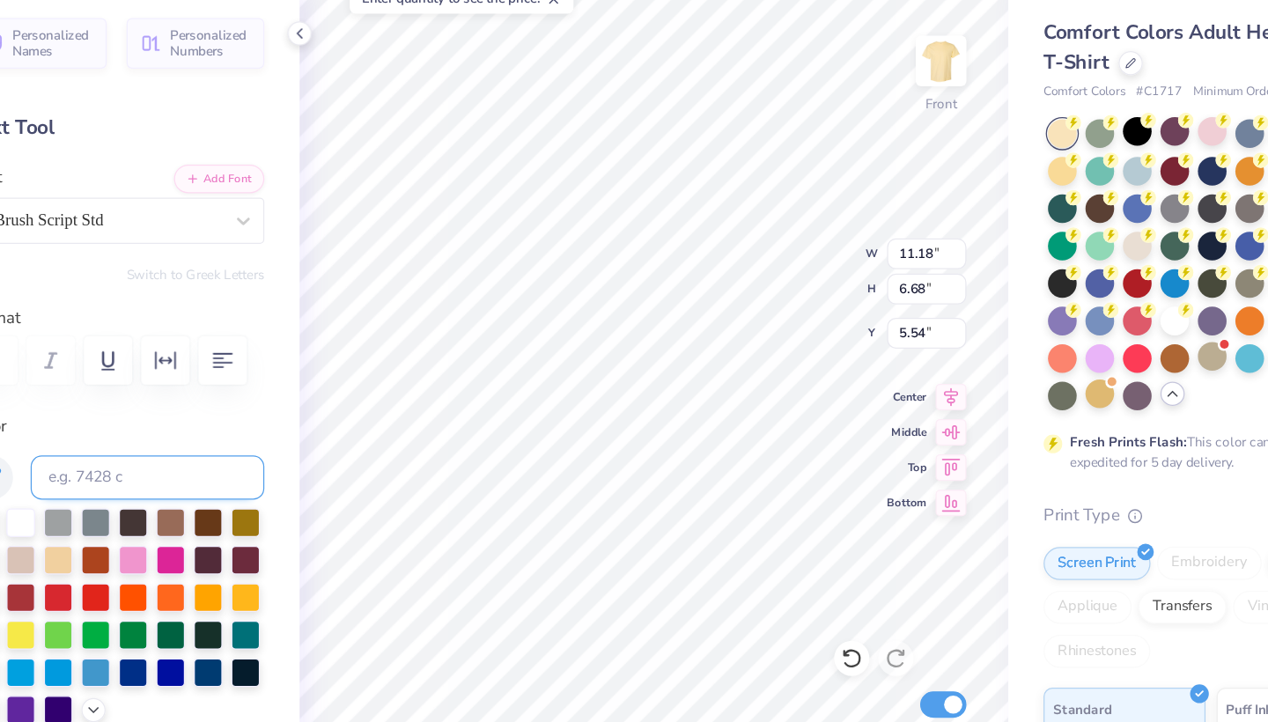
click at [841, 381] on span "Center" at bounding box center [857, 388] width 32 height 14
type input "7.44"
type input "1.69"
type input "13.18"
type input "6.68"
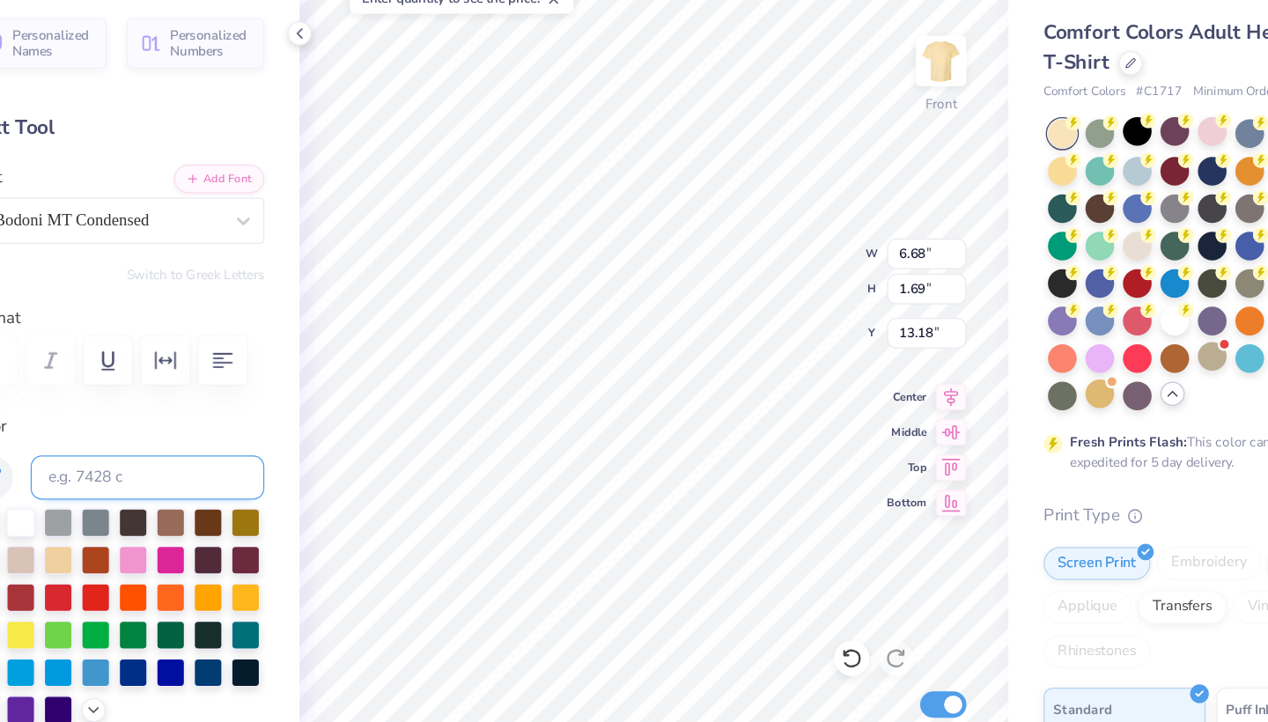
type input "0.52"
type input "15.12"
click at [257, 595] on div at bounding box center [268, 606] width 23 height 23
type input "4.05"
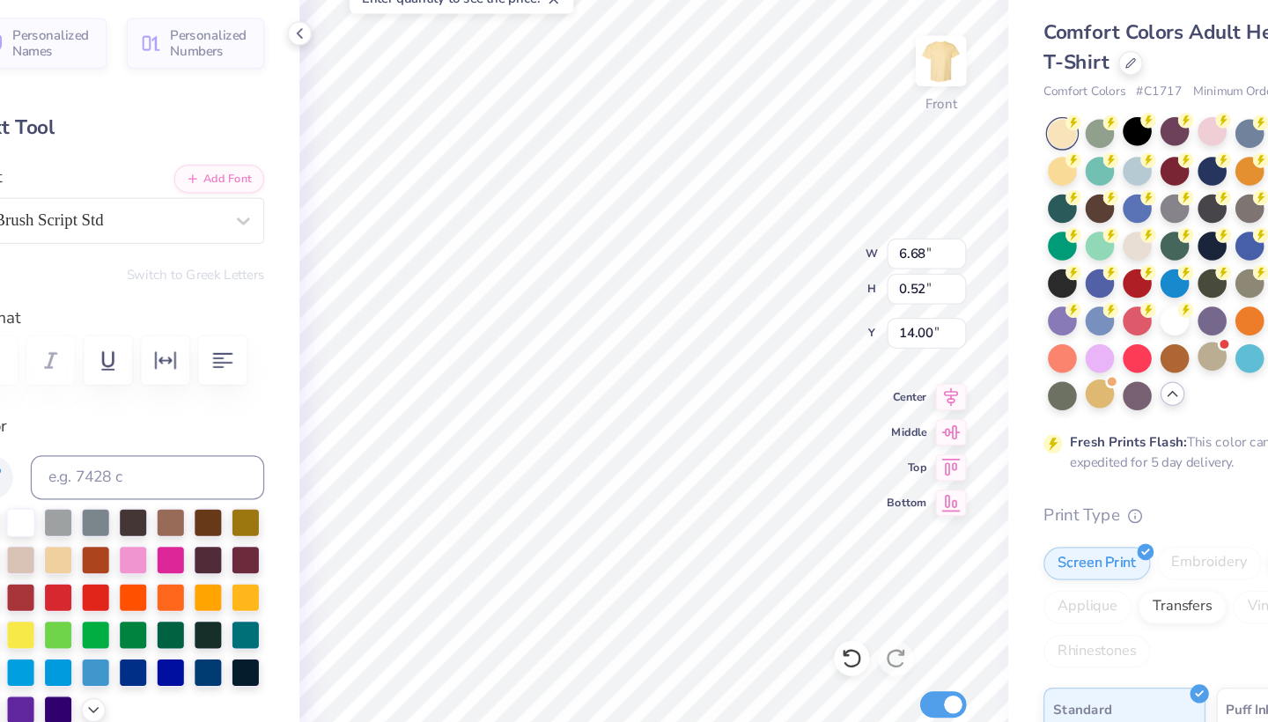
type input "1.43"
type input "5.42"
click at [257, 595] on div at bounding box center [268, 606] width 23 height 23
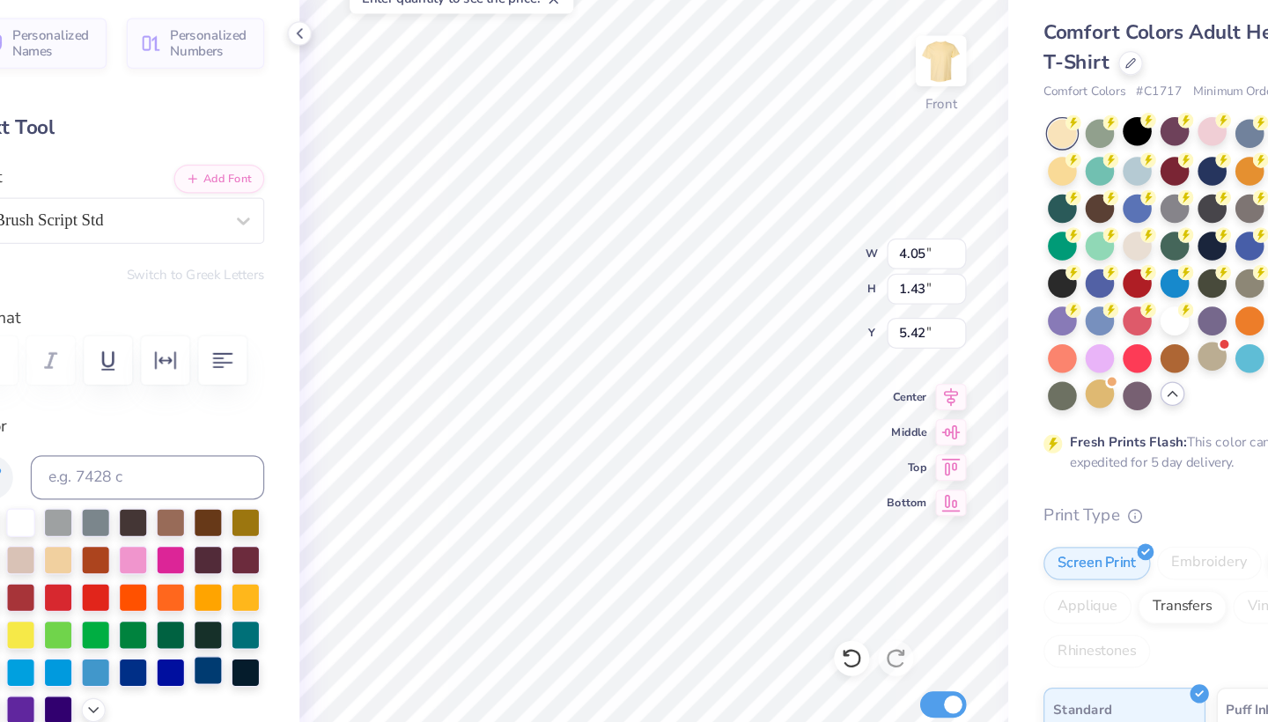
type input "11.18"
type input "6.68"
type input "5.54"
click at [257, 595] on div at bounding box center [268, 606] width 23 height 23
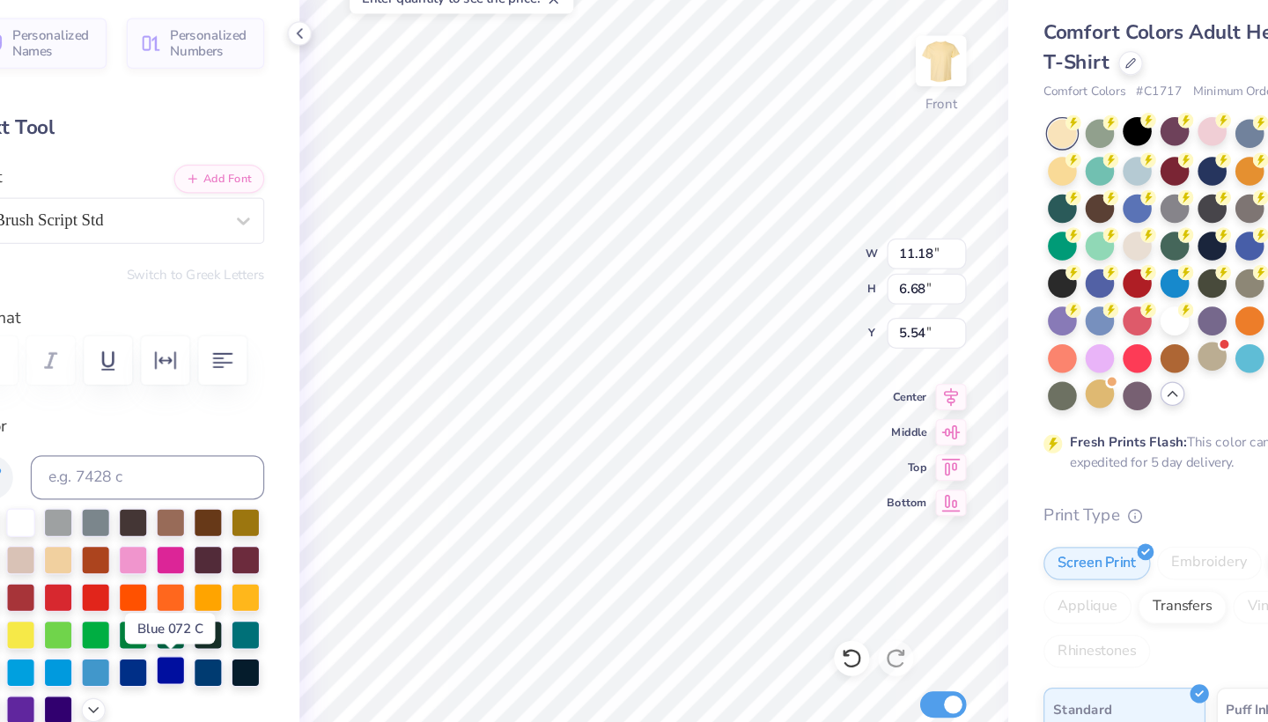
click at [257, 595] on div at bounding box center [268, 606] width 23 height 23
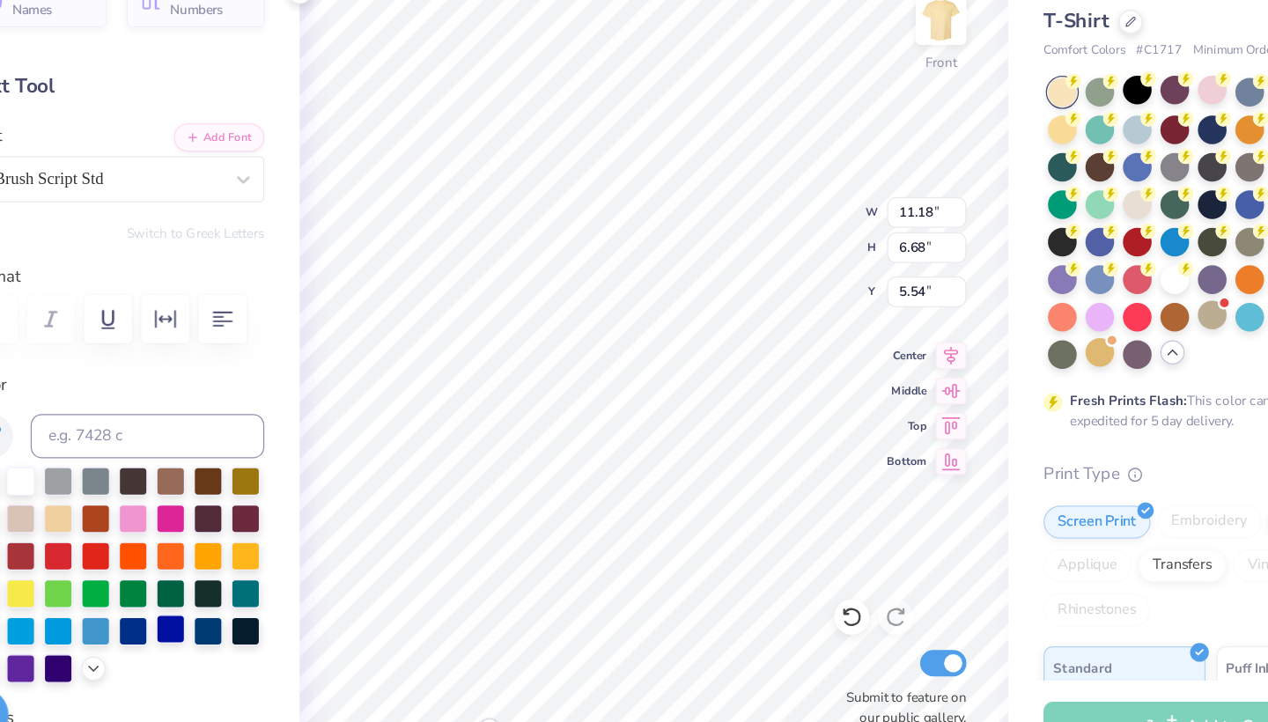
type input "6.64"
type input "5.55"
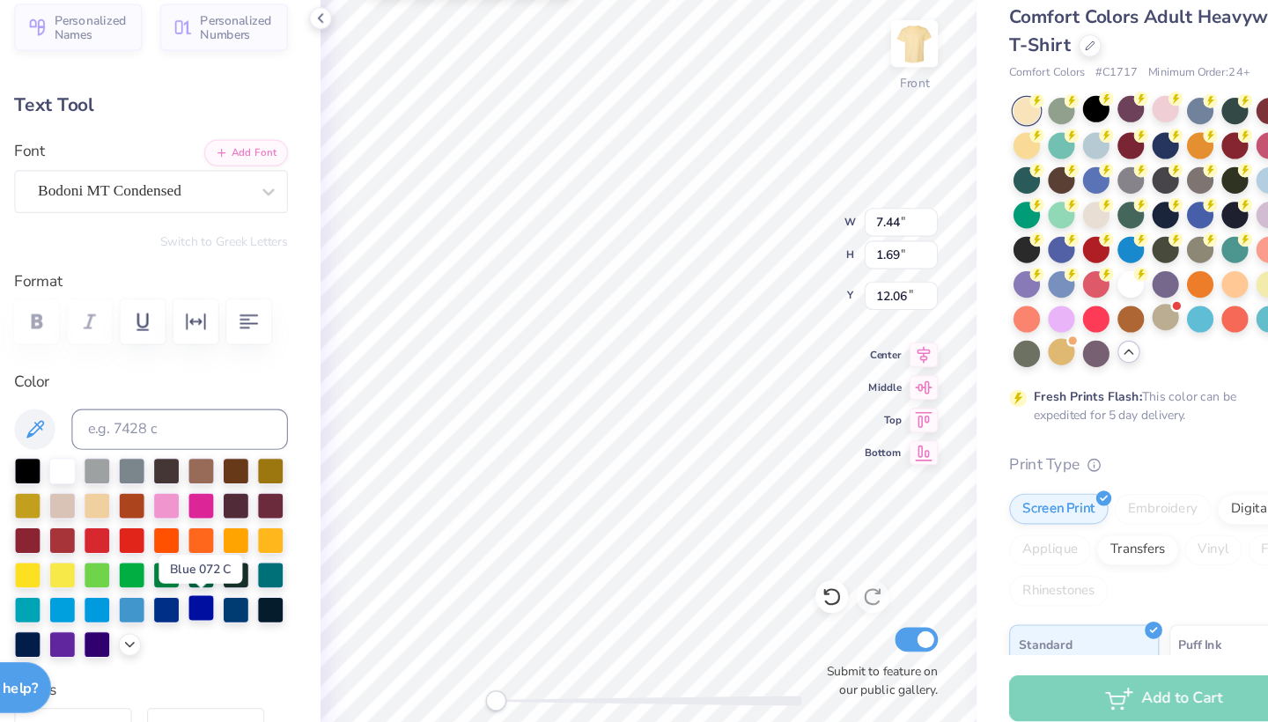
click at [257, 595] on div at bounding box center [268, 606] width 23 height 23
click at [287, 595] on div at bounding box center [298, 606] width 23 height 23
click at [227, 595] on div at bounding box center [238, 606] width 23 height 23
click at [257, 595] on div at bounding box center [268, 606] width 23 height 23
click at [169, 435] on input at bounding box center [250, 452] width 187 height 35
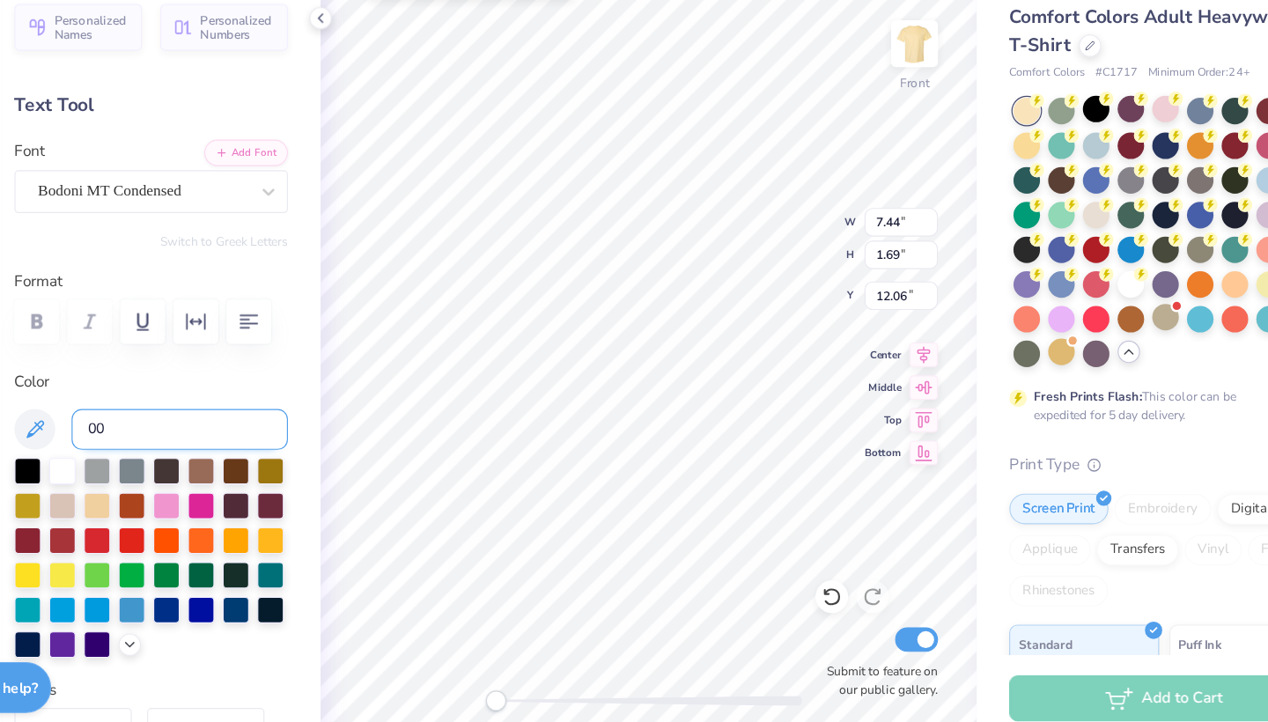
click at [157, 435] on input "00" at bounding box center [250, 452] width 187 height 35
type input "002855"
click at [114, 442] on icon at bounding box center [124, 452] width 21 height 21
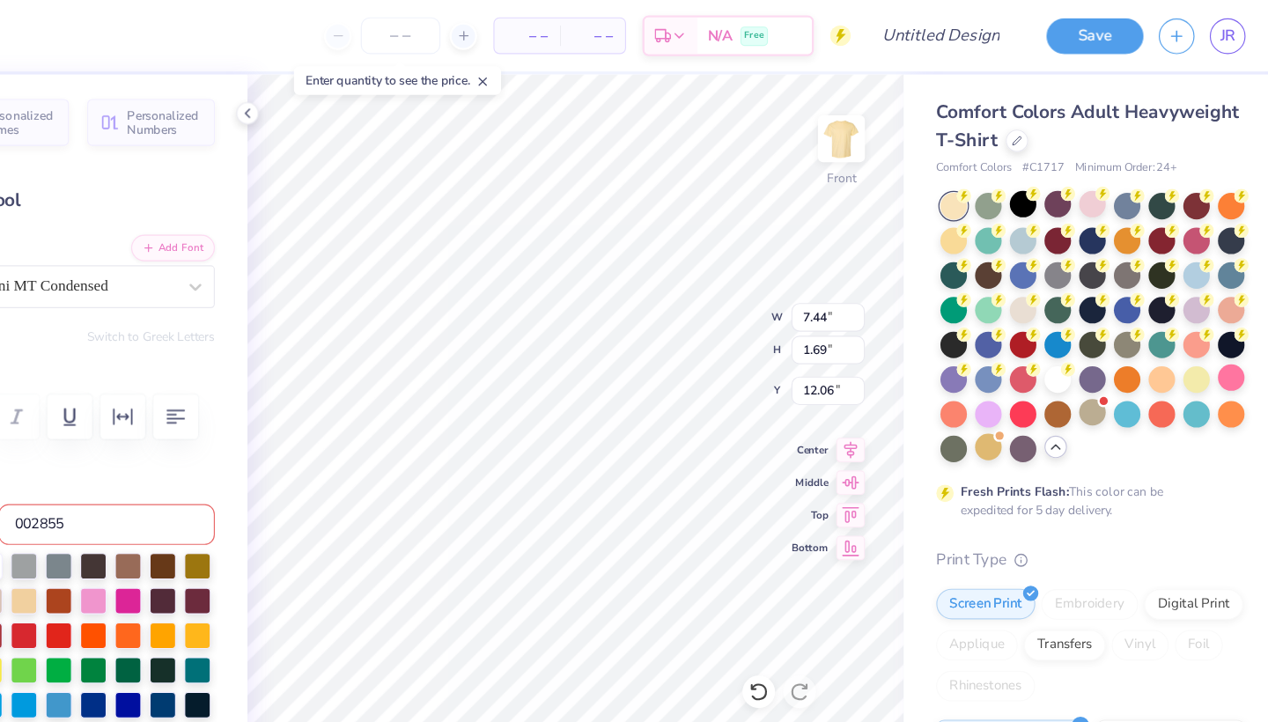
click at [203, 100] on div "Personalized Names Personalized Numbers Text Tool Add Font Font Bodoni MT Conde…" at bounding box center [225, 393] width 292 height 658
click at [365, 102] on icon at bounding box center [372, 98] width 14 height 14
